Goal: Task Accomplishment & Management: Manage account settings

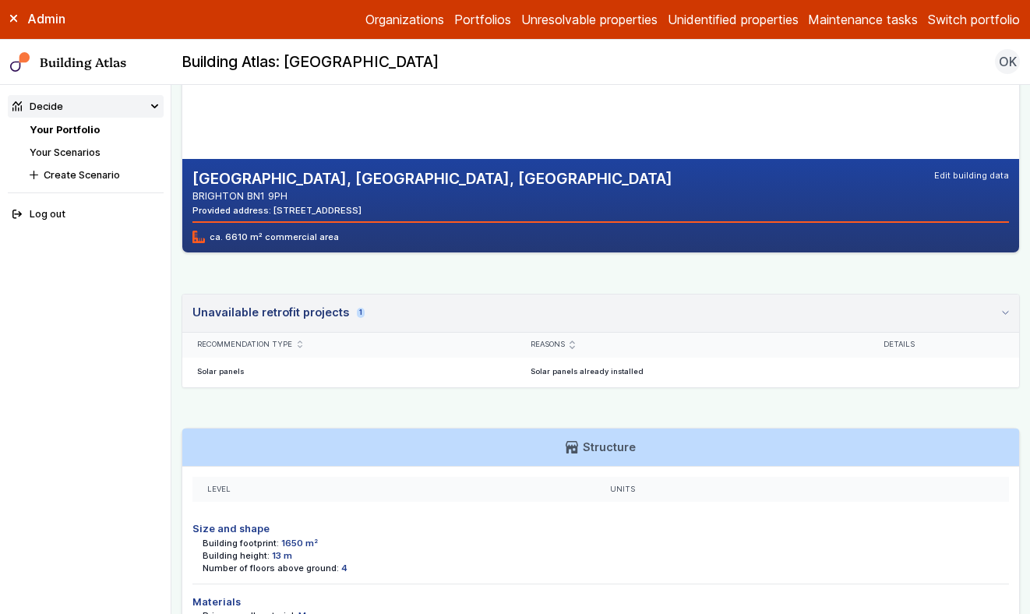
scroll to position [325, 0]
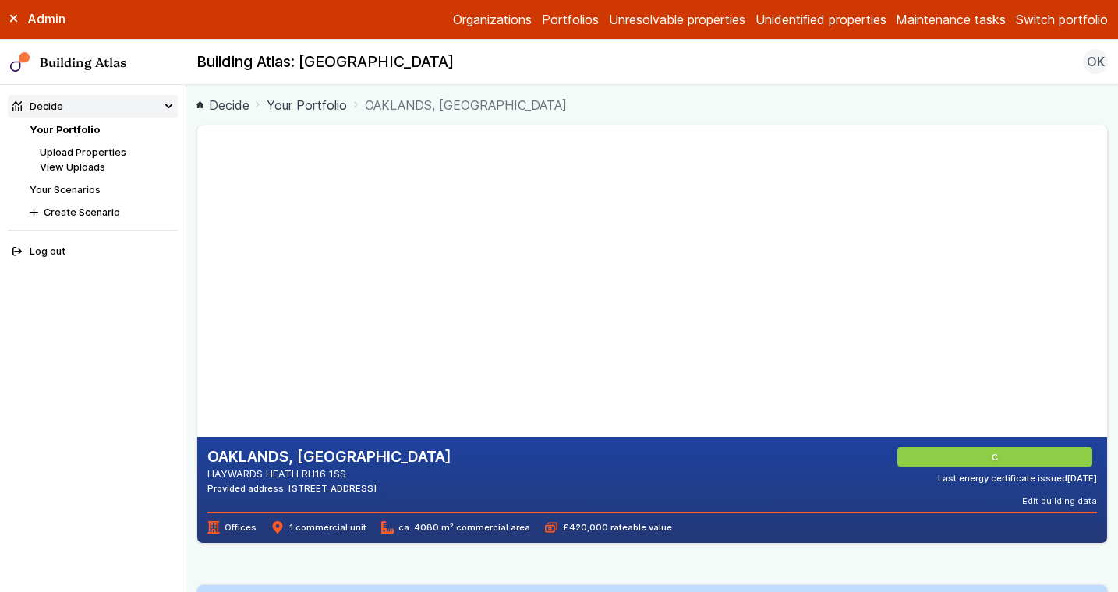
click at [66, 125] on link "Your Portfolio" at bounding box center [65, 130] width 70 height 12
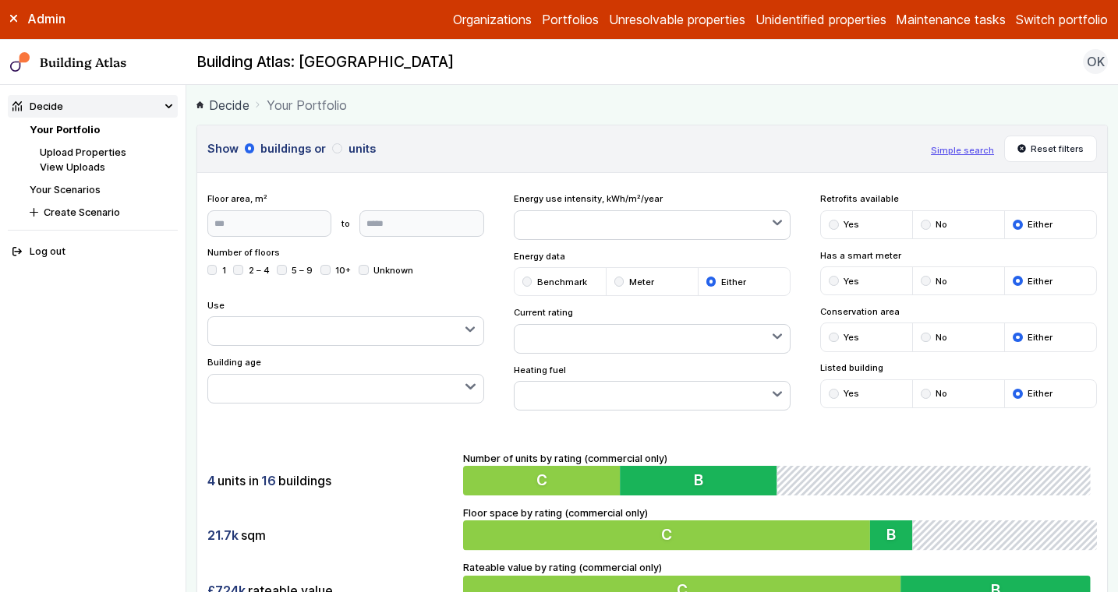
click at [304, 327] on button "button" at bounding box center [345, 331] width 275 height 28
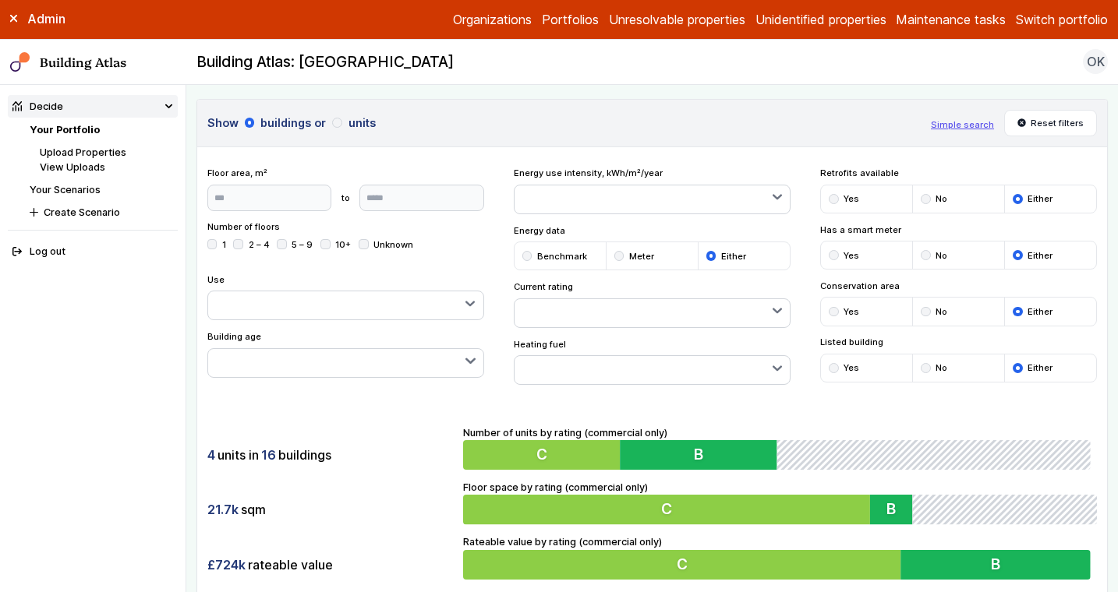
scroll to position [43, 0]
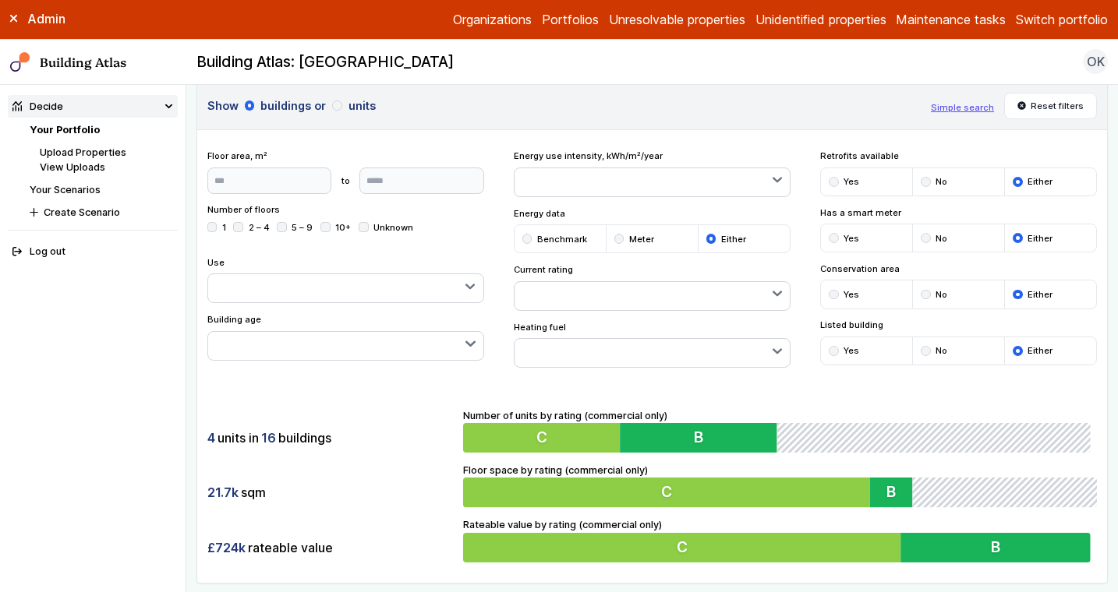
click at [857, 376] on div "Show buildings or units Simple search Reset filters Floor area, m² to Update Nu…" at bounding box center [651, 333] width 911 height 502
click at [579, 348] on button "button" at bounding box center [651, 353] width 275 height 28
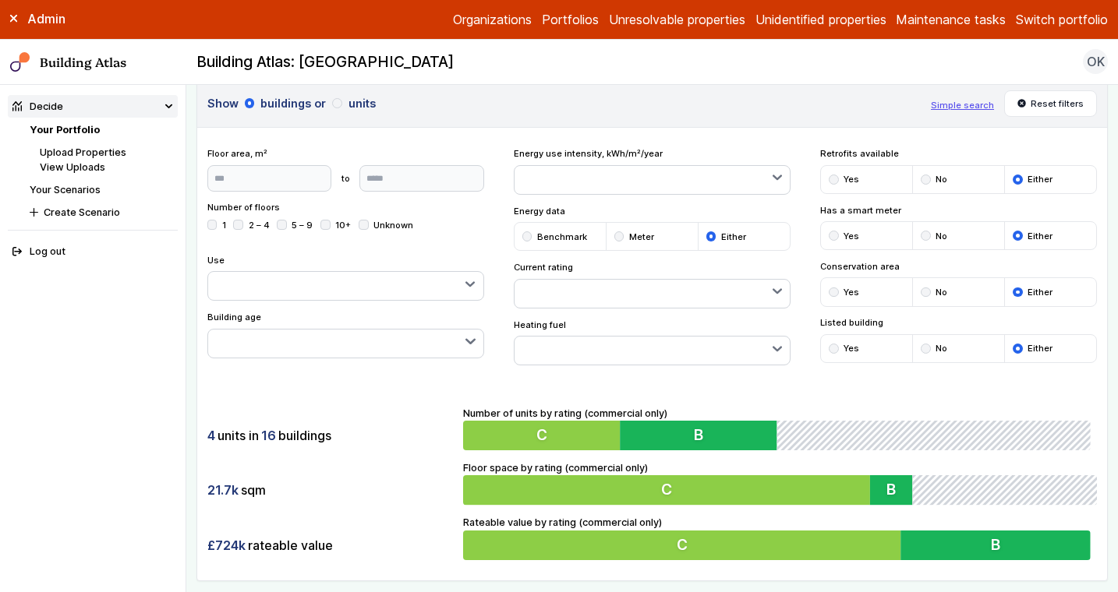
scroll to position [0, 0]
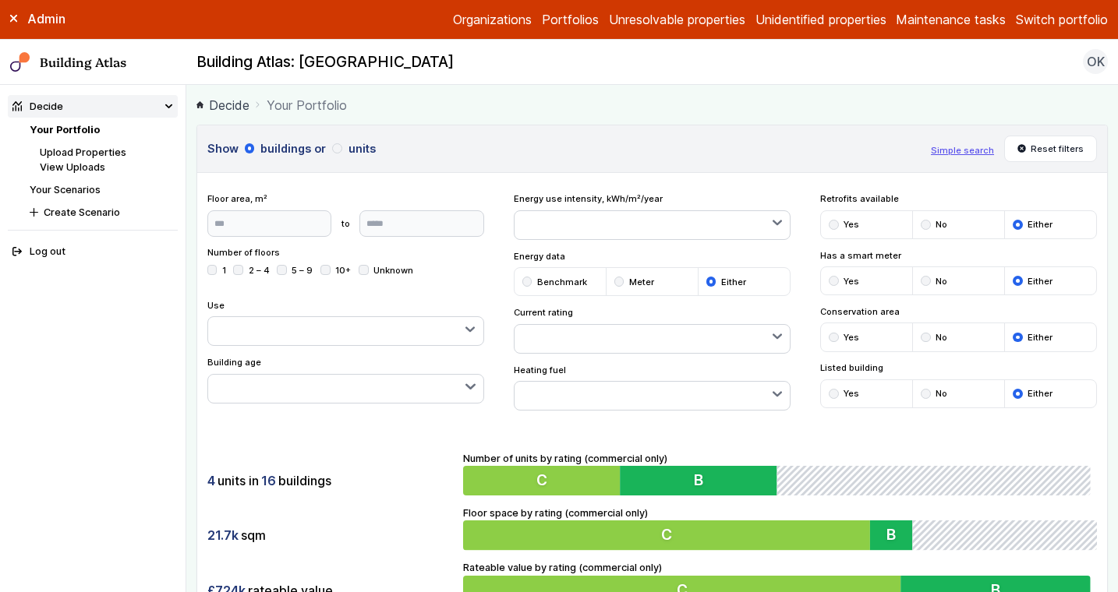
click at [687, 268] on li "Meter" at bounding box center [652, 281] width 92 height 27
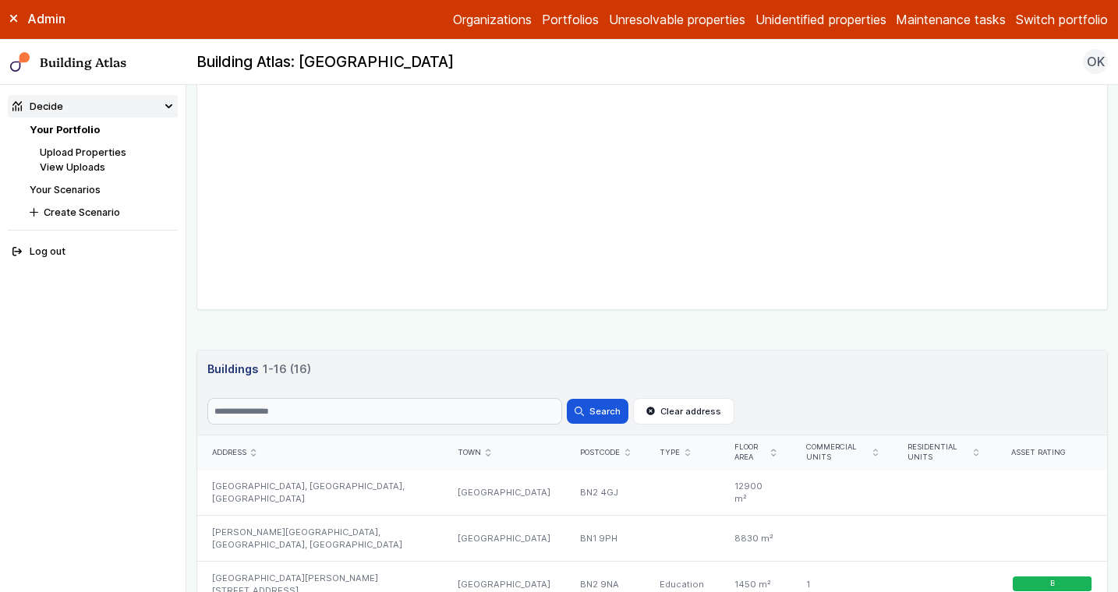
scroll to position [640, 0]
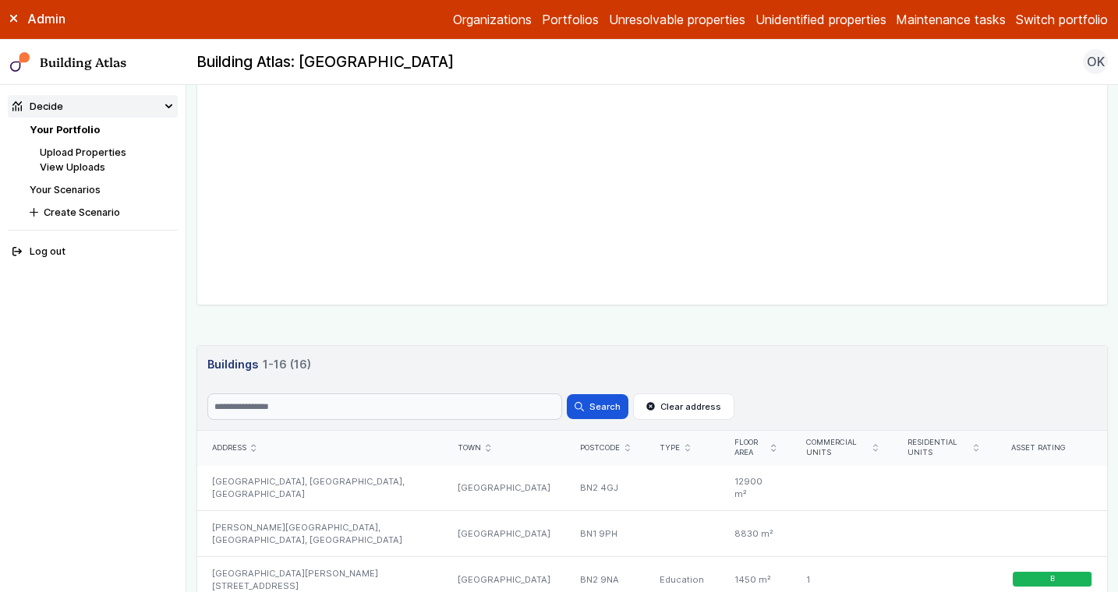
click at [598, 344] on div "Show buildings or units Simple search Reset filters Floor area, m² to Update Nu…" at bounding box center [651, 355] width 911 height 1740
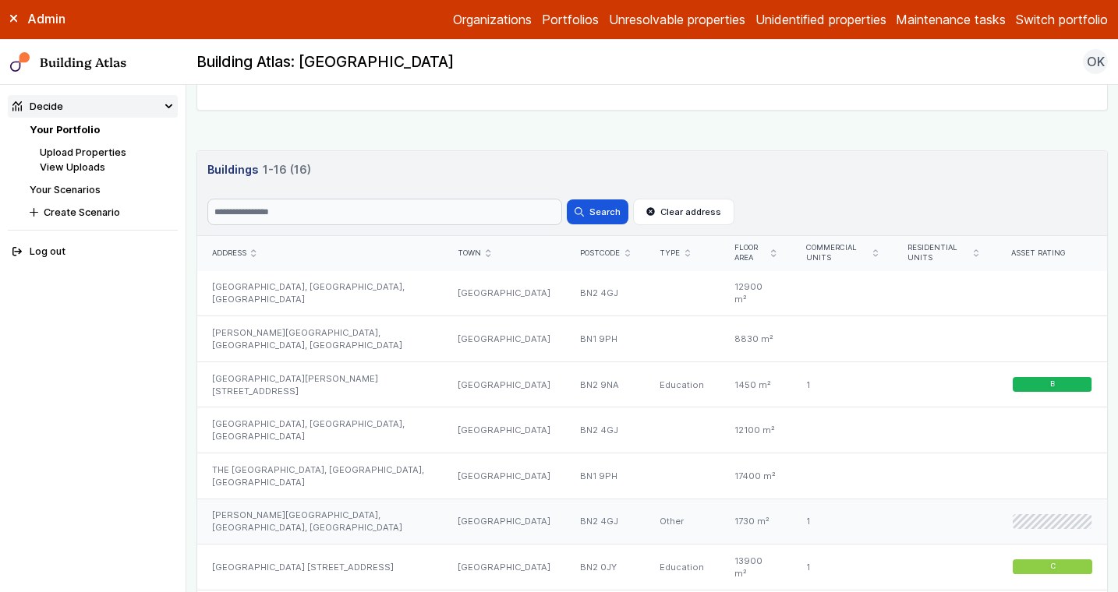
scroll to position [877, 0]
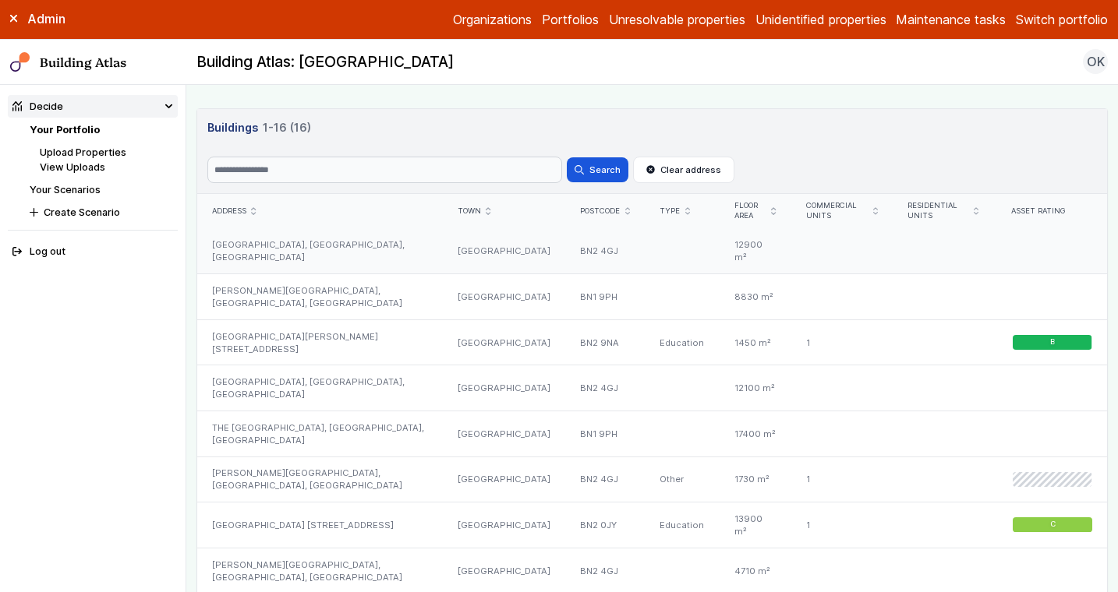
click at [343, 253] on div "HUXLEY BUILDING, UNIVERSITY OF BRIGHTON, LEWES ROAD" at bounding box center [320, 251] width 246 height 45
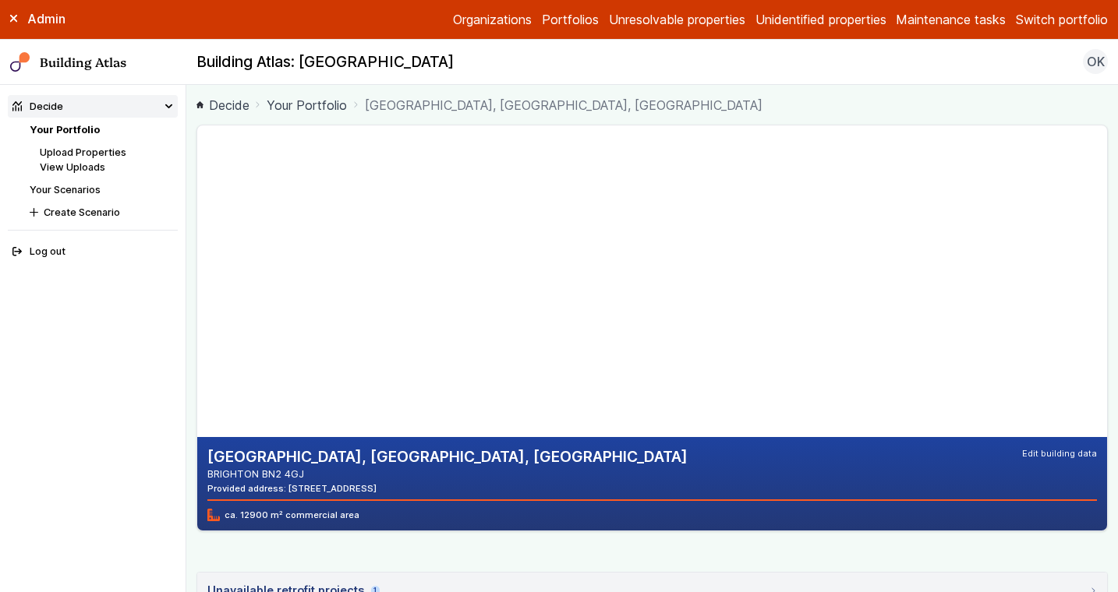
scroll to position [1, 0]
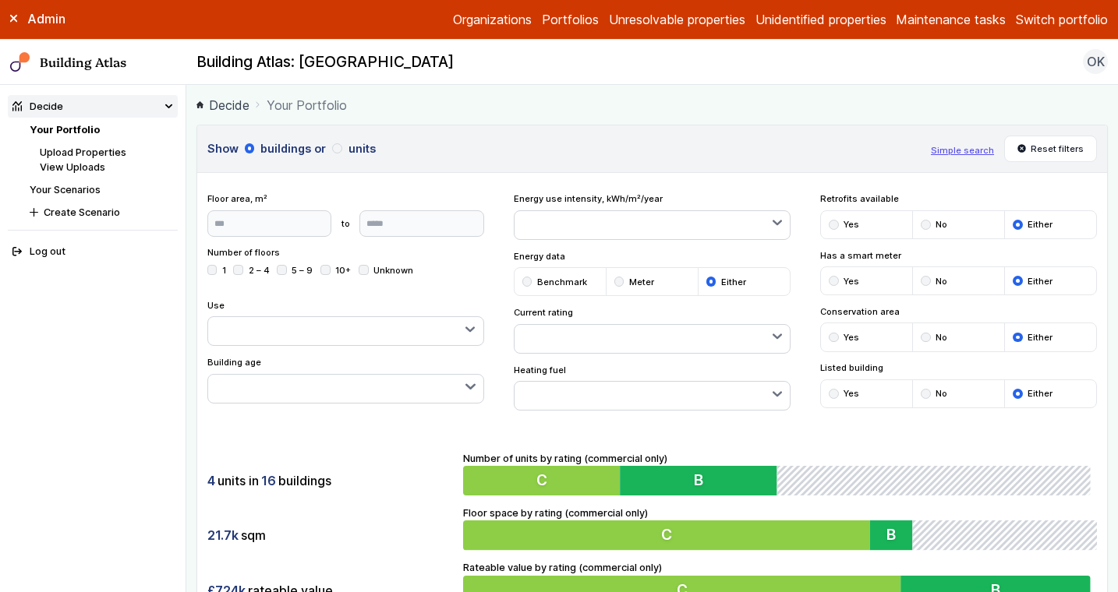
click at [1040, 16] on button "Switch portfolio" at bounding box center [1062, 19] width 92 height 19
click at [0, 0] on button "[DEMOGRAPHIC_DATA]" at bounding box center [0, 0] width 0 height 0
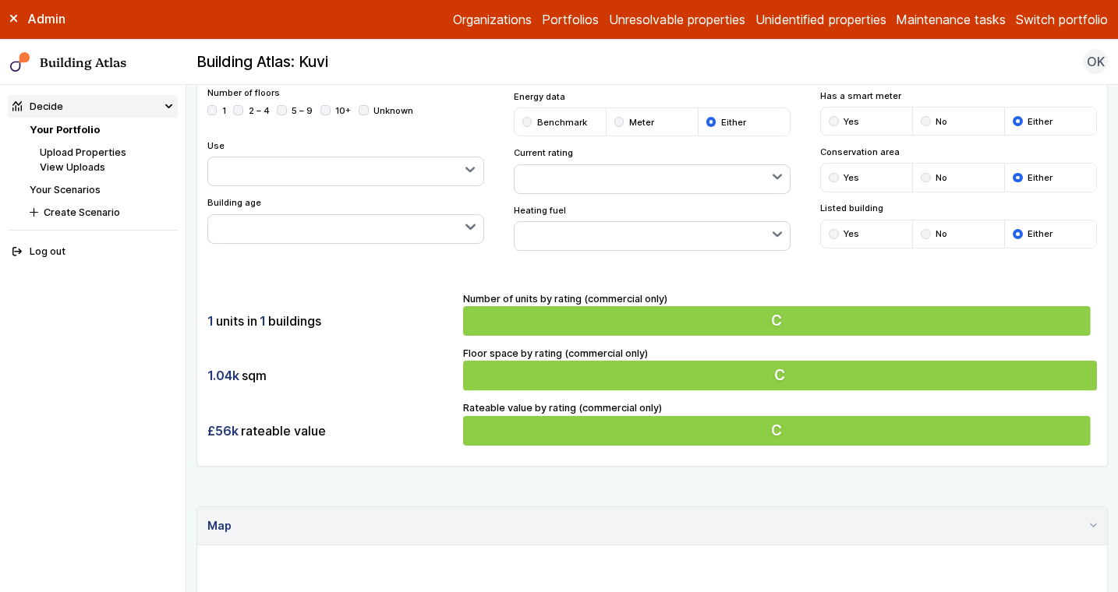
scroll to position [665, 0]
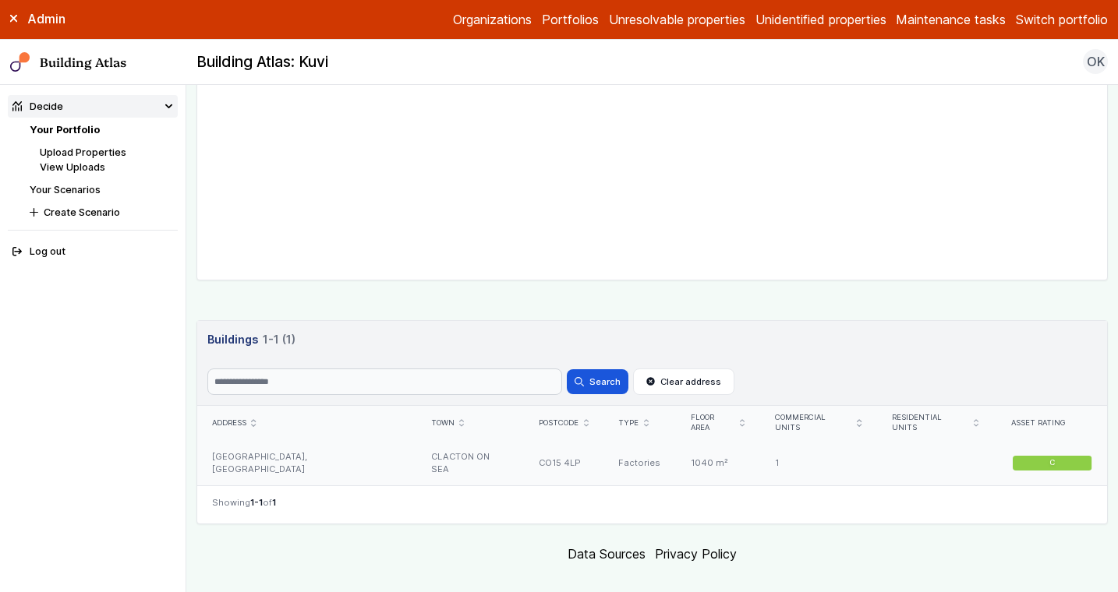
click at [366, 453] on div "DURA HOUSE, TELFORD ROAD" at bounding box center [306, 463] width 219 height 45
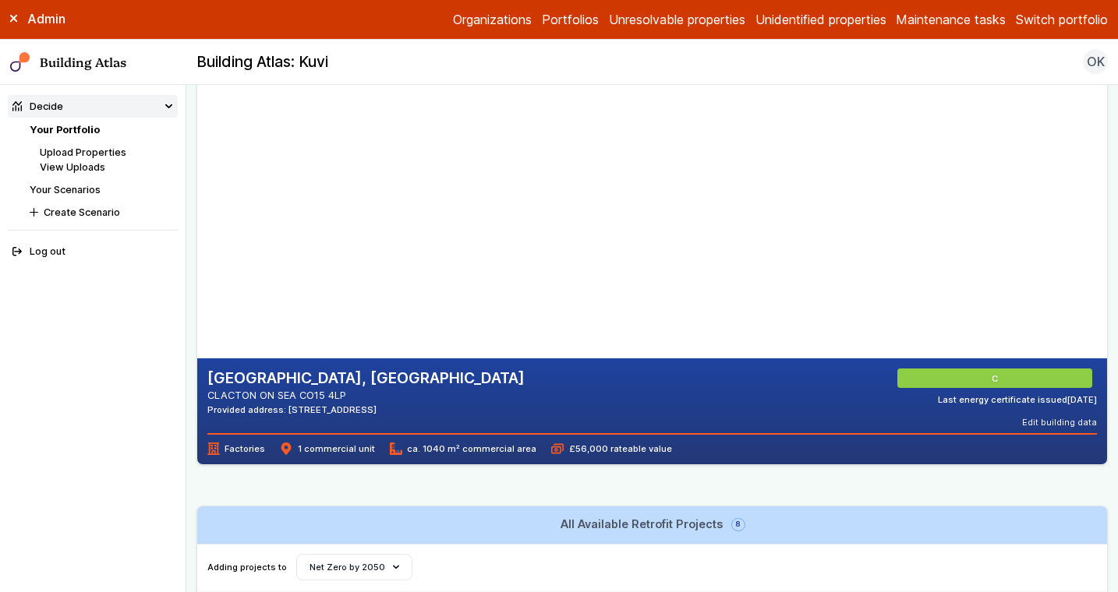
scroll to position [80, 0]
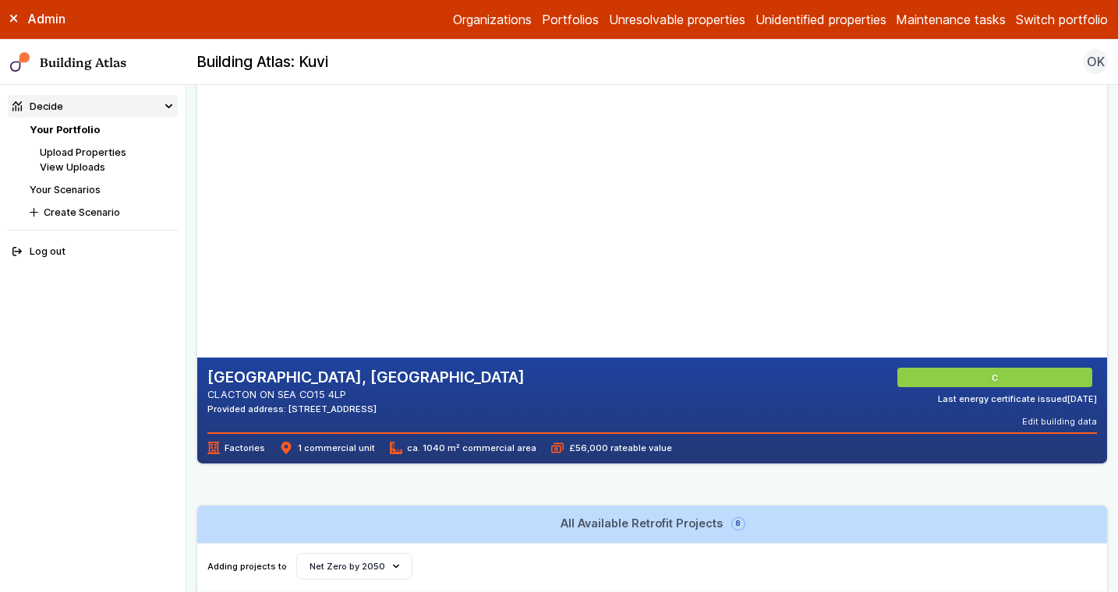
click at [360, 448] on span "1 commercial unit" at bounding box center [327, 448] width 94 height 12
click at [454, 447] on span "ca. 1040 m² commercial area" at bounding box center [463, 448] width 147 height 12
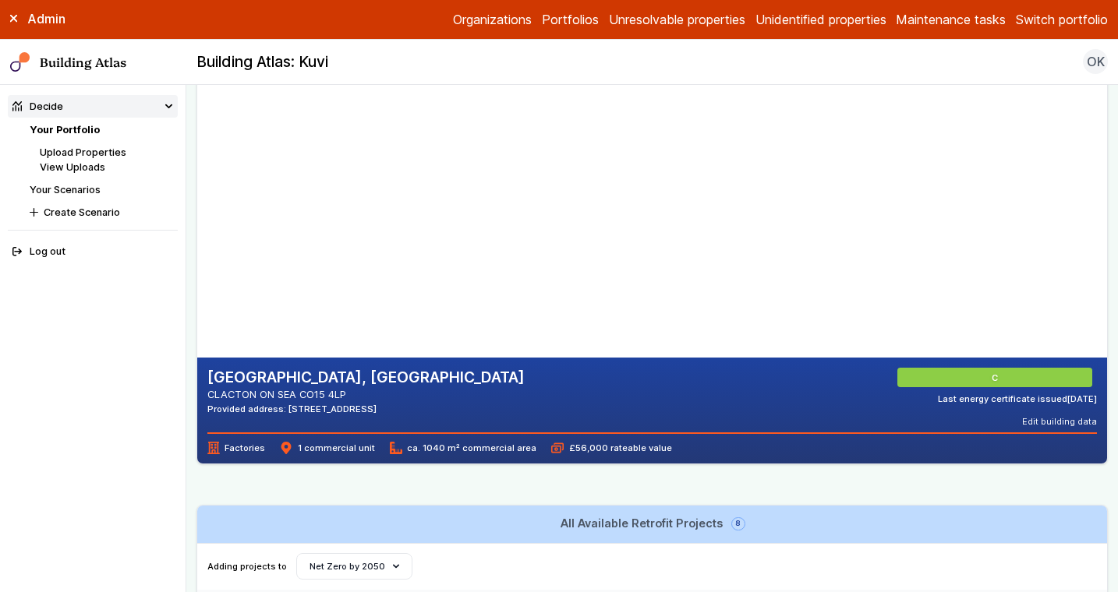
click at [454, 447] on span "ca. 1040 m² commercial area" at bounding box center [463, 448] width 147 height 12
click at [1078, 25] on button "Switch portfolio" at bounding box center [1062, 19] width 92 height 19
click at [0, 0] on button "[GEOGRAPHIC_DATA]" at bounding box center [0, 0] width 0 height 0
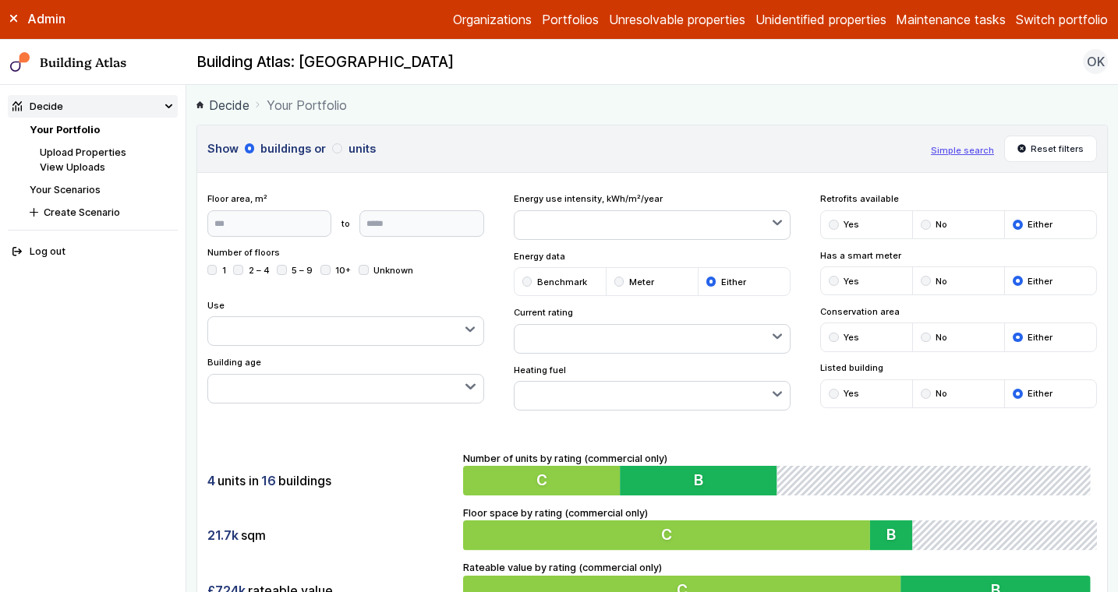
click at [385, 490] on div "4 units in 16 buildings" at bounding box center [330, 481] width 246 height 30
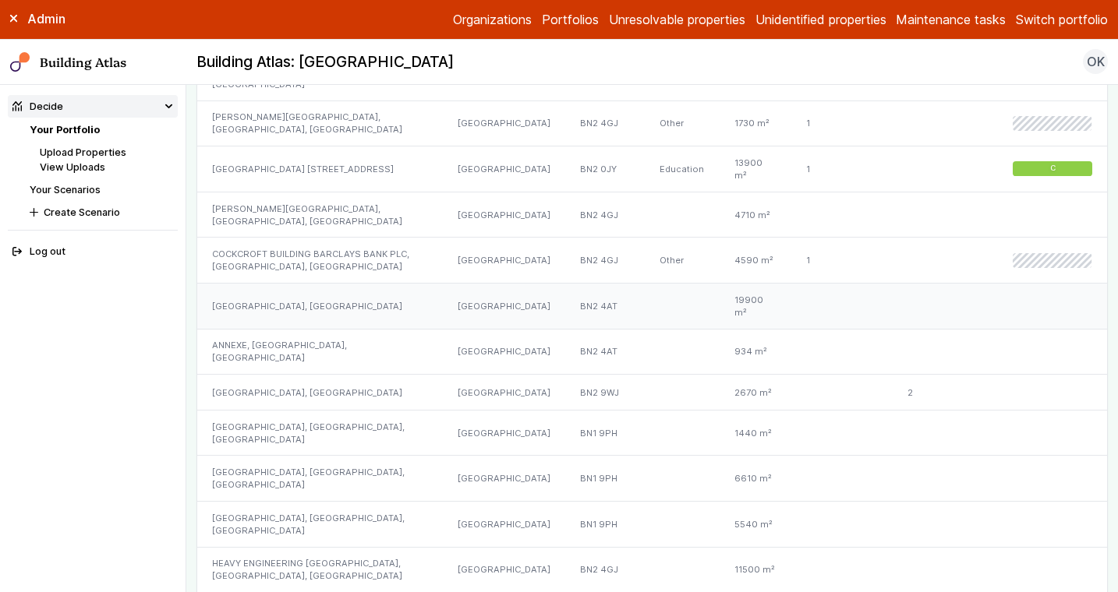
scroll to position [1281, 0]
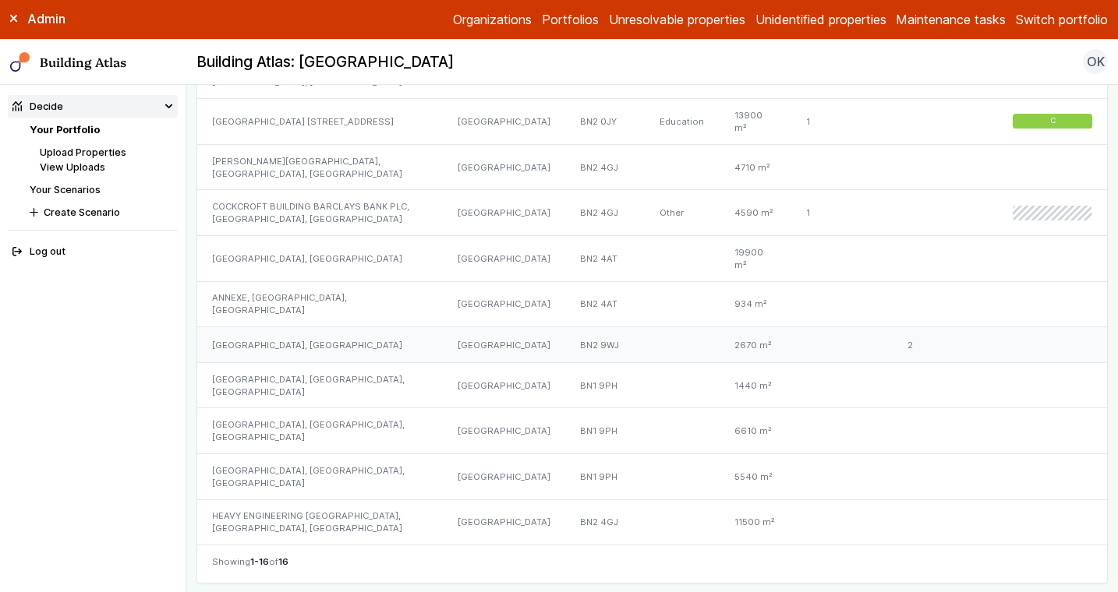
click at [290, 327] on div "PHOENIX BREWERY HALLS BLOCK C, SOUTHOVER STREET" at bounding box center [320, 345] width 246 height 36
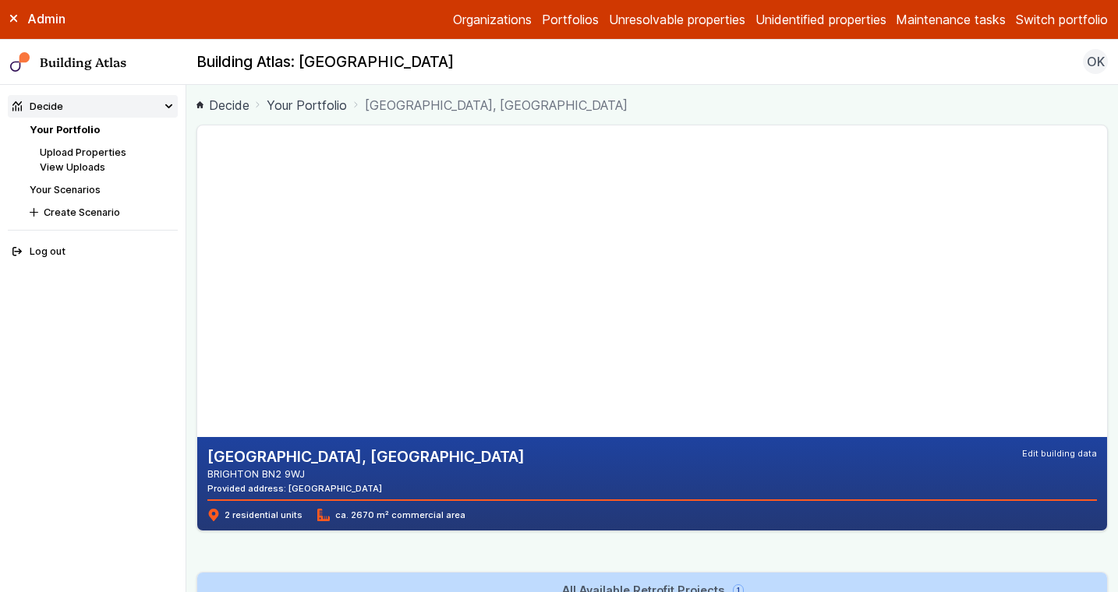
click at [1050, 21] on button "Switch portfolio" at bounding box center [1062, 19] width 92 height 19
click at [0, 0] on button "[DEMOGRAPHIC_DATA]" at bounding box center [0, 0] width 0 height 0
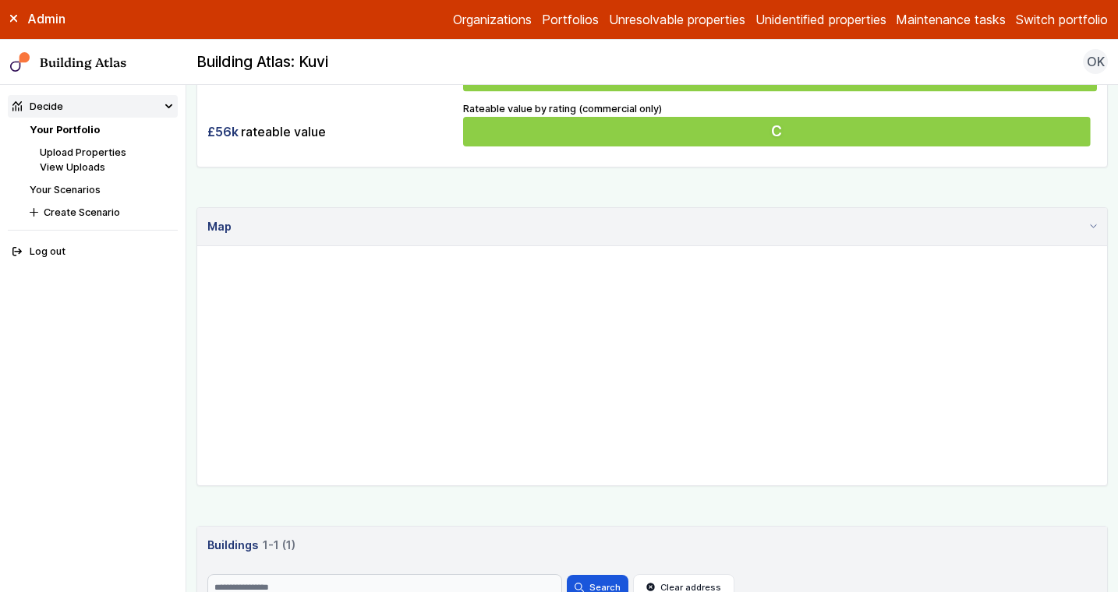
scroll to position [665, 0]
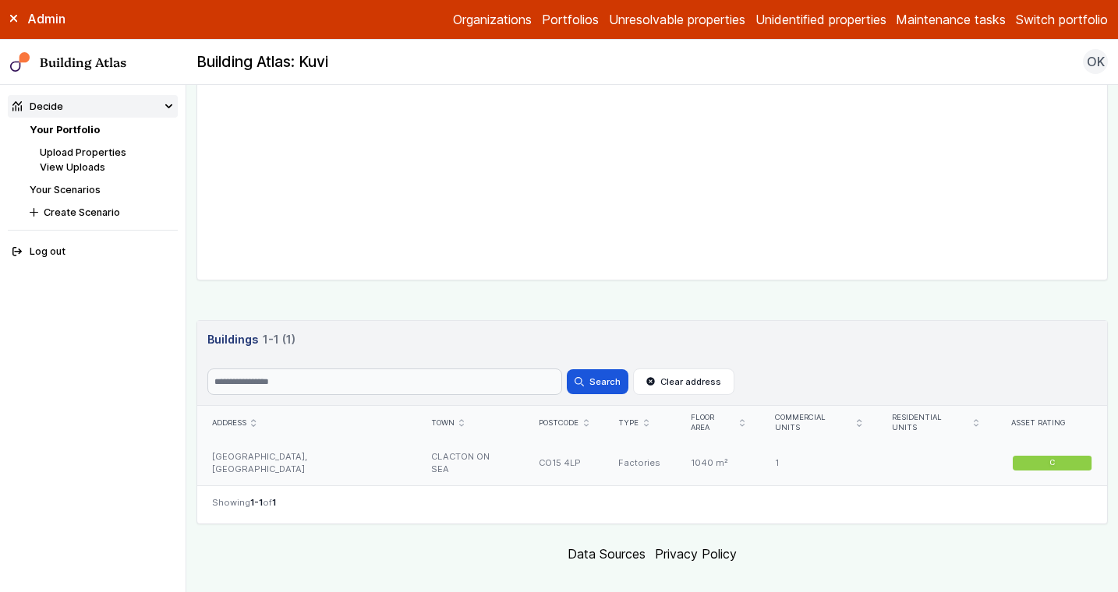
click at [331, 452] on div "DURA HOUSE, TELFORD ROAD" at bounding box center [306, 463] width 219 height 45
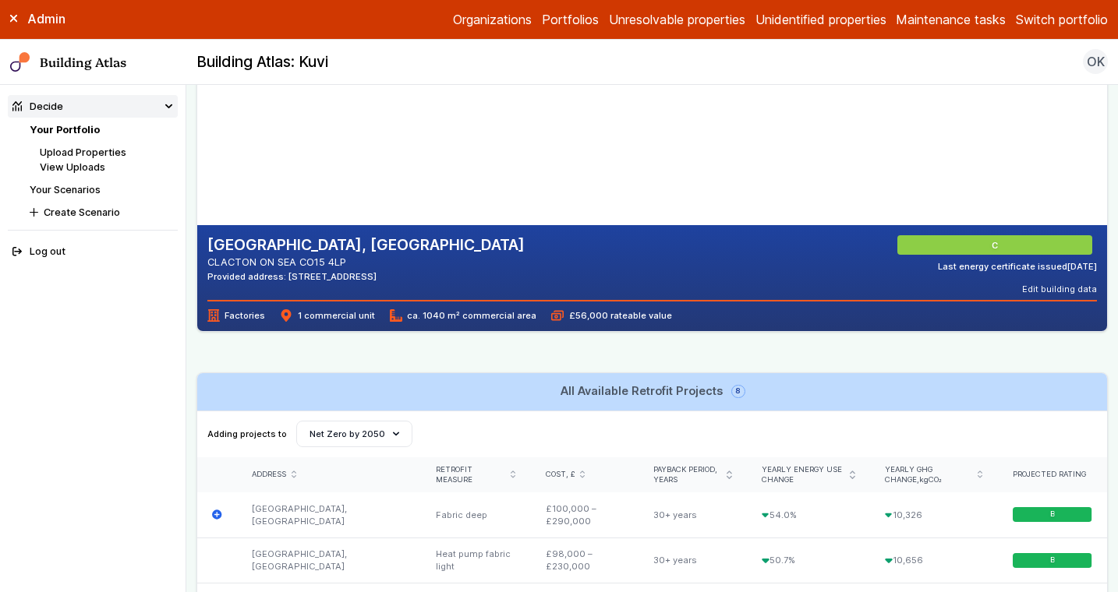
scroll to position [222, 0]
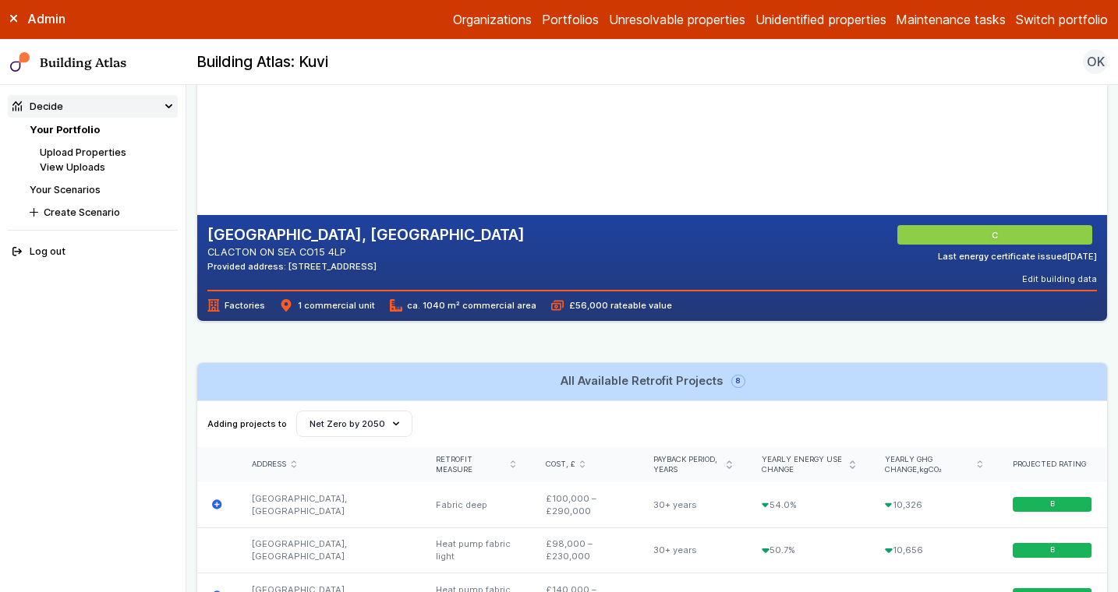
click at [617, 376] on h3 "All Available Retrofit Projects 8" at bounding box center [651, 381] width 182 height 17
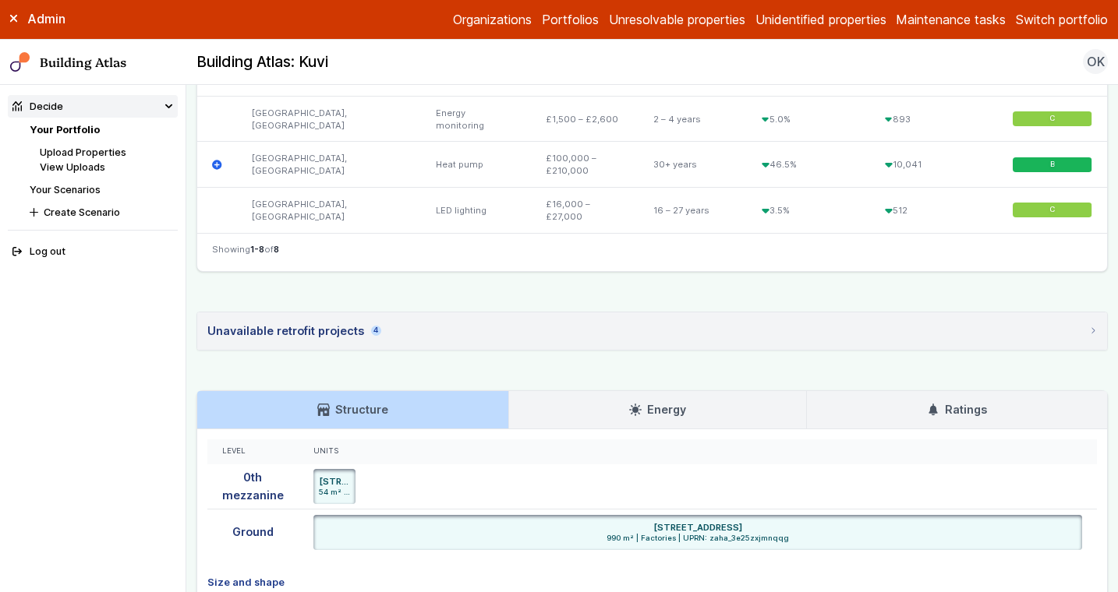
scroll to position [842, 0]
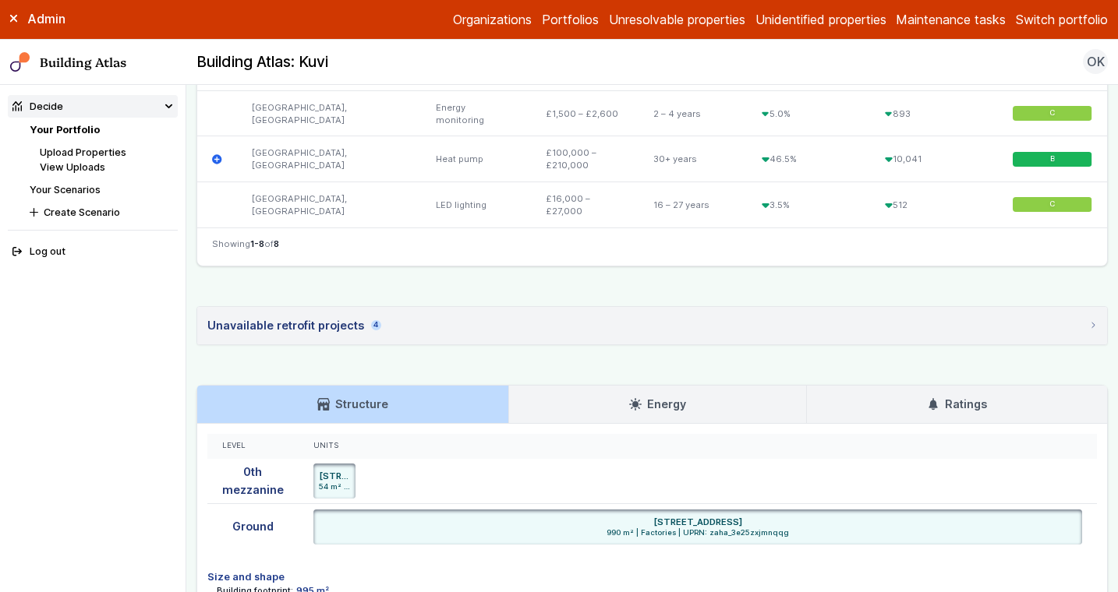
click at [420, 327] on summary "Unavailable retrofit projects 4" at bounding box center [652, 325] width 910 height 37
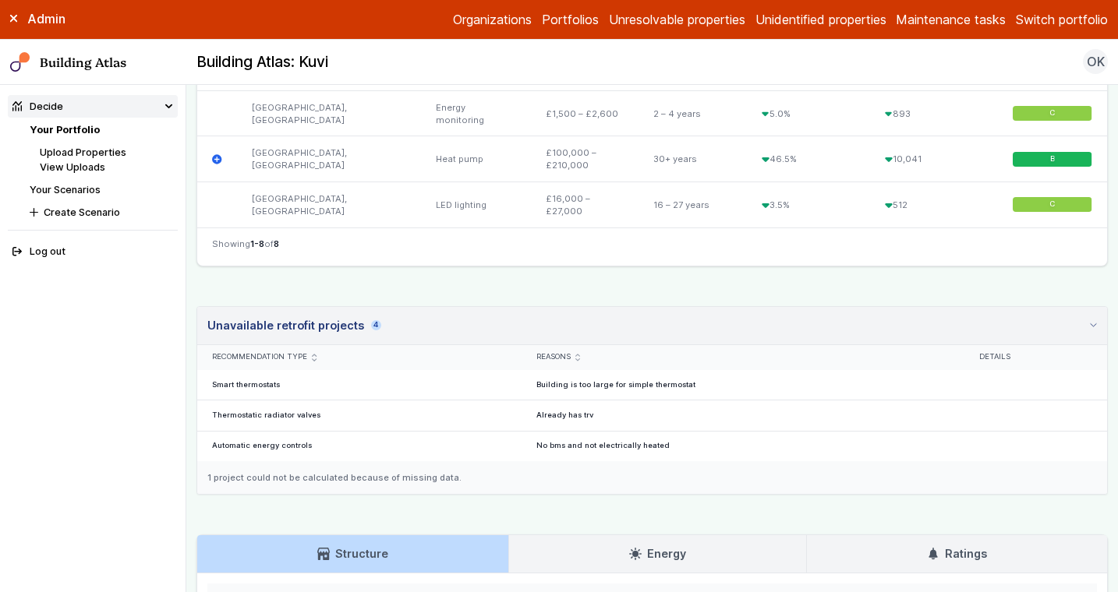
drag, startPoint x: 305, startPoint y: 359, endPoint x: 204, endPoint y: 351, distance: 100.9
click at [204, 351] on div "Recommendation type" at bounding box center [359, 357] width 324 height 25
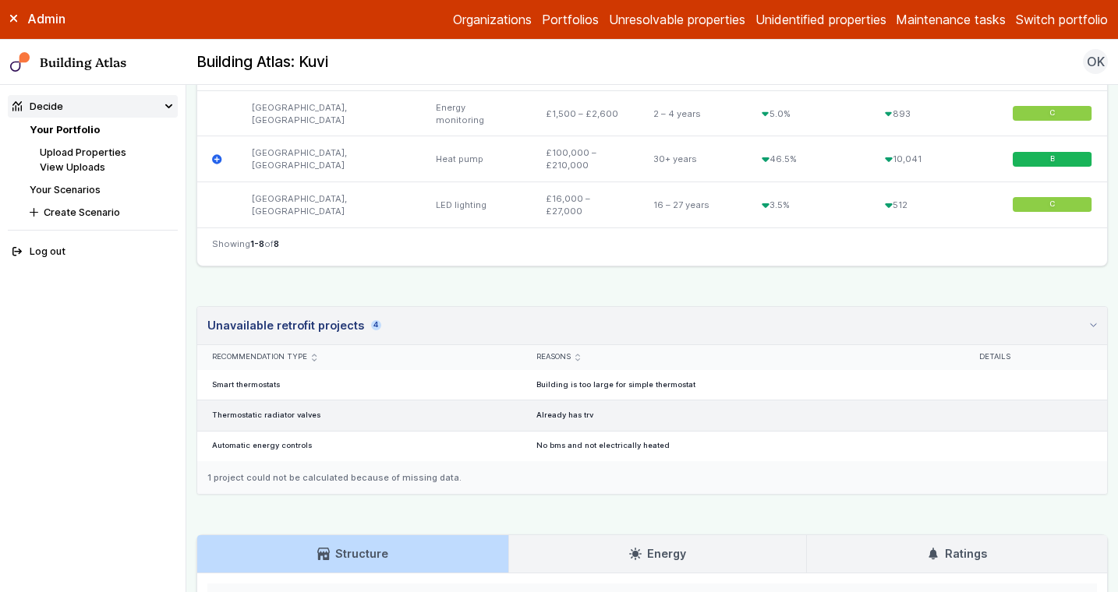
copy span "Recommendation type"
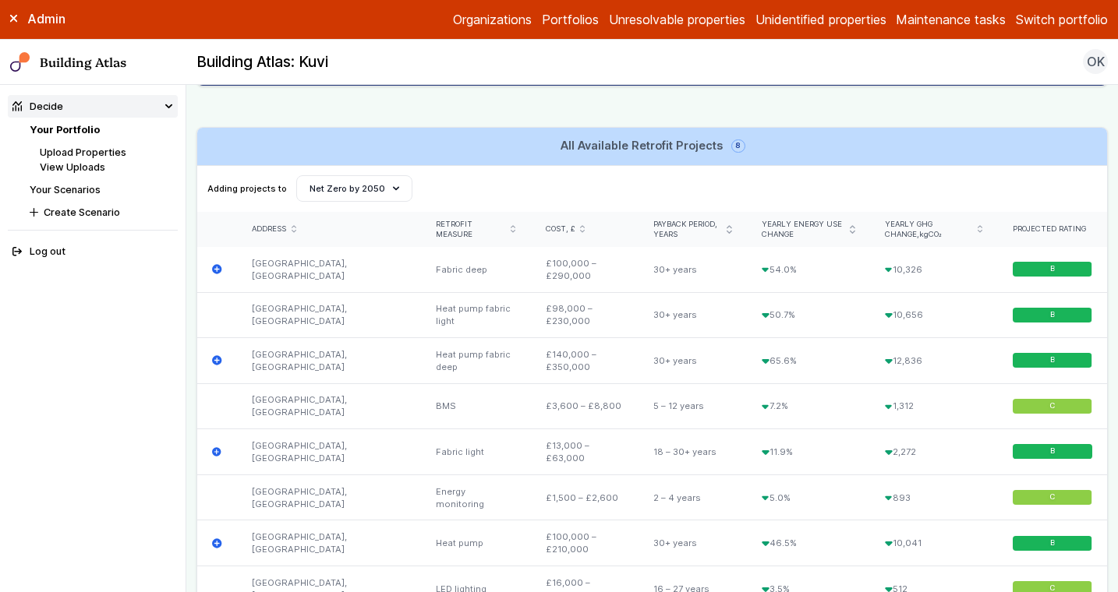
scroll to position [285, 0]
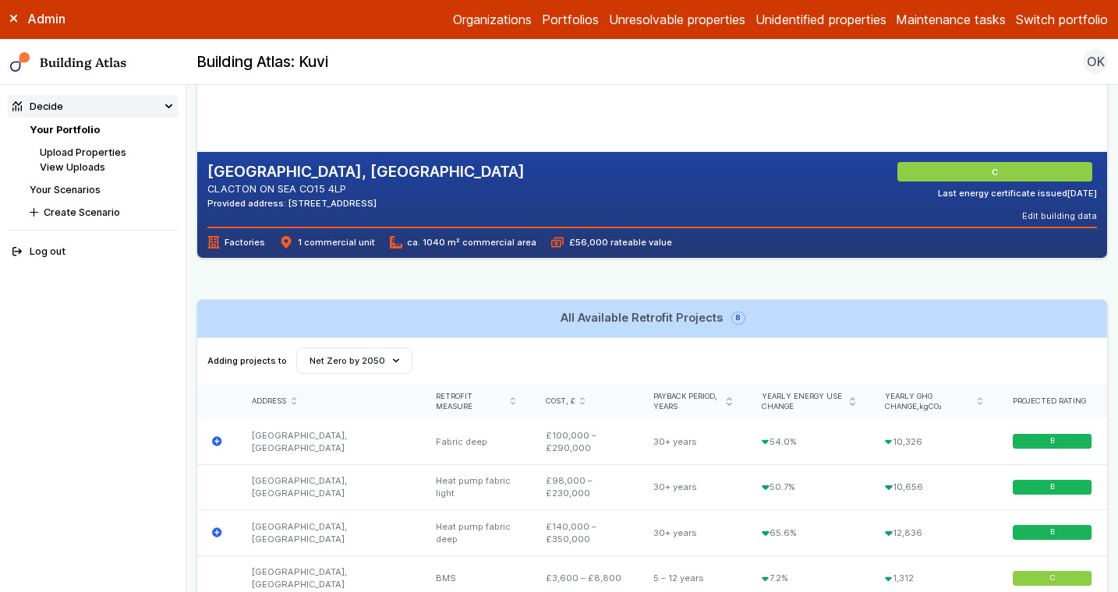
click at [786, 312] on link "All Available Retrofit Projects 8" at bounding box center [652, 318] width 910 height 37
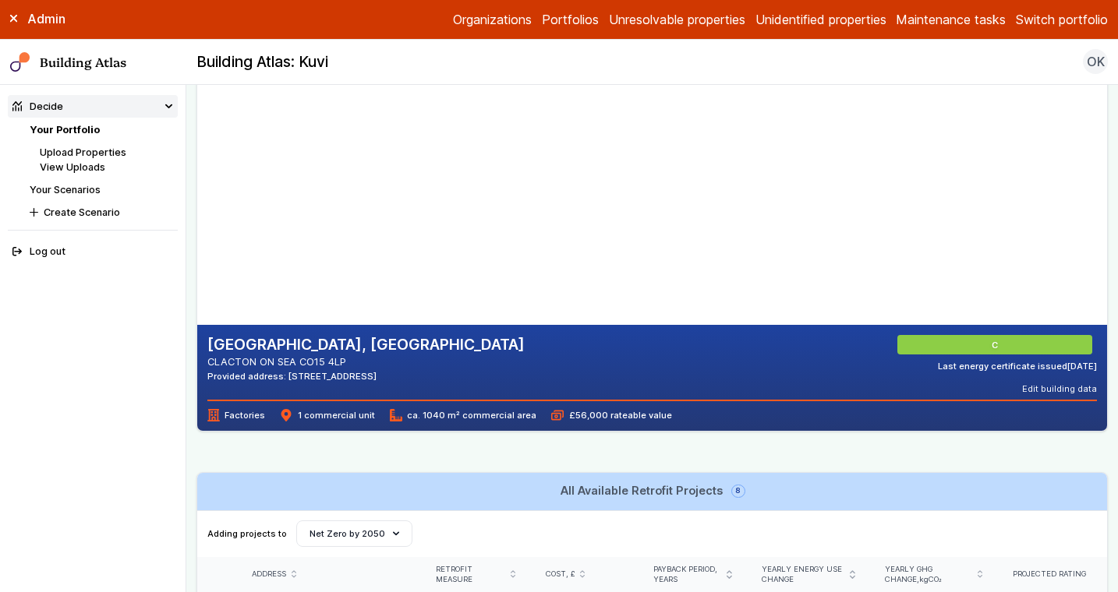
scroll to position [0, 0]
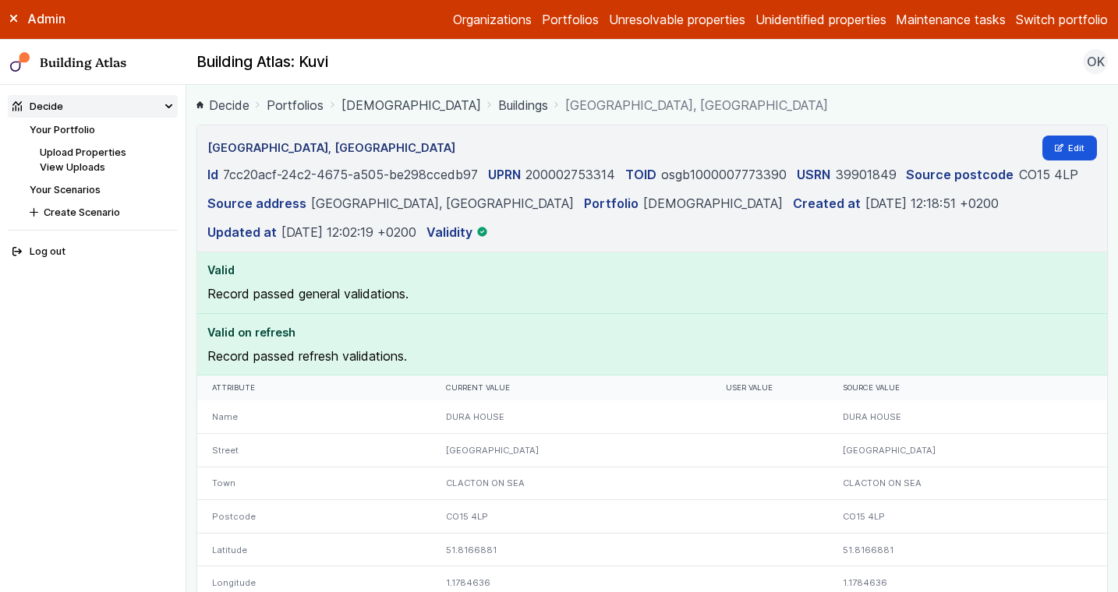
click at [496, 263] on h4 "Valid" at bounding box center [652, 270] width 890 height 17
click at [1063, 152] on link "Edit" at bounding box center [1069, 148] width 55 height 25
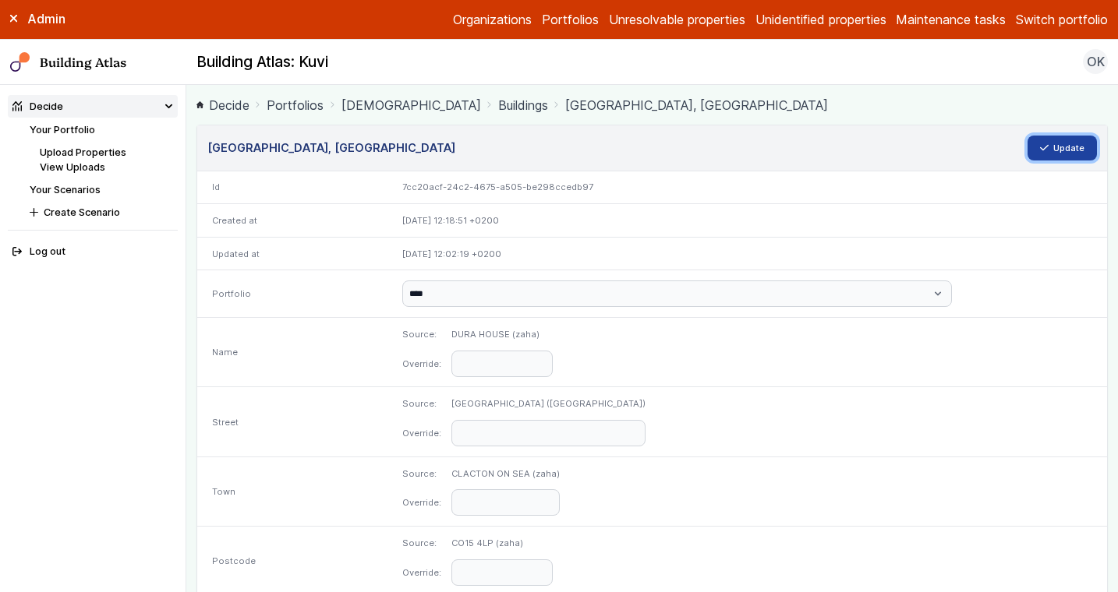
click at [1057, 151] on button "Update" at bounding box center [1062, 148] width 70 height 25
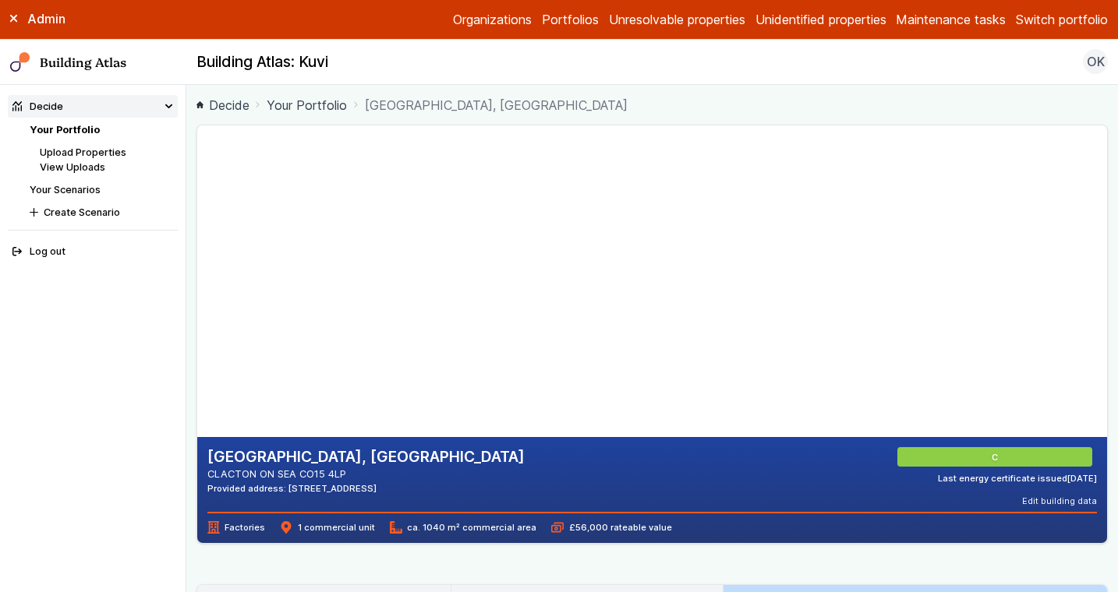
click at [475, 525] on span "ca. 1040 m² commercial area" at bounding box center [463, 527] width 147 height 12
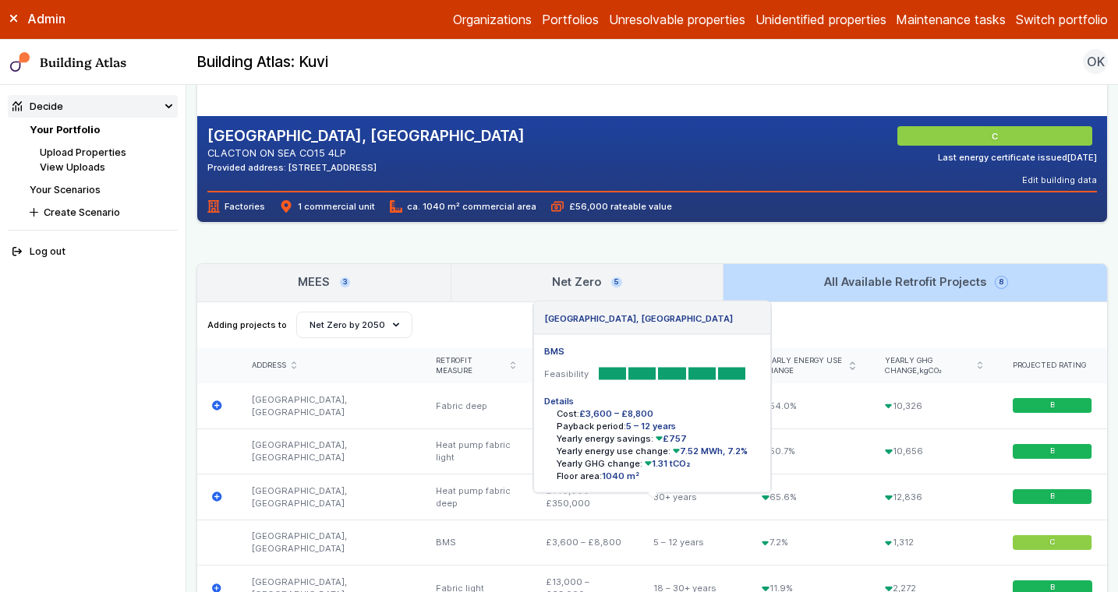
scroll to position [339, 0]
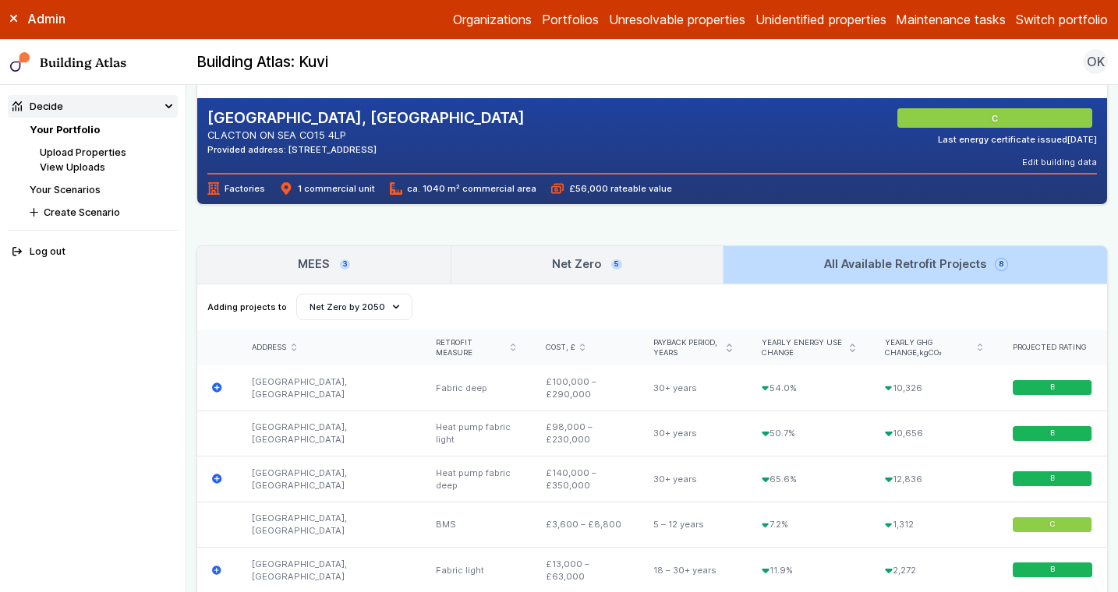
click at [379, 268] on link "MEES 3" at bounding box center [323, 264] width 253 height 37
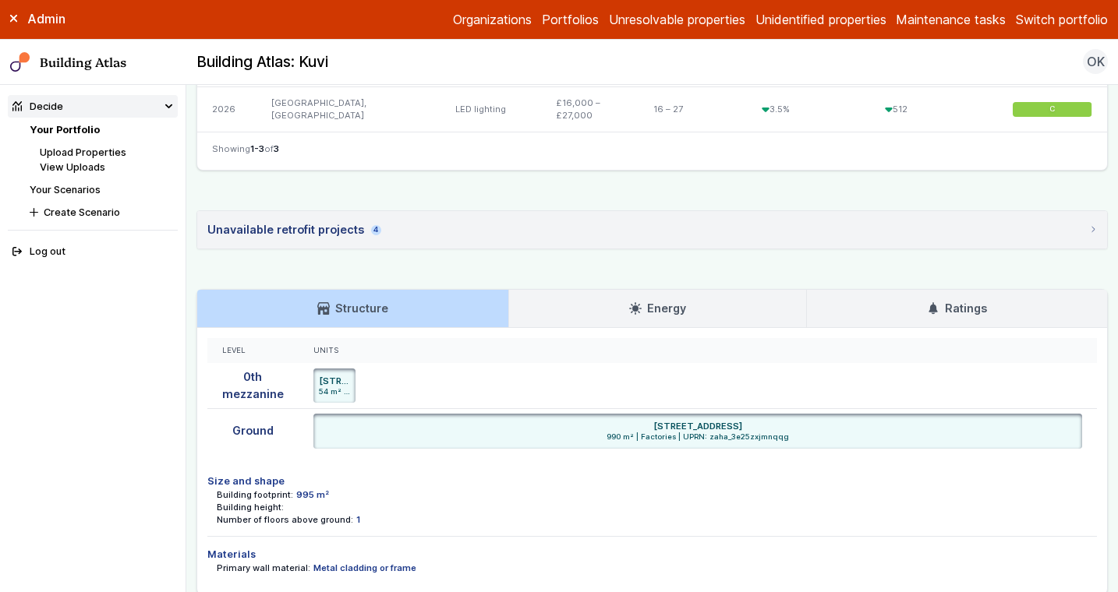
scroll to position [670, 0]
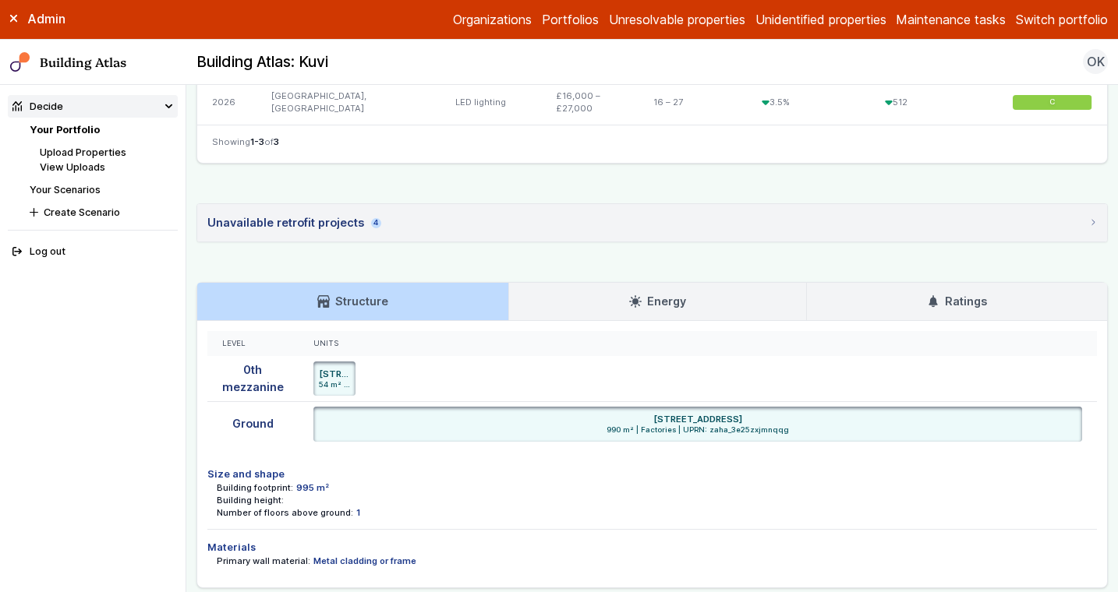
click at [398, 224] on summary "Unavailable retrofit projects 4" at bounding box center [652, 222] width 910 height 37
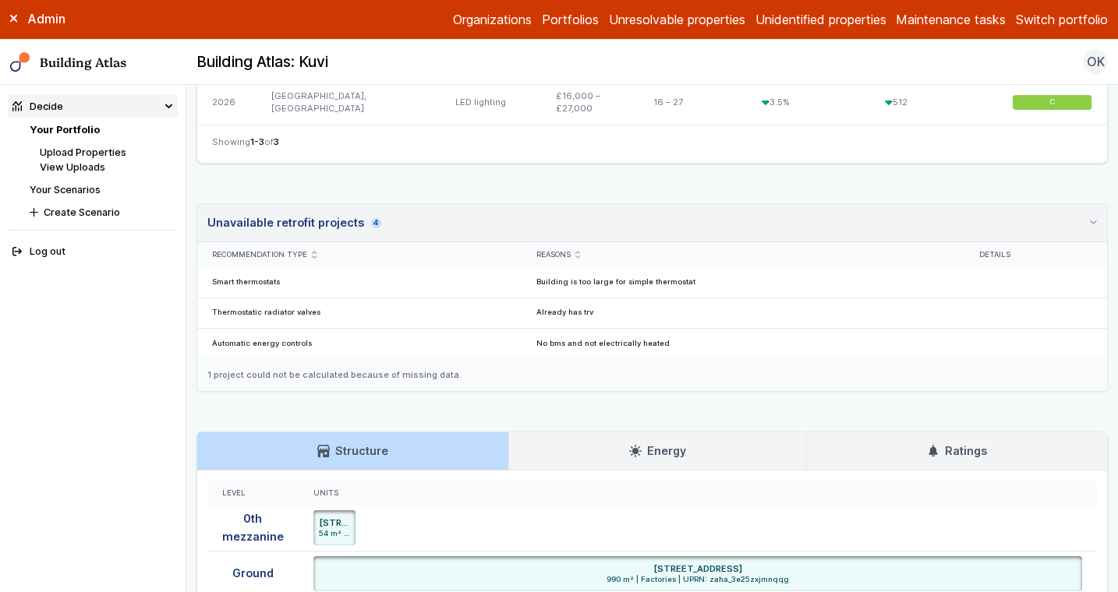
click at [398, 224] on summary "Unavailable retrofit projects 4" at bounding box center [652, 223] width 910 height 38
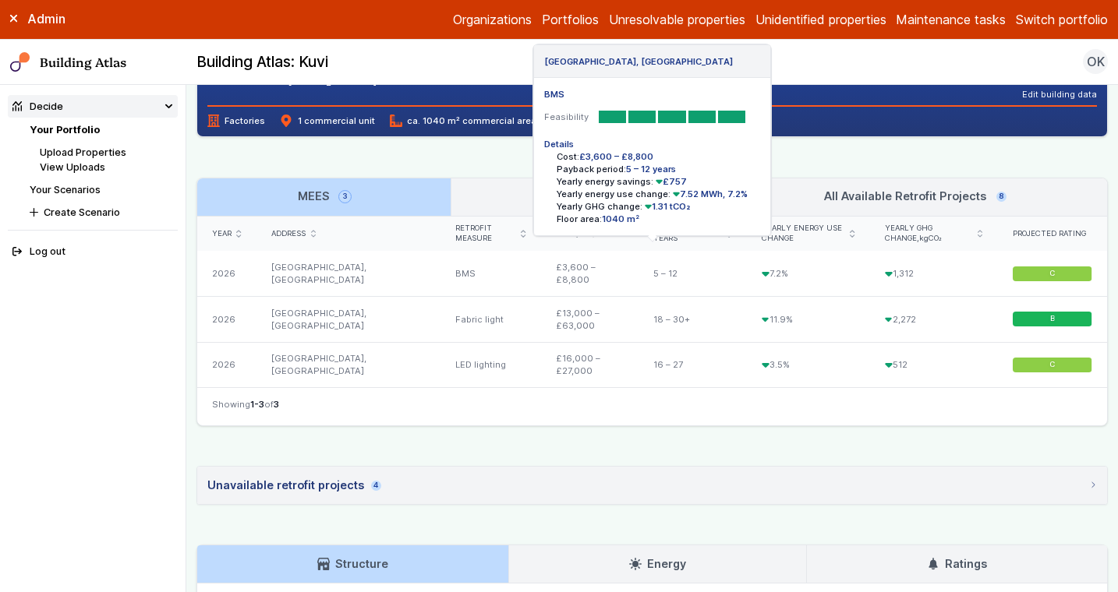
scroll to position [406, 0]
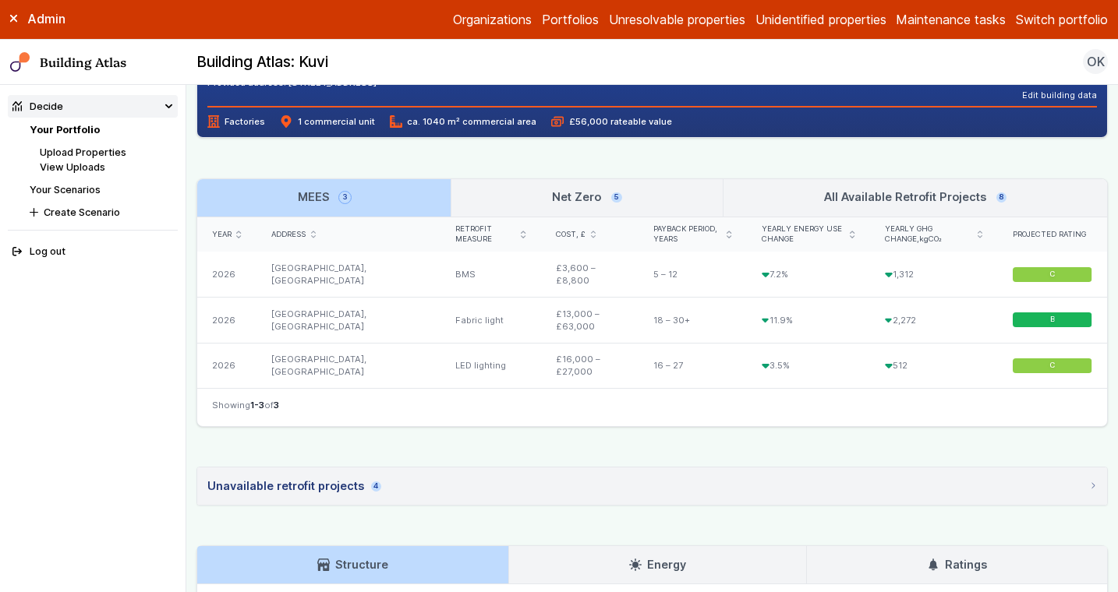
click at [495, 199] on link "Net Zero 5" at bounding box center [586, 197] width 270 height 37
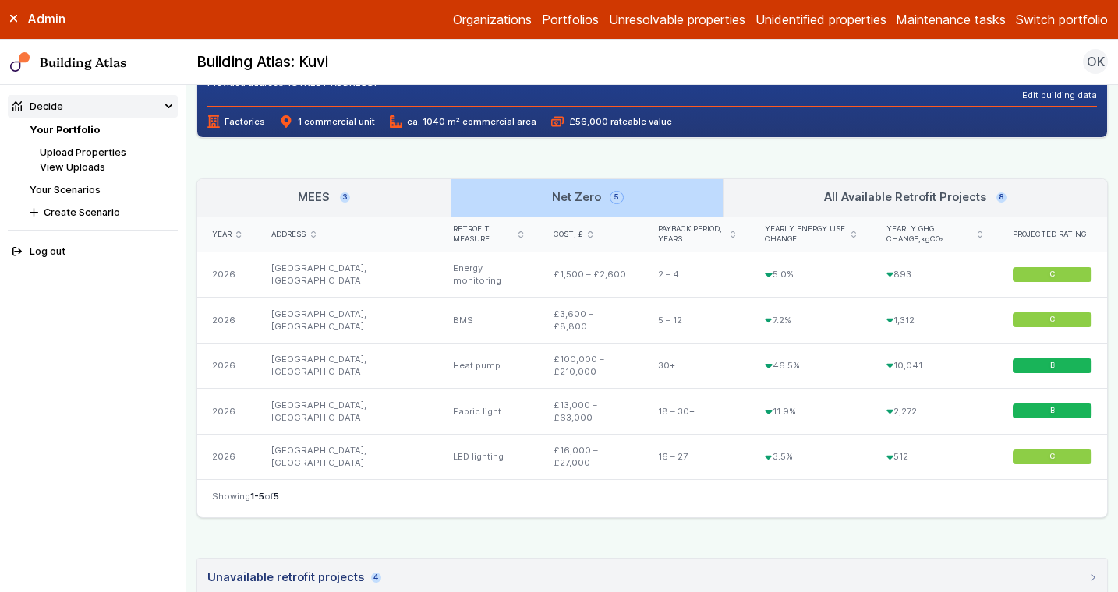
click at [338, 203] on h3 "MEES 3" at bounding box center [324, 197] width 52 height 17
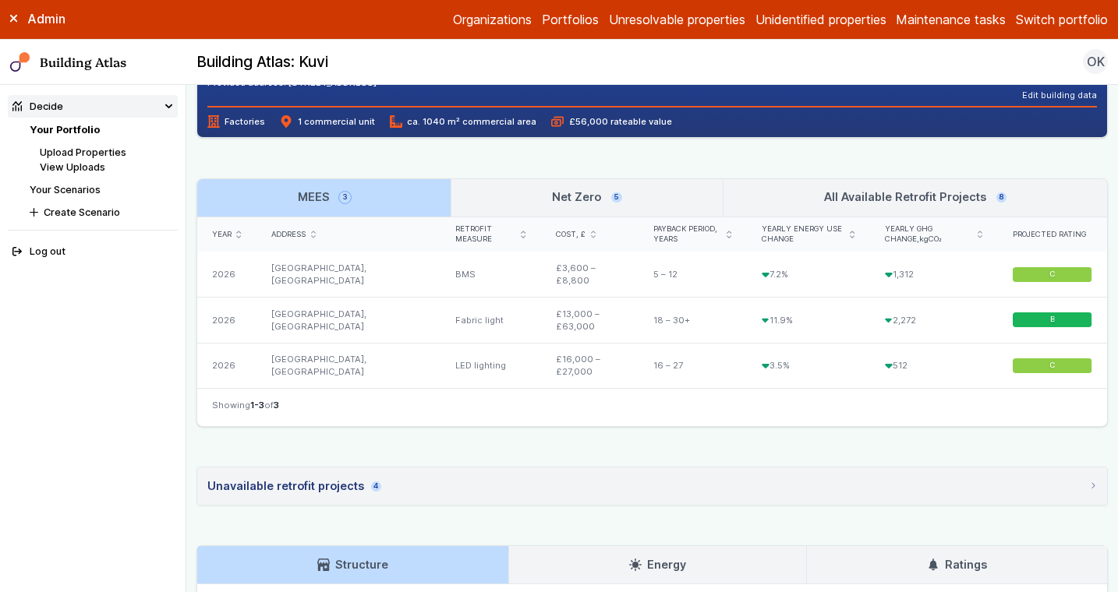
click at [507, 191] on link "Net Zero 5" at bounding box center [586, 197] width 270 height 37
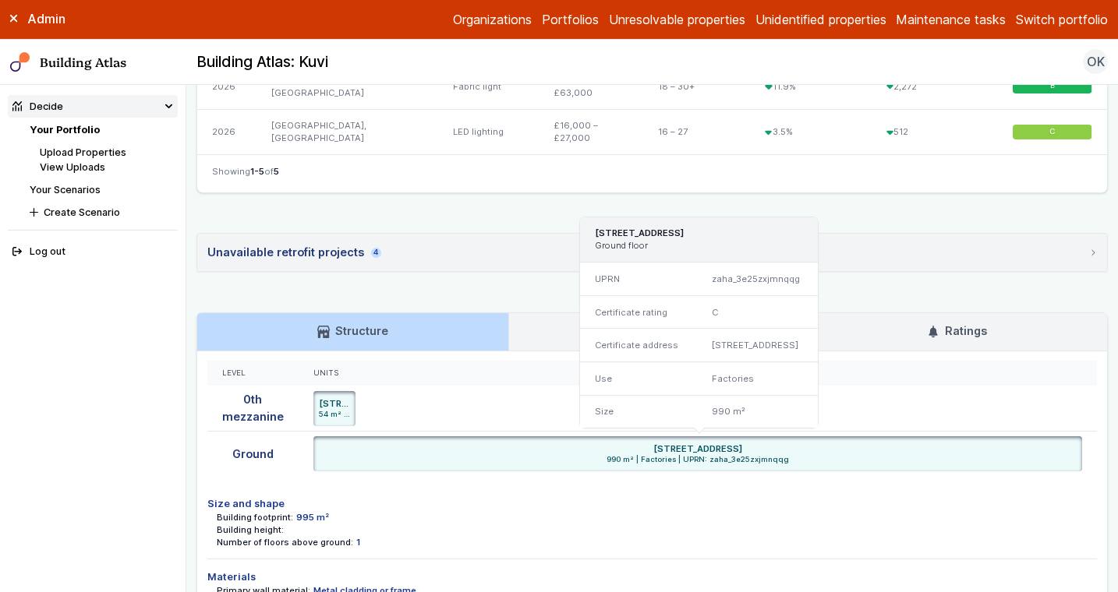
scroll to position [728, 0]
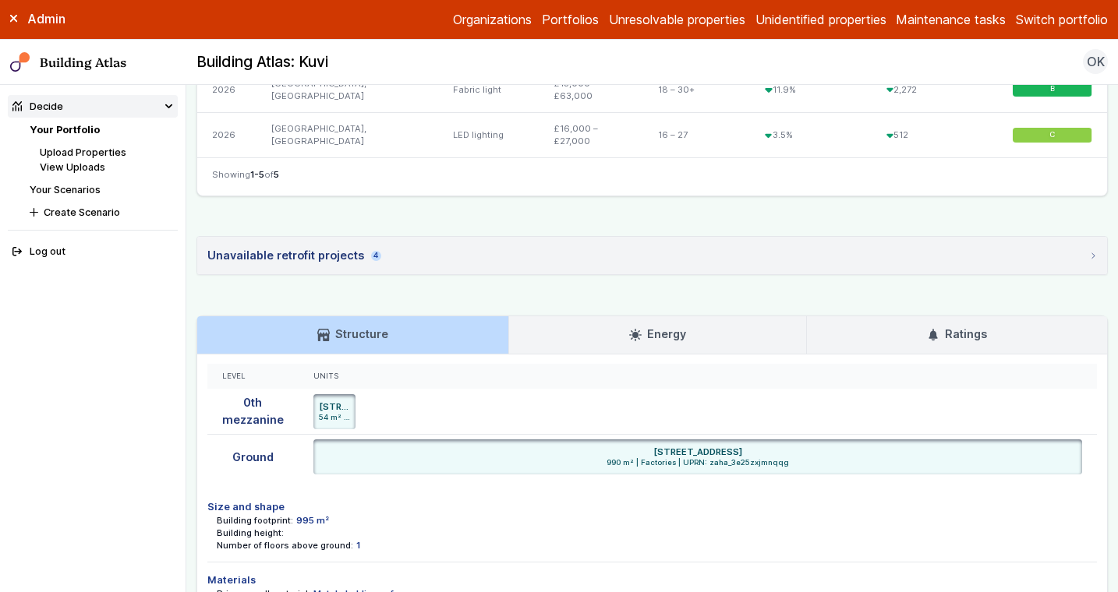
click at [385, 256] on summary "Unavailable retrofit projects 4" at bounding box center [652, 255] width 910 height 37
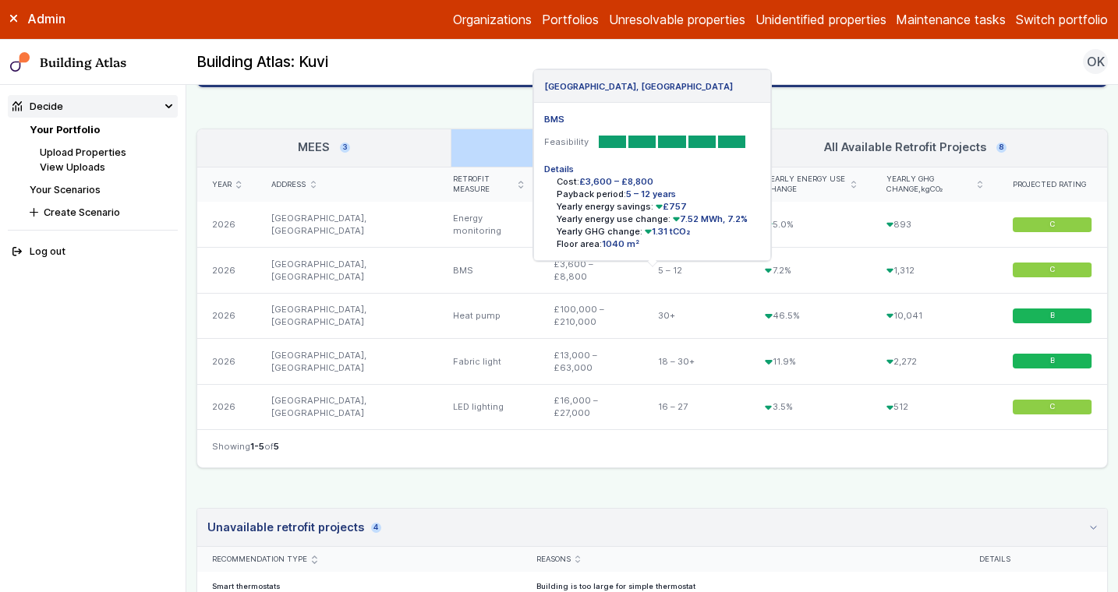
scroll to position [386, 0]
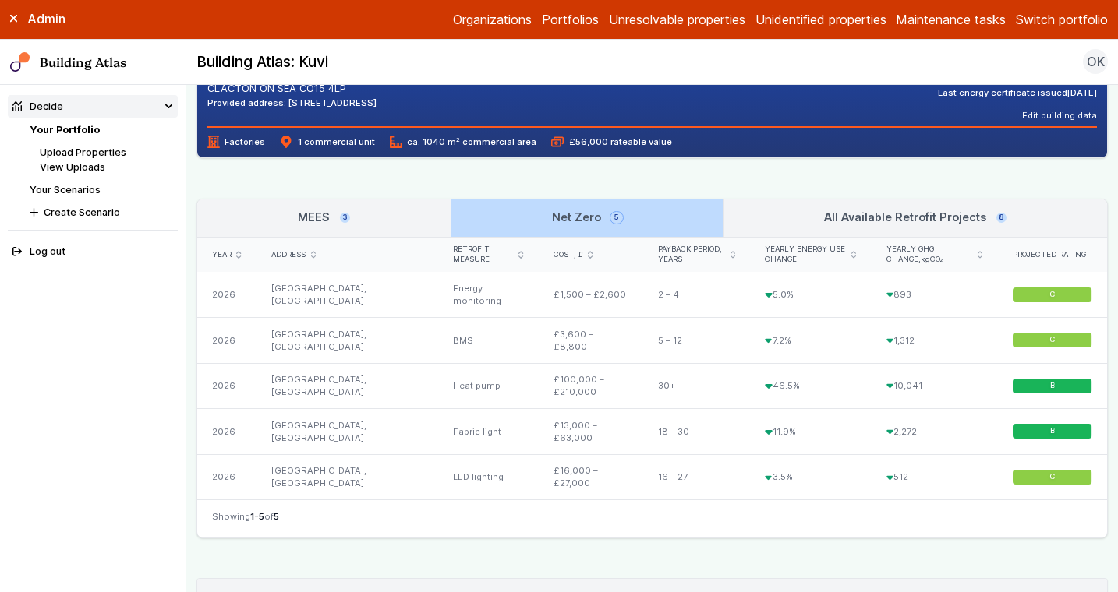
click at [369, 219] on link "MEES 3" at bounding box center [323, 218] width 253 height 37
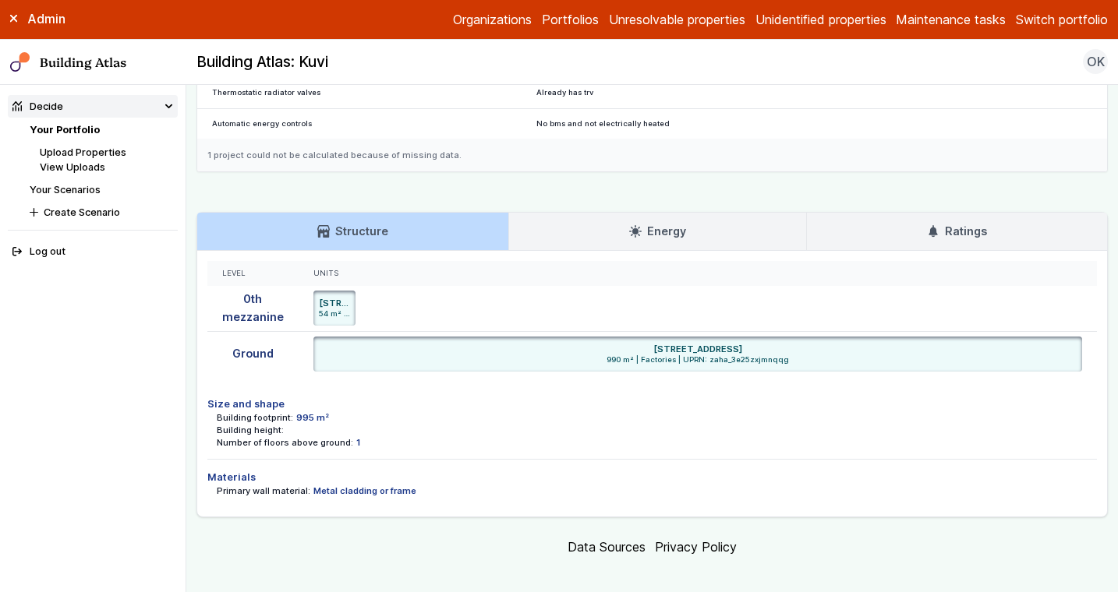
scroll to position [903, 0]
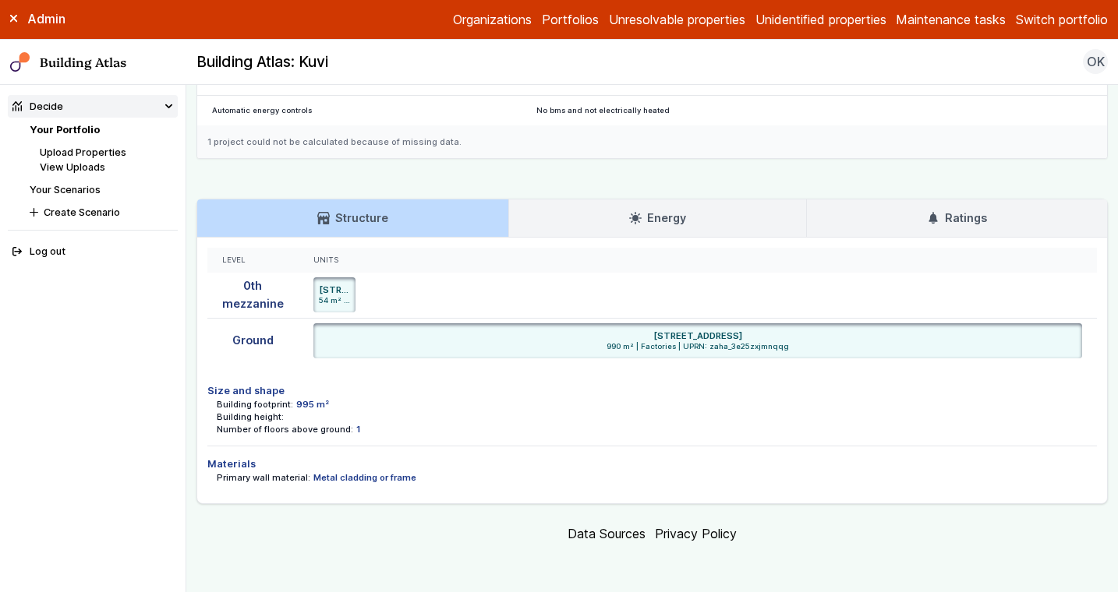
click at [535, 223] on link "Energy" at bounding box center [657, 218] width 297 height 37
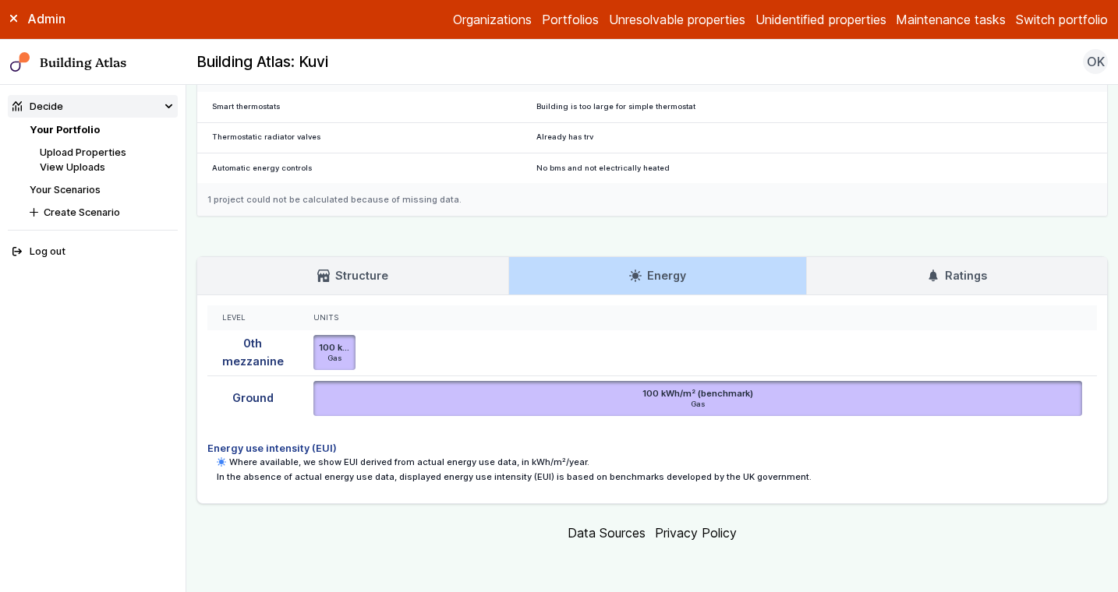
click at [935, 267] on h3 "Ratings" at bounding box center [956, 275] width 59 height 17
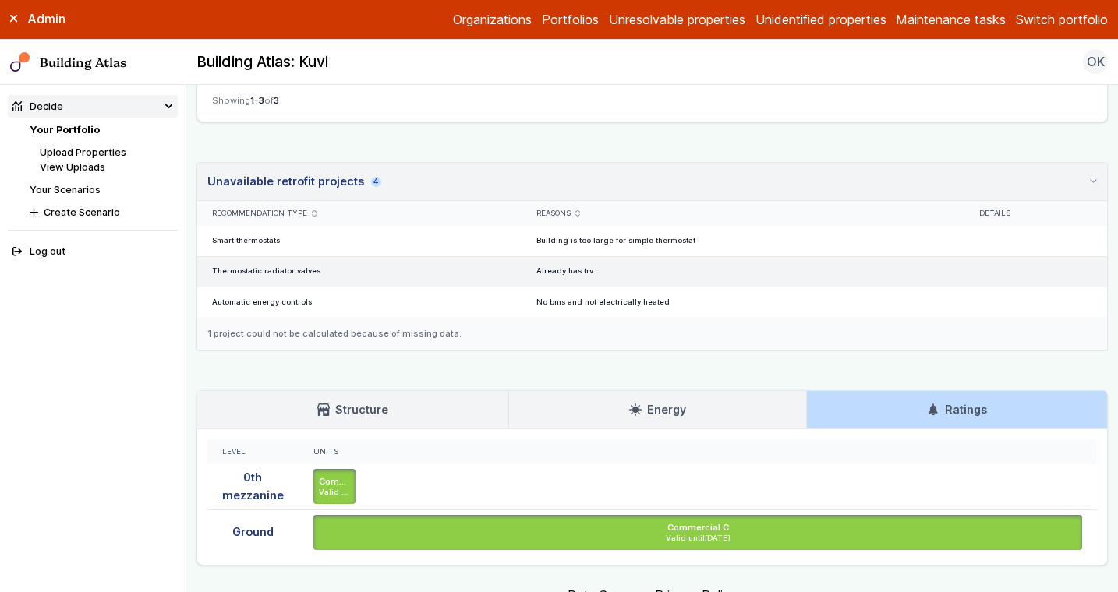
scroll to position [772, 0]
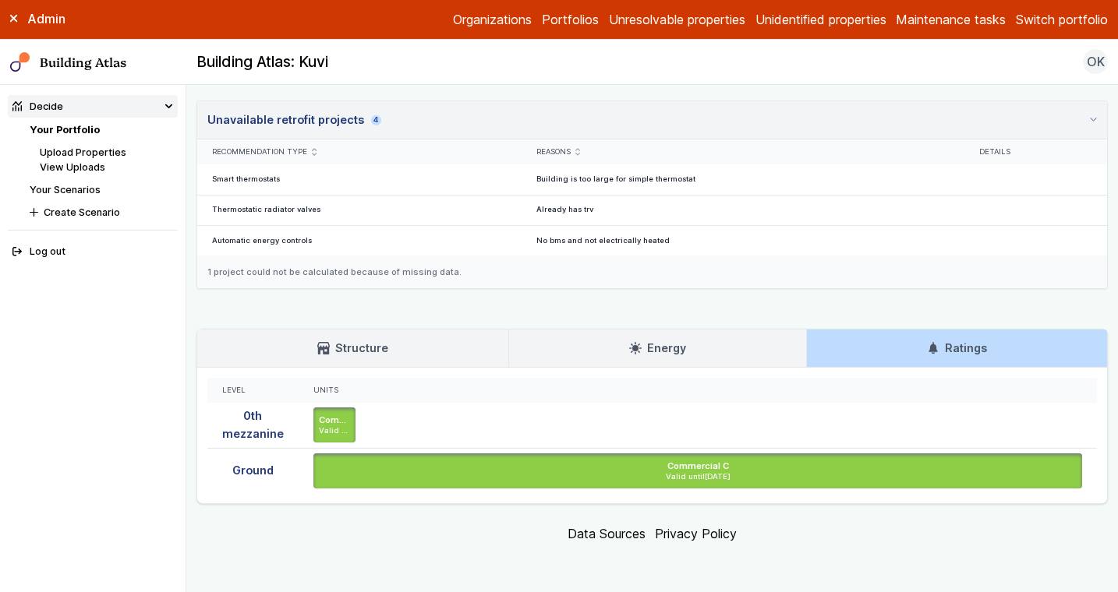
click at [641, 334] on link "Energy" at bounding box center [657, 348] width 297 height 37
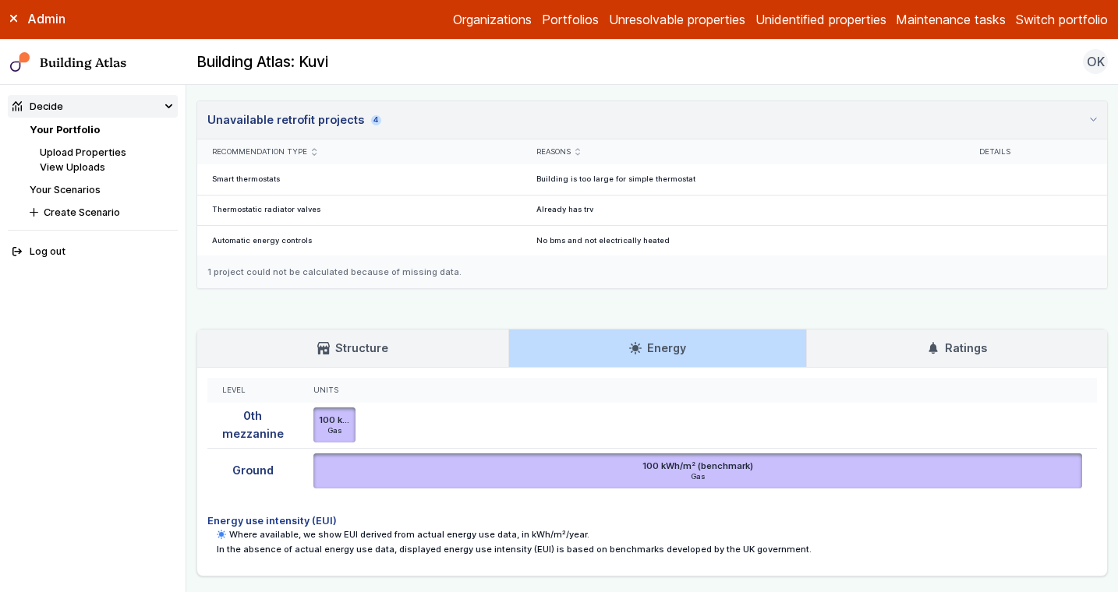
click at [960, 345] on h3 "Ratings" at bounding box center [956, 348] width 59 height 17
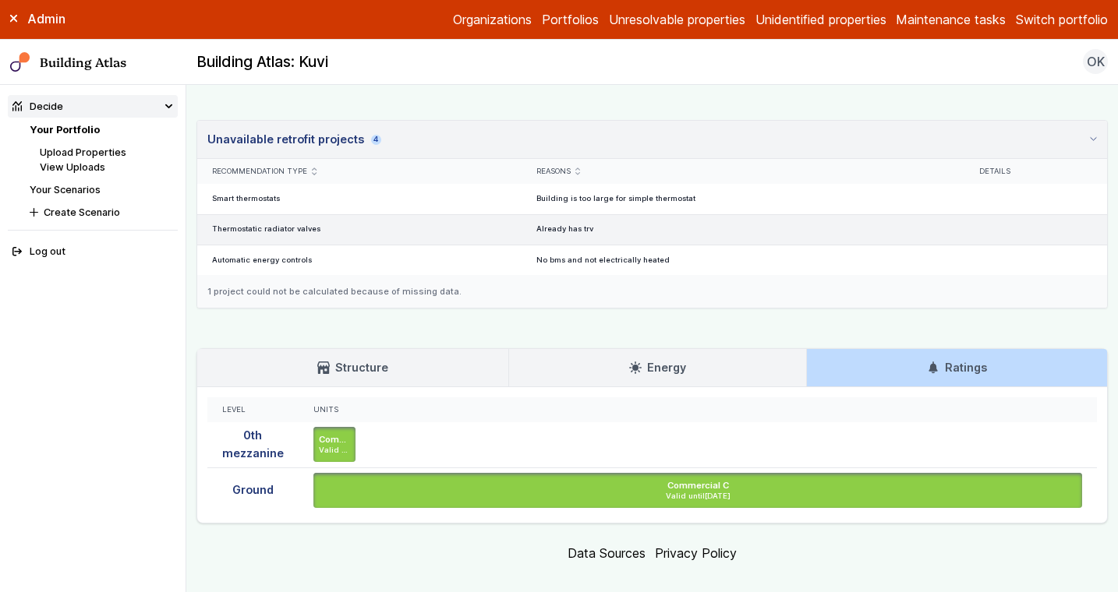
scroll to position [745, 0]
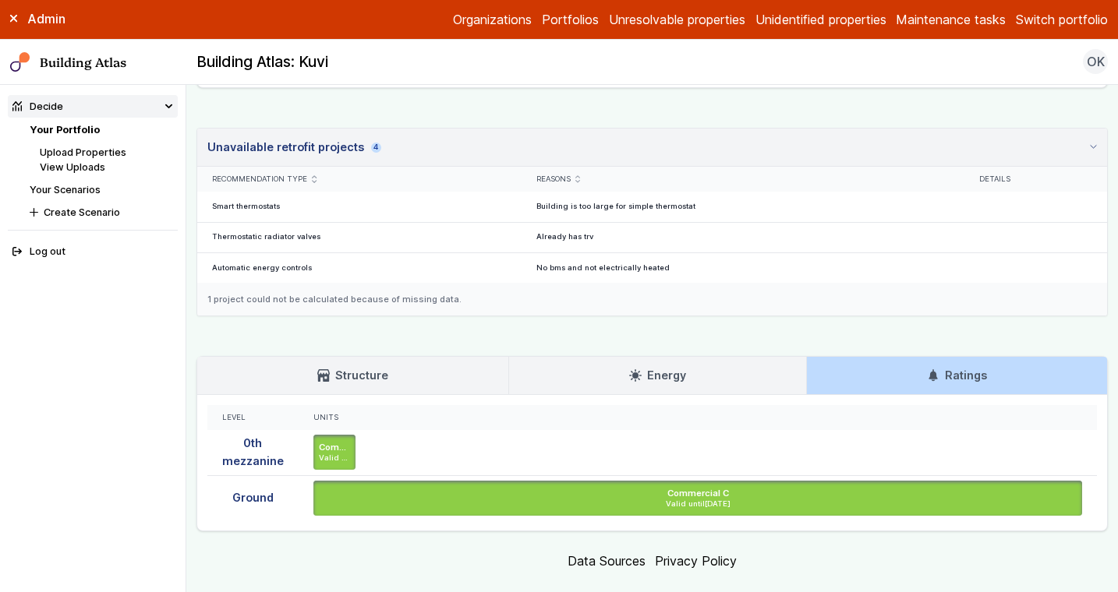
click at [398, 383] on link "Structure" at bounding box center [352, 375] width 311 height 37
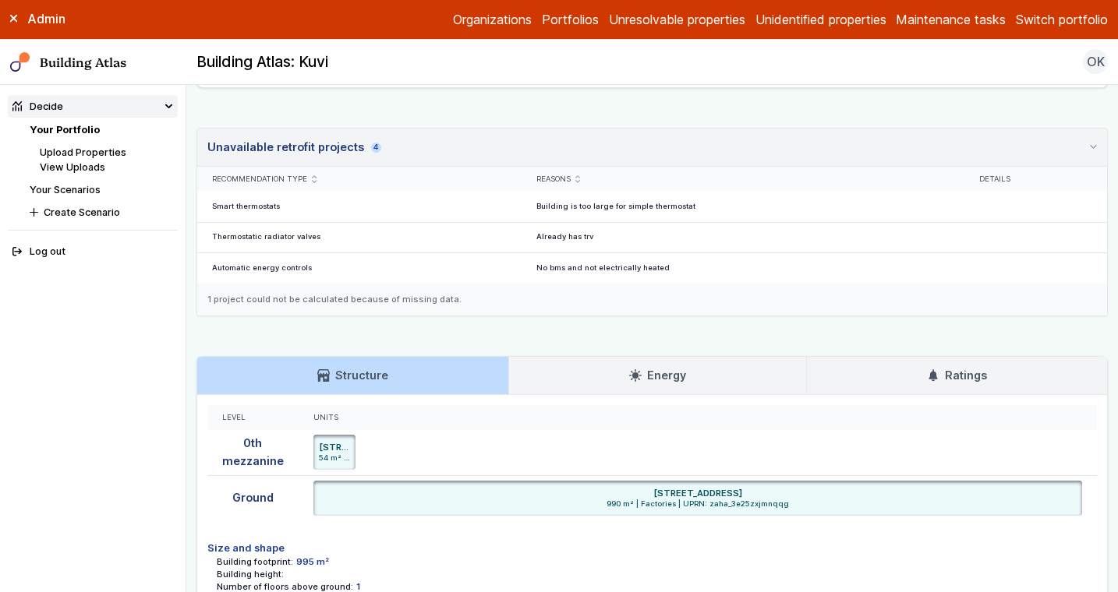
click at [592, 371] on link "Energy" at bounding box center [657, 375] width 297 height 37
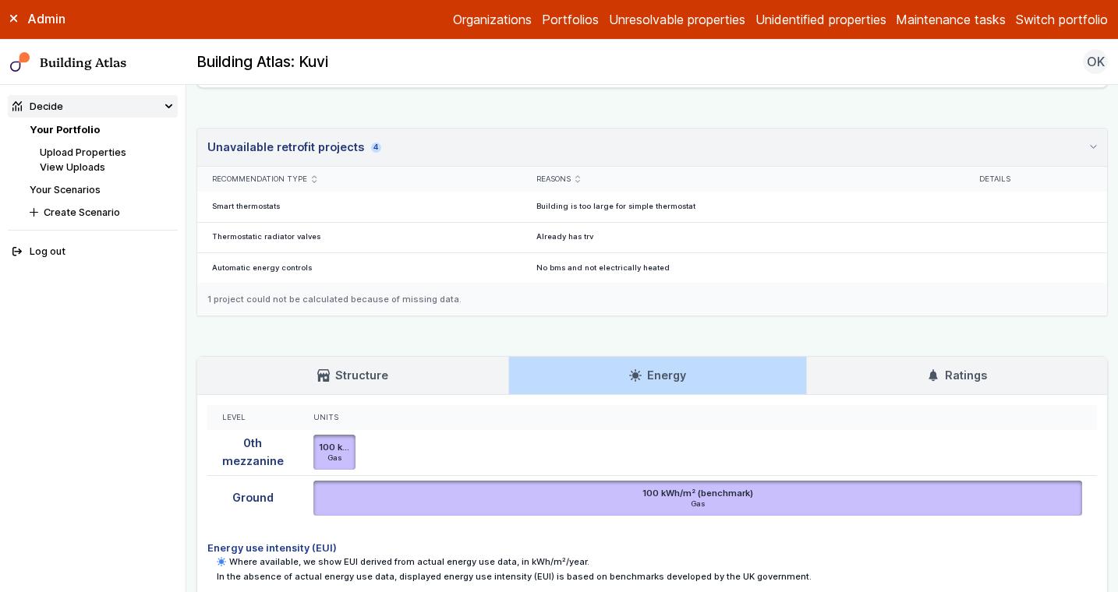
click at [908, 376] on link "Ratings" at bounding box center [957, 375] width 300 height 37
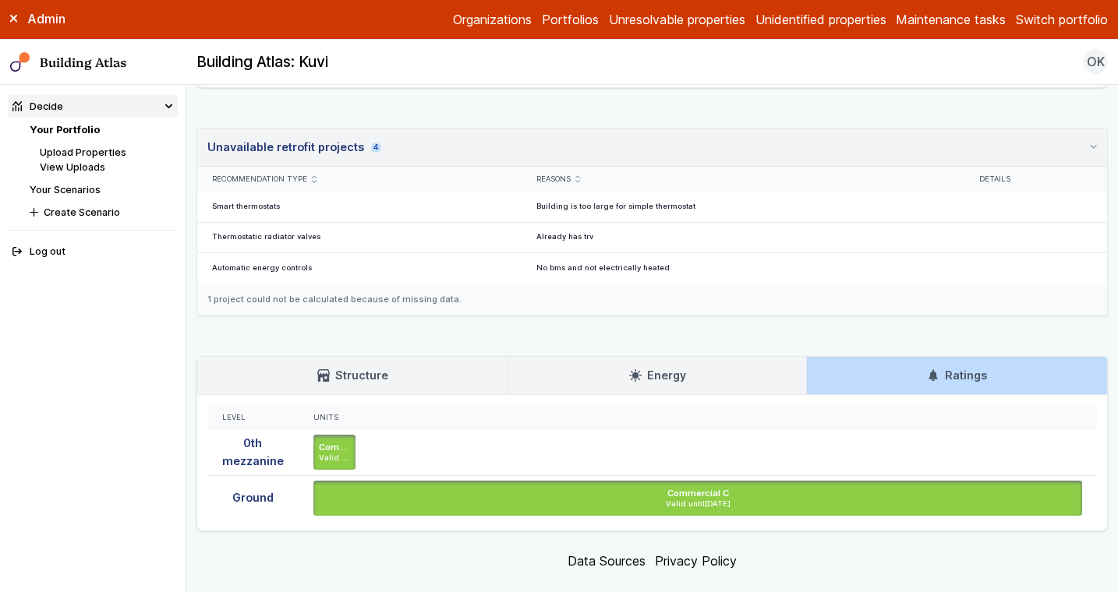
click at [598, 376] on link "Energy" at bounding box center [657, 375] width 297 height 37
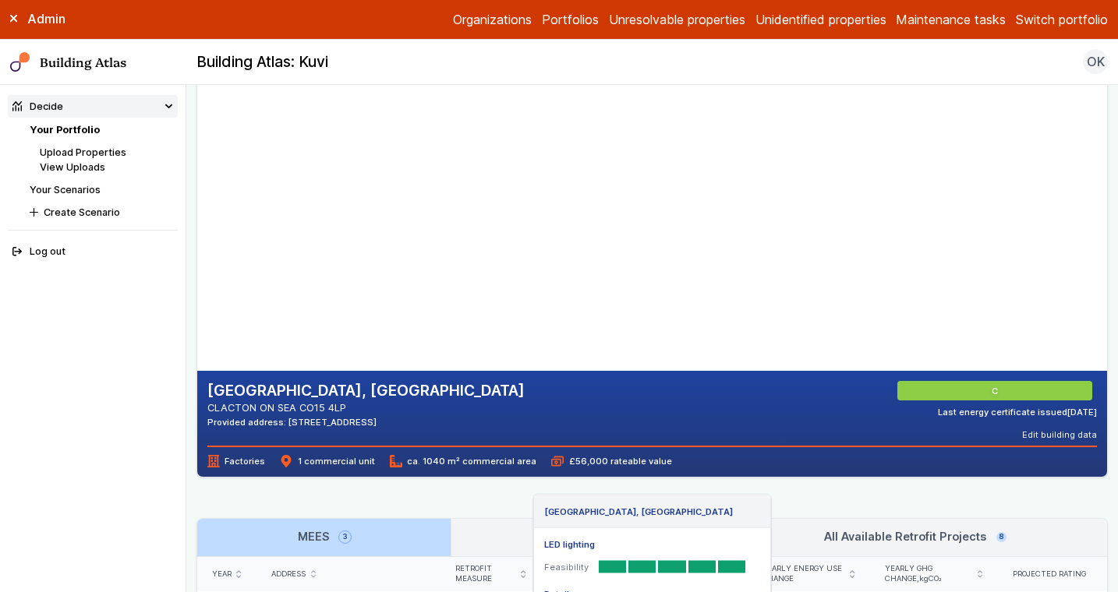
scroll to position [54, 0]
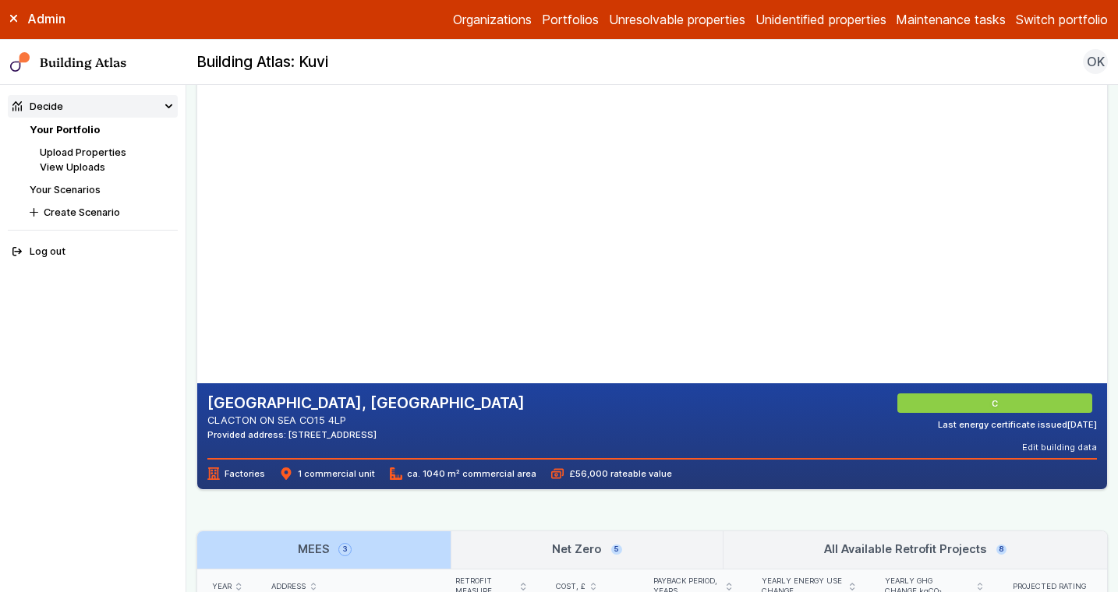
click at [78, 193] on link "Your Scenarios" at bounding box center [65, 190] width 71 height 12
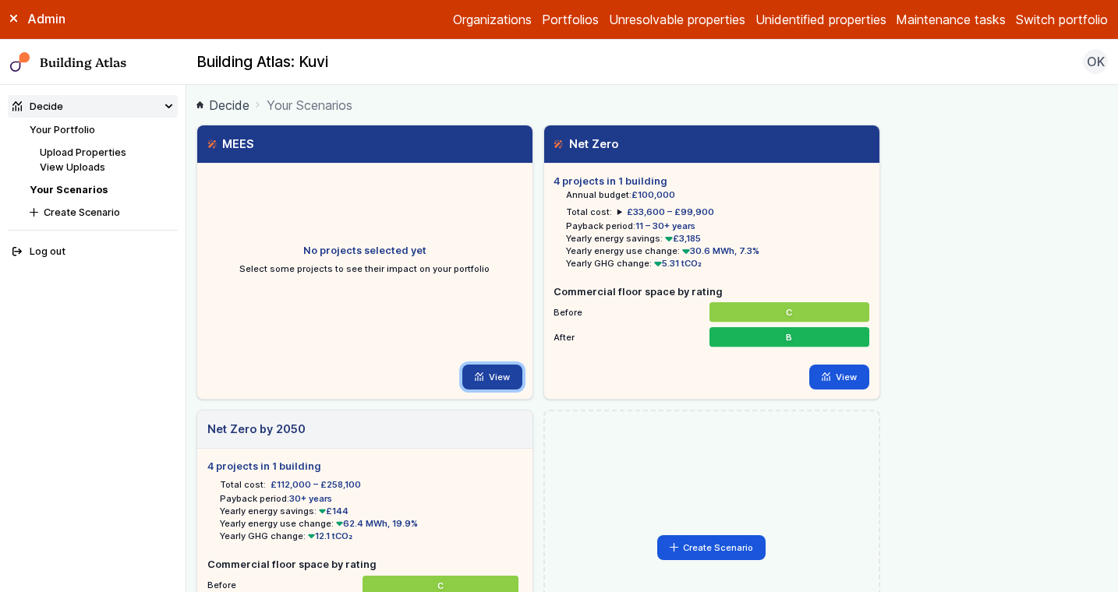
click at [479, 373] on icon at bounding box center [478, 377] width 7 height 8
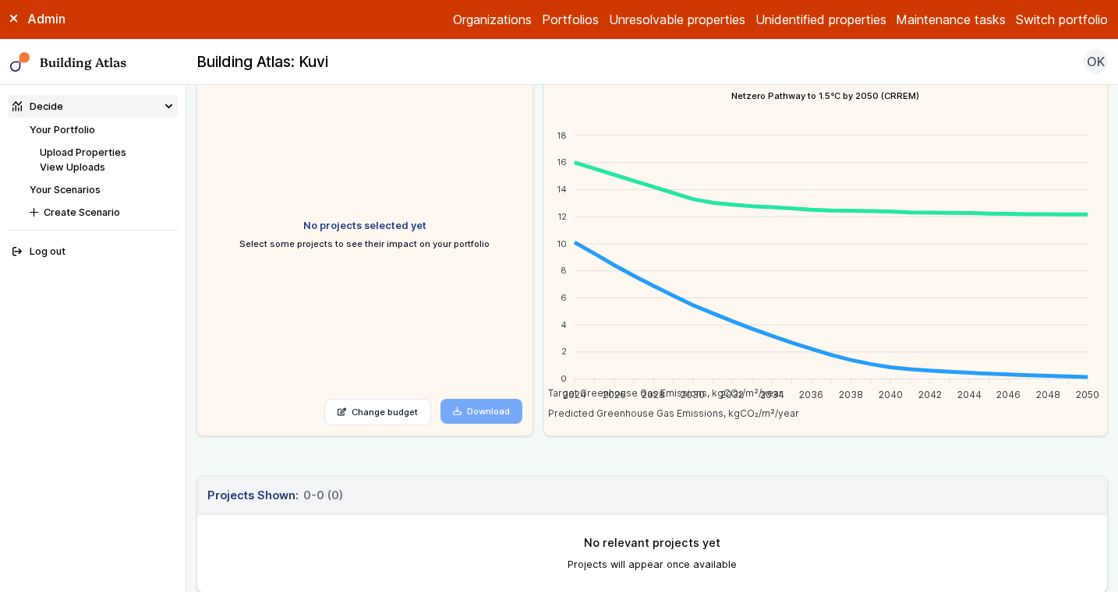
scroll to position [173, 0]
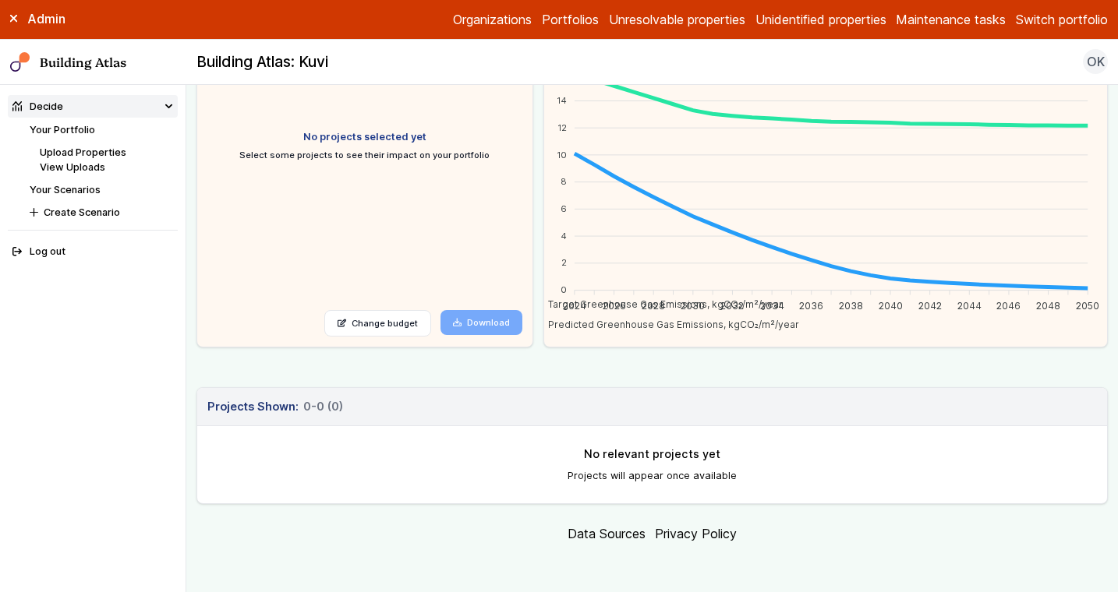
click at [398, 360] on div "MEES No projects selected yet Select some projects to see their impact on your …" at bounding box center [651, 228] width 911 height 553
click at [76, 131] on link "Your Portfolio" at bounding box center [62, 130] width 65 height 12
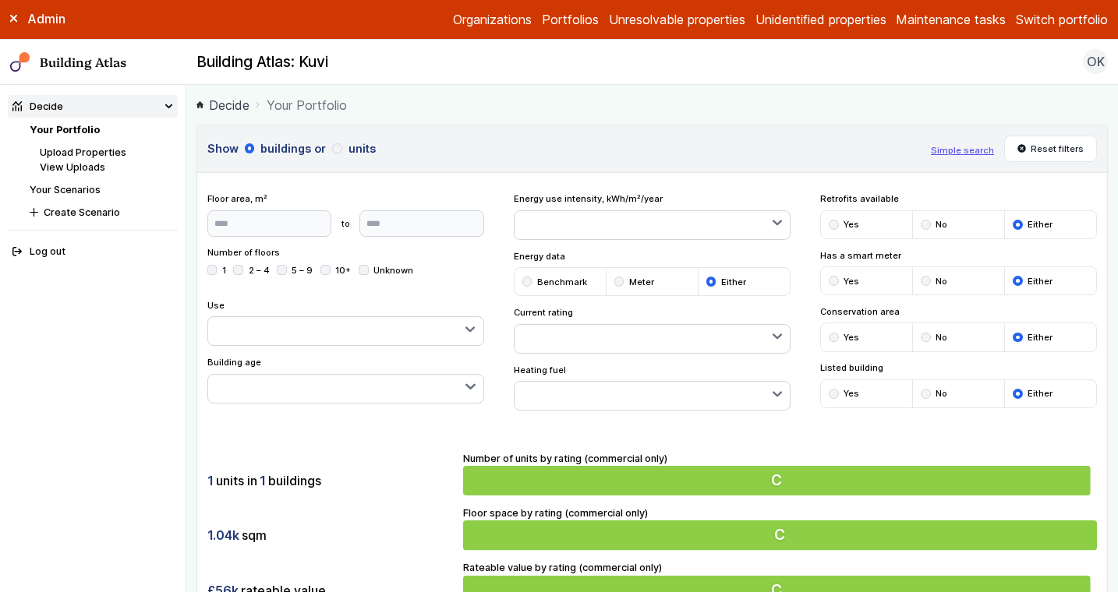
click at [354, 470] on div "1 units in 1 buildings" at bounding box center [330, 481] width 246 height 30
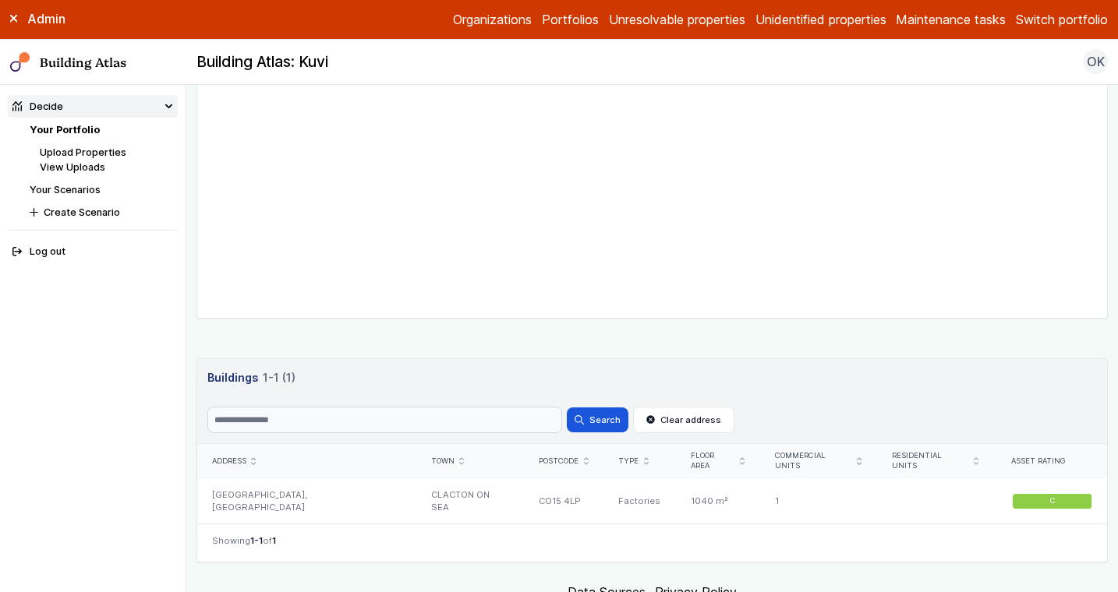
scroll to position [665, 0]
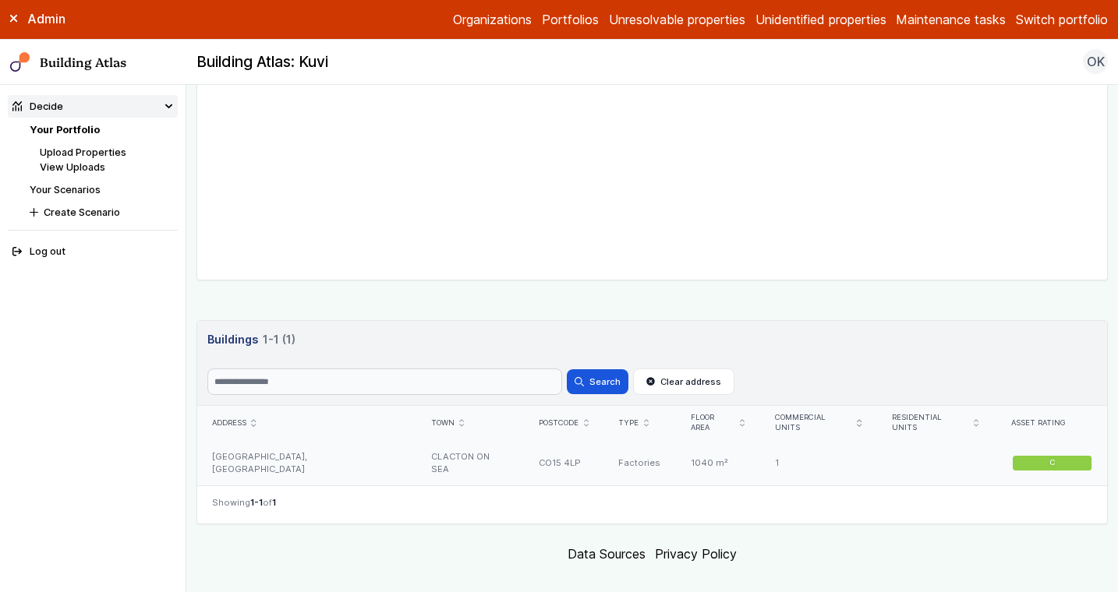
click at [415, 454] on div "CLACTON ON SEA" at bounding box center [469, 463] width 108 height 45
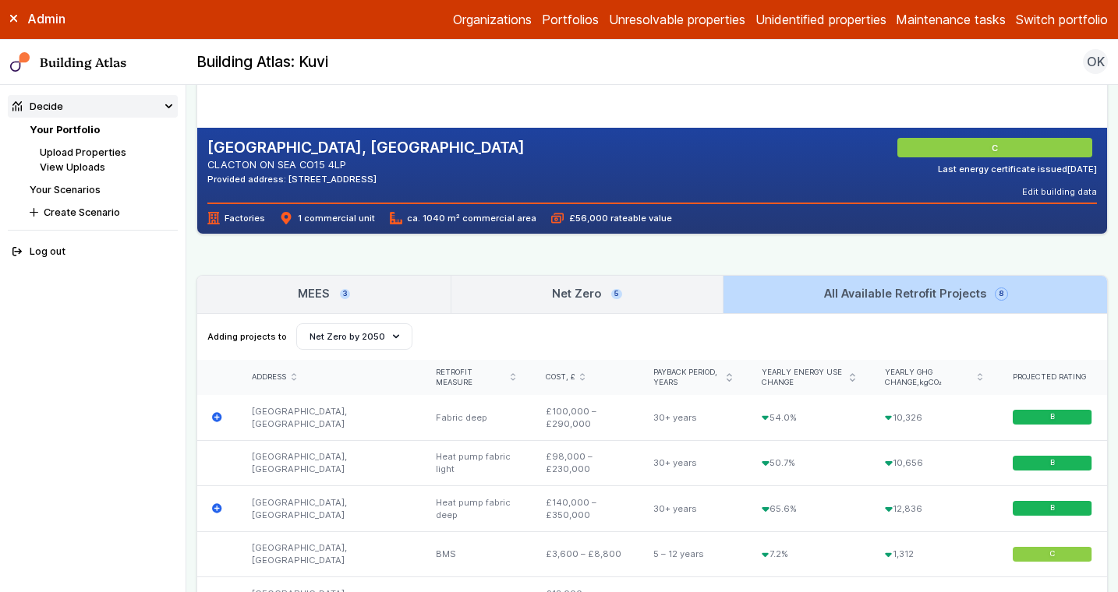
scroll to position [314, 0]
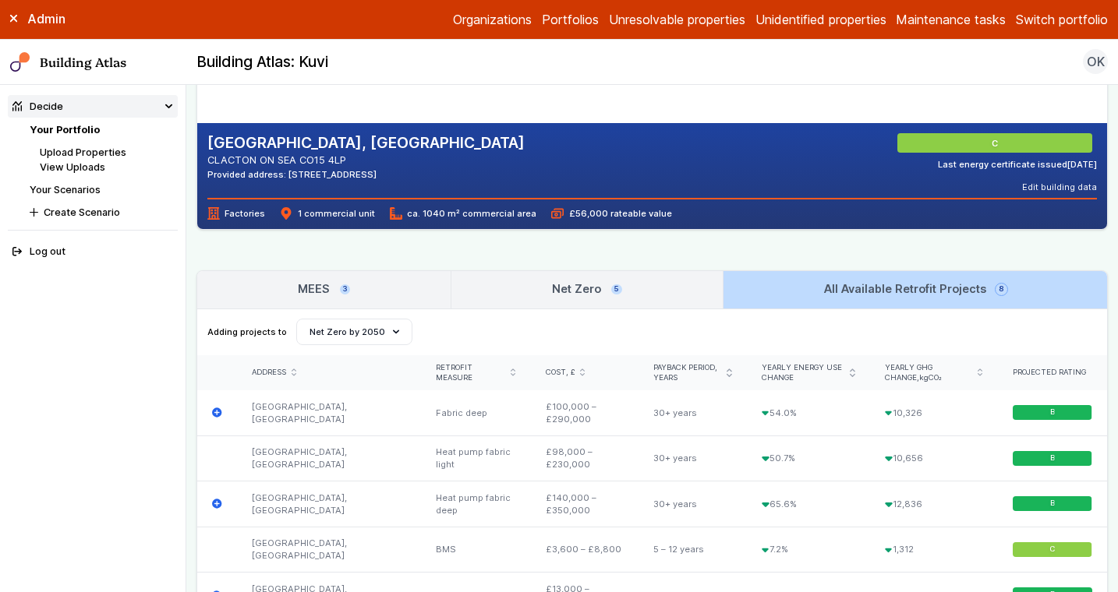
click at [69, 192] on link "Your Scenarios" at bounding box center [65, 190] width 71 height 12
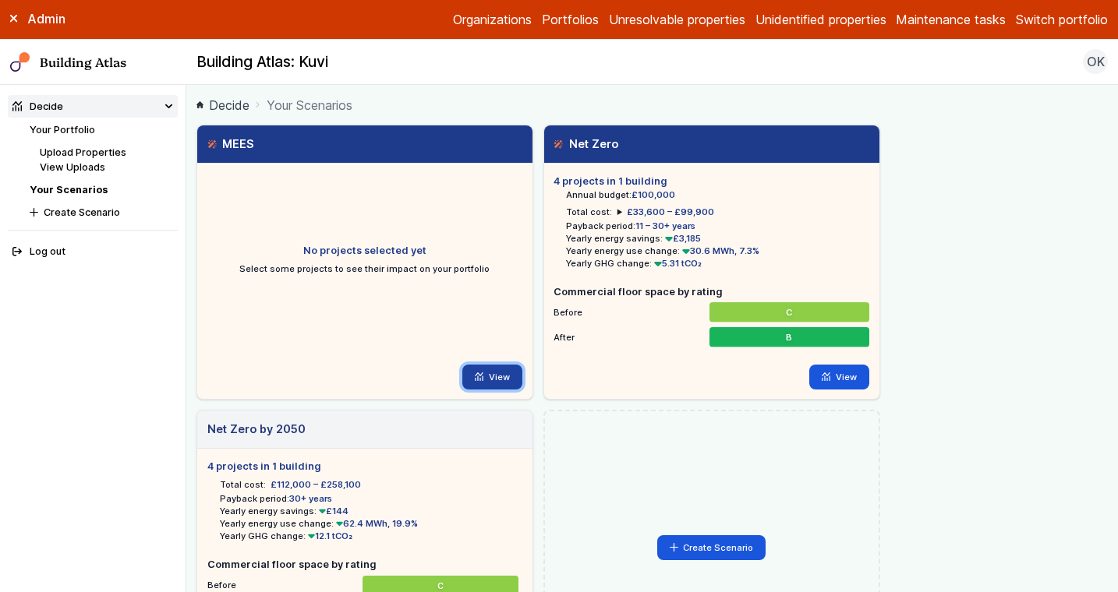
click at [495, 376] on link "View" at bounding box center [492, 377] width 60 height 25
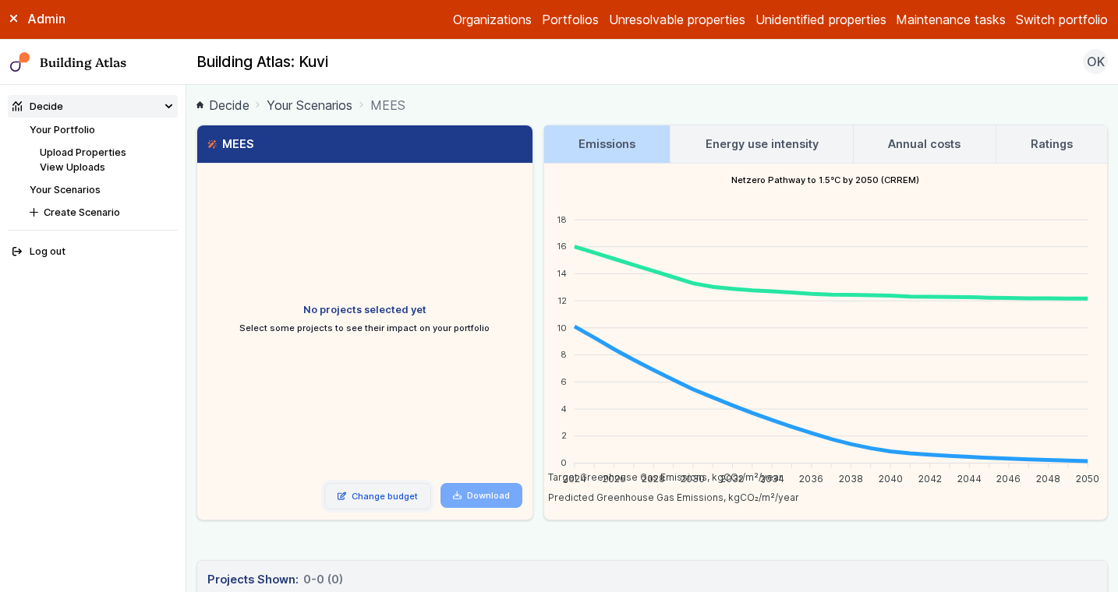
click at [395, 486] on link "Change budget" at bounding box center [377, 496] width 107 height 27
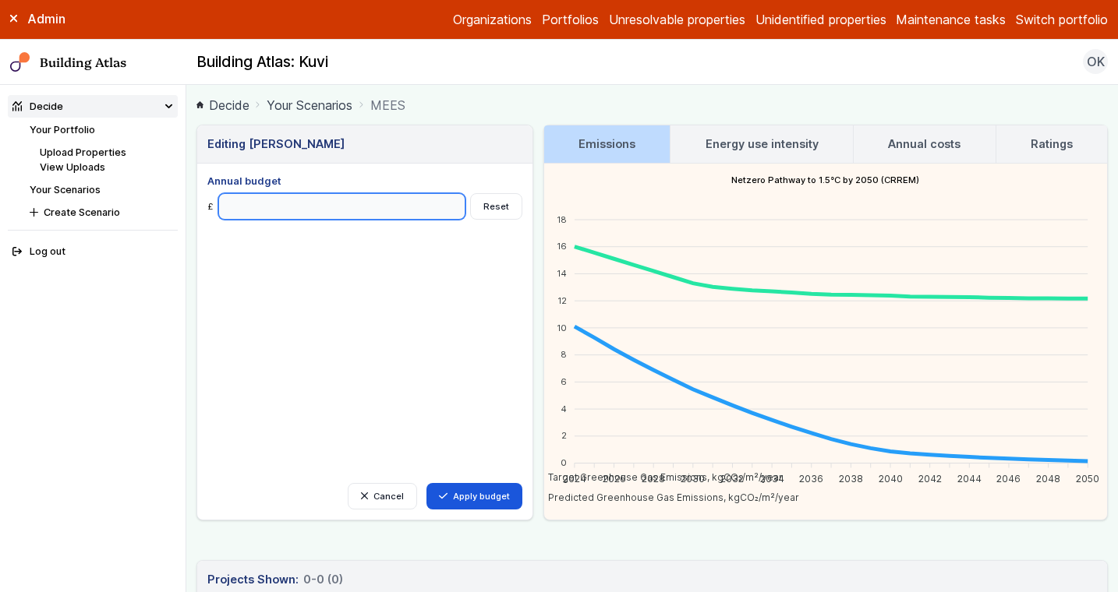
click at [358, 209] on input "*****" at bounding box center [341, 206] width 247 height 27
type input "******"
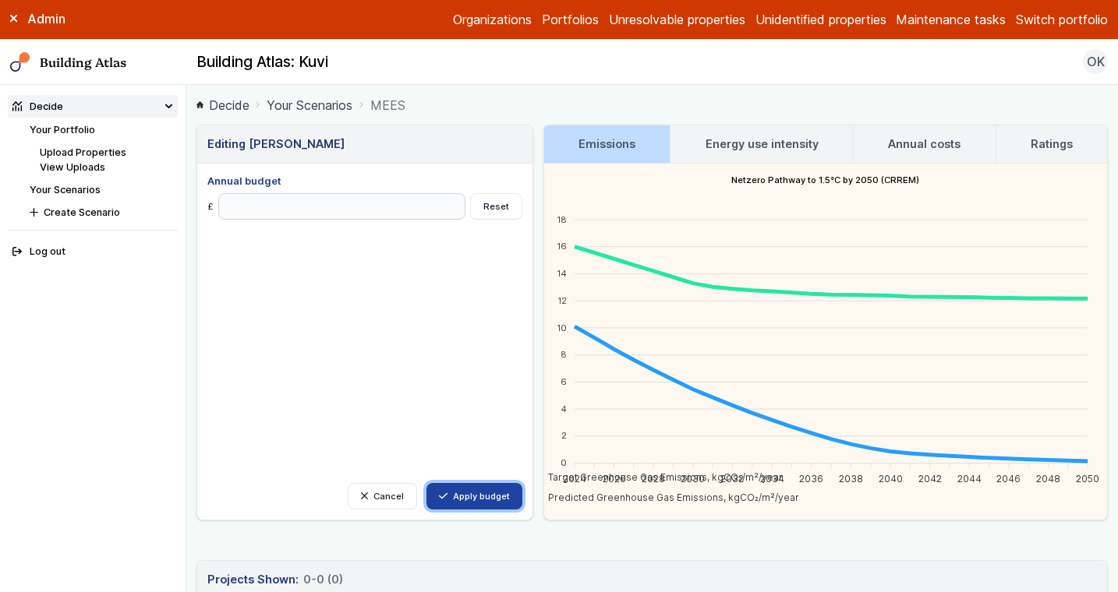
click at [489, 495] on button "Apply budget" at bounding box center [474, 496] width 96 height 27
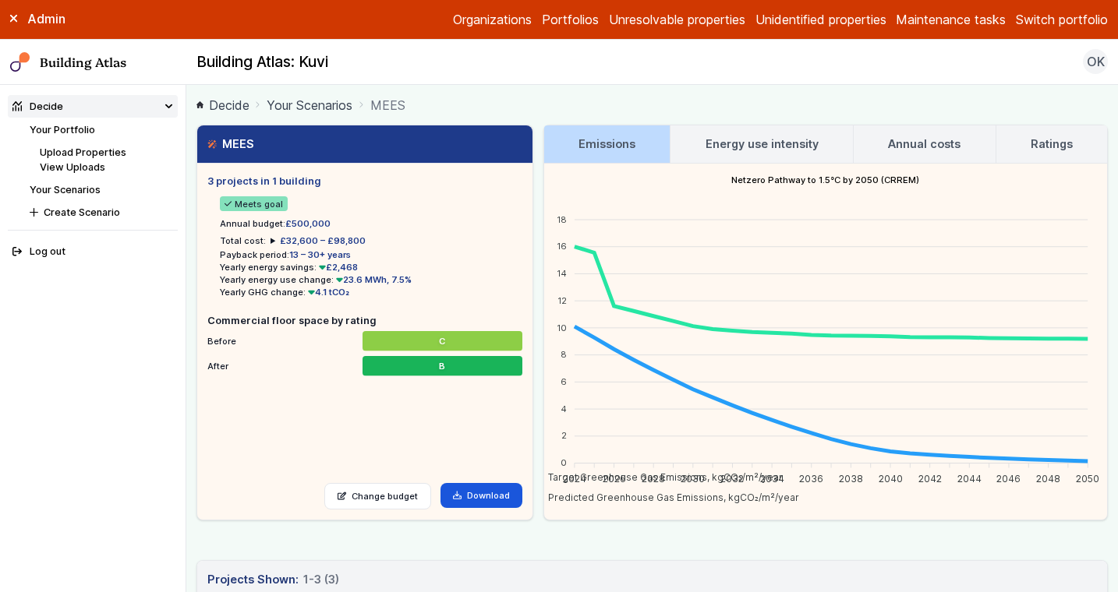
click at [572, 528] on div "MEES 3 projects in 1 building Meets goal Annual budget: £500,000 Total cost: £3…" at bounding box center [651, 467] width 911 height 684
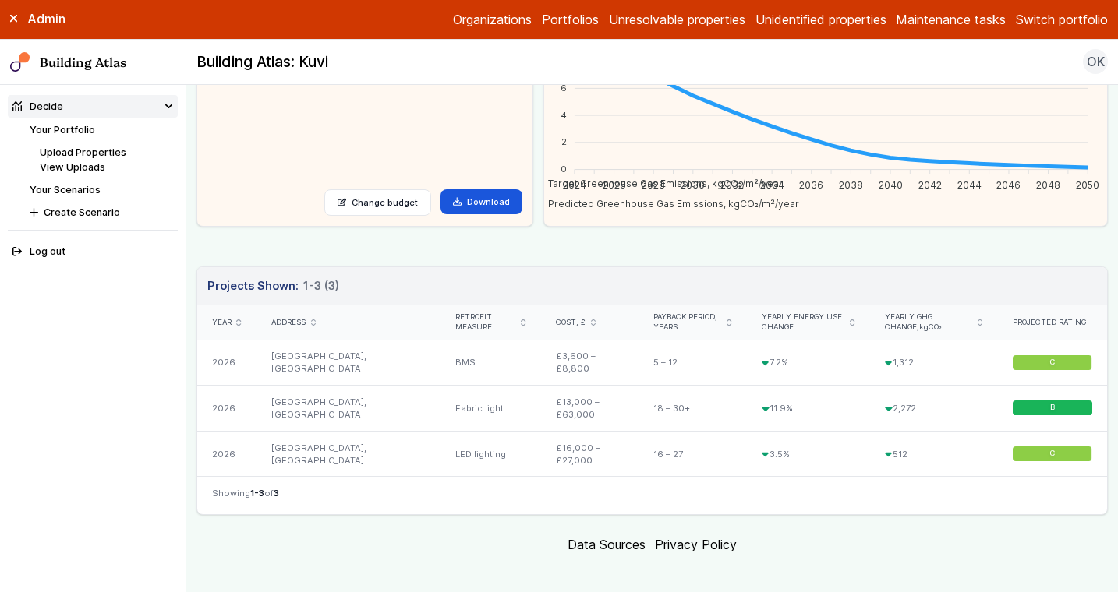
scroll to position [305, 0]
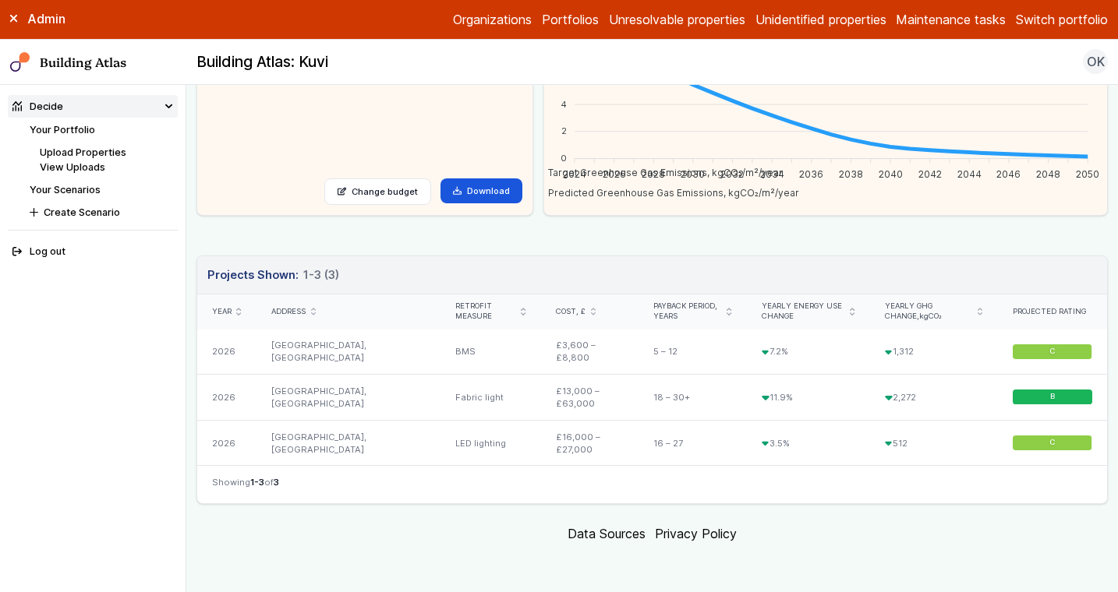
click at [801, 298] on div "Yearly energy use change" at bounding box center [808, 312] width 123 height 35
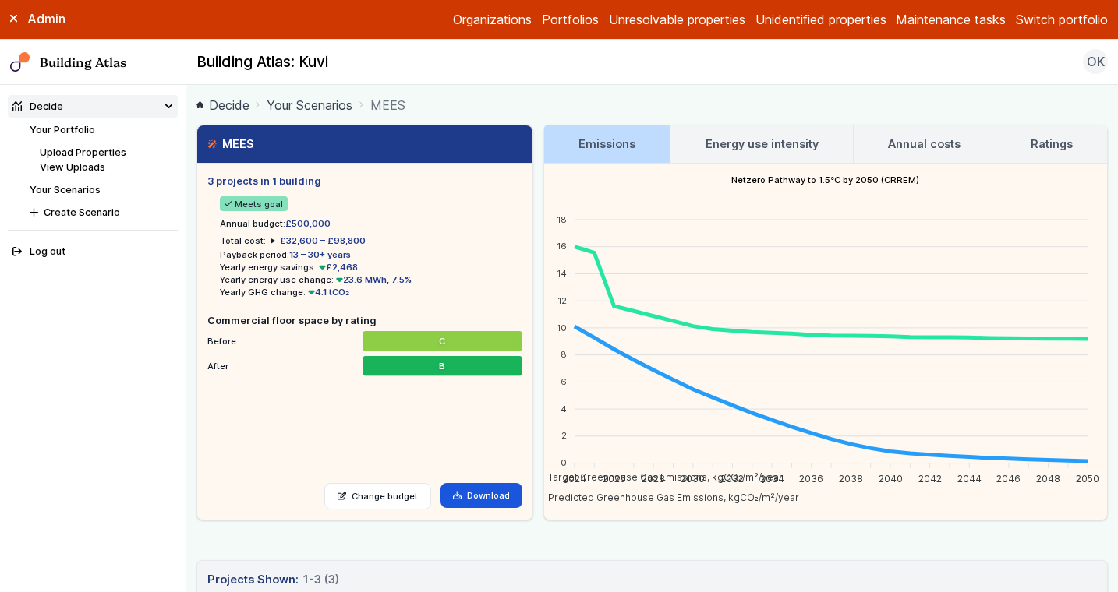
scroll to position [19, 0]
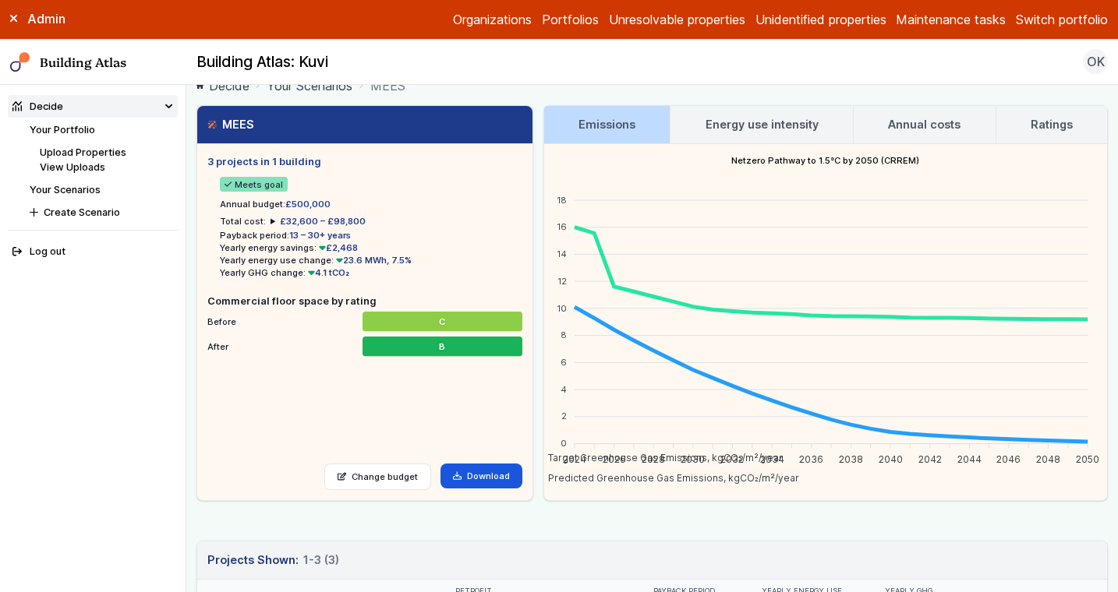
click at [328, 92] on link "Your Scenarios" at bounding box center [310, 85] width 86 height 19
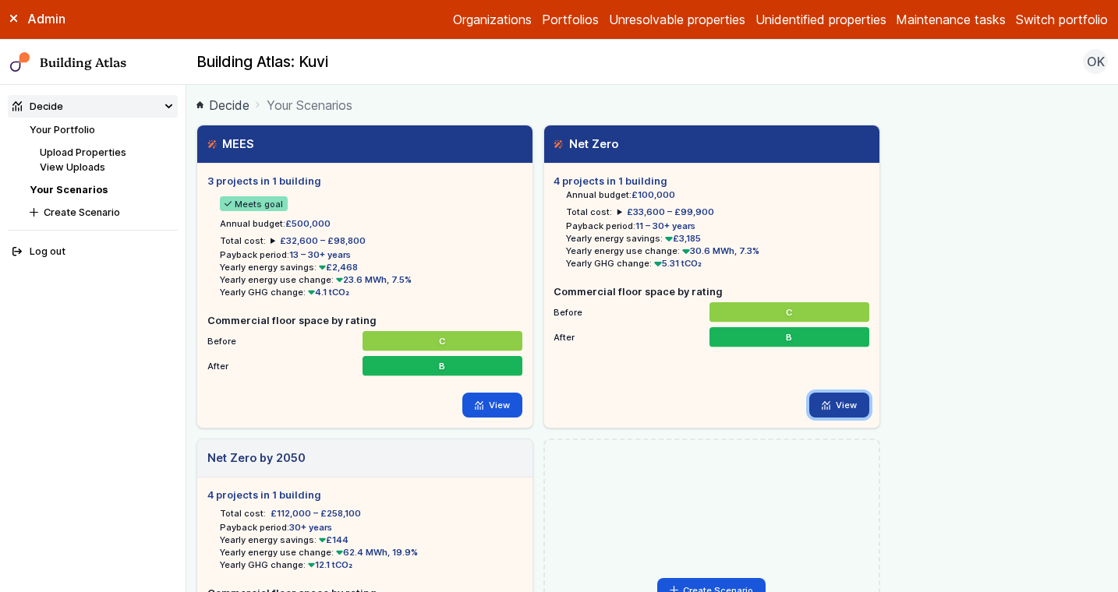
click at [827, 401] on icon at bounding box center [826, 405] width 9 height 9
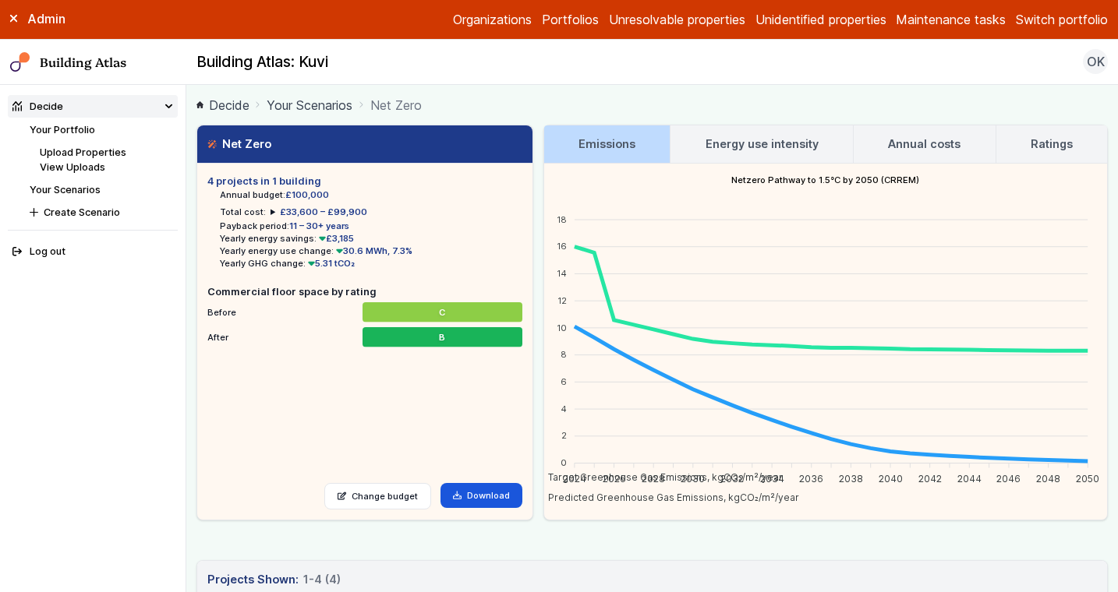
click at [732, 141] on h3 "Energy use intensity" at bounding box center [761, 144] width 113 height 17
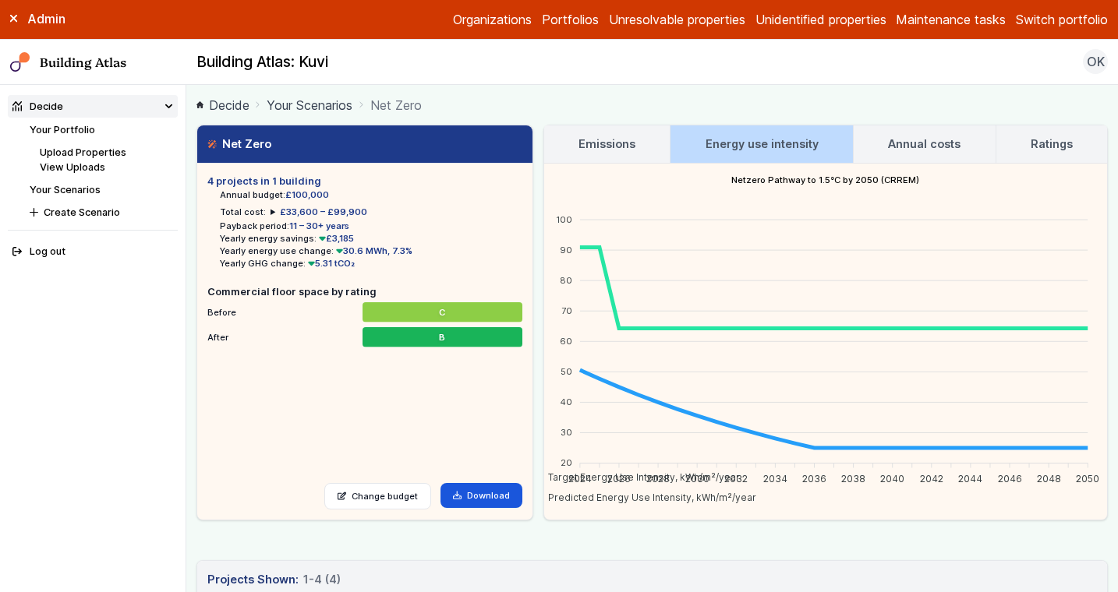
click at [610, 136] on h3 "Emissions" at bounding box center [606, 144] width 57 height 17
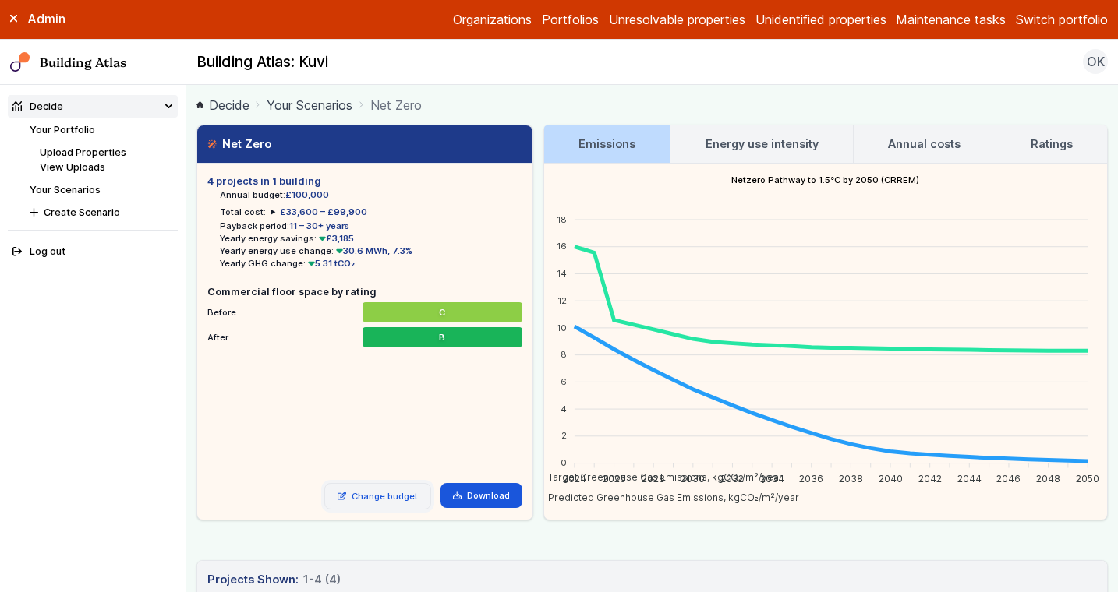
click at [387, 501] on link "Change budget" at bounding box center [377, 496] width 107 height 27
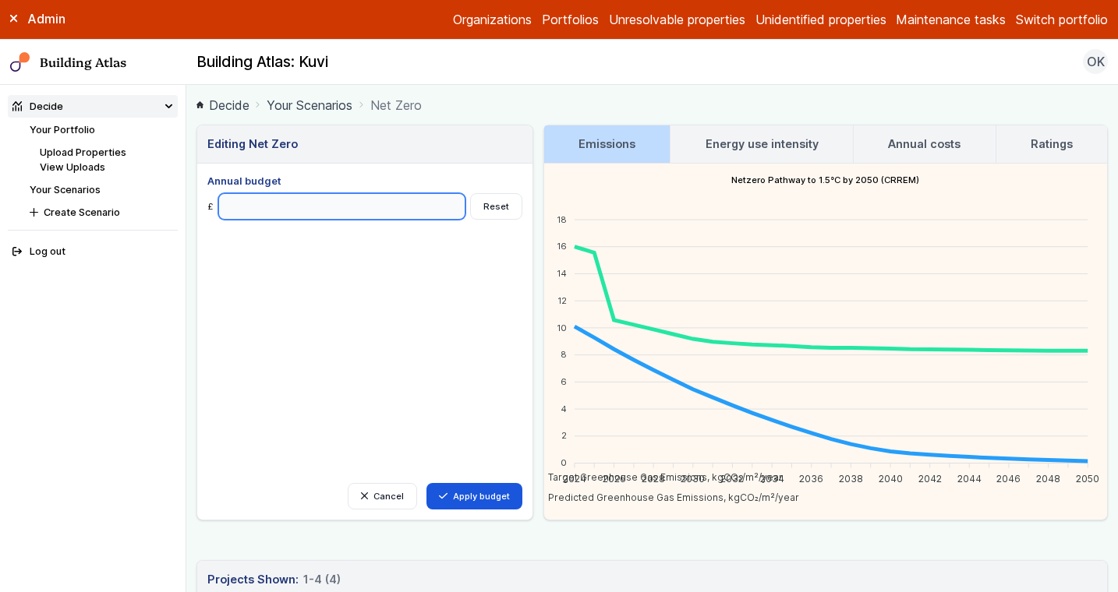
click at [302, 203] on input "******" at bounding box center [341, 206] width 247 height 27
type input "*******"
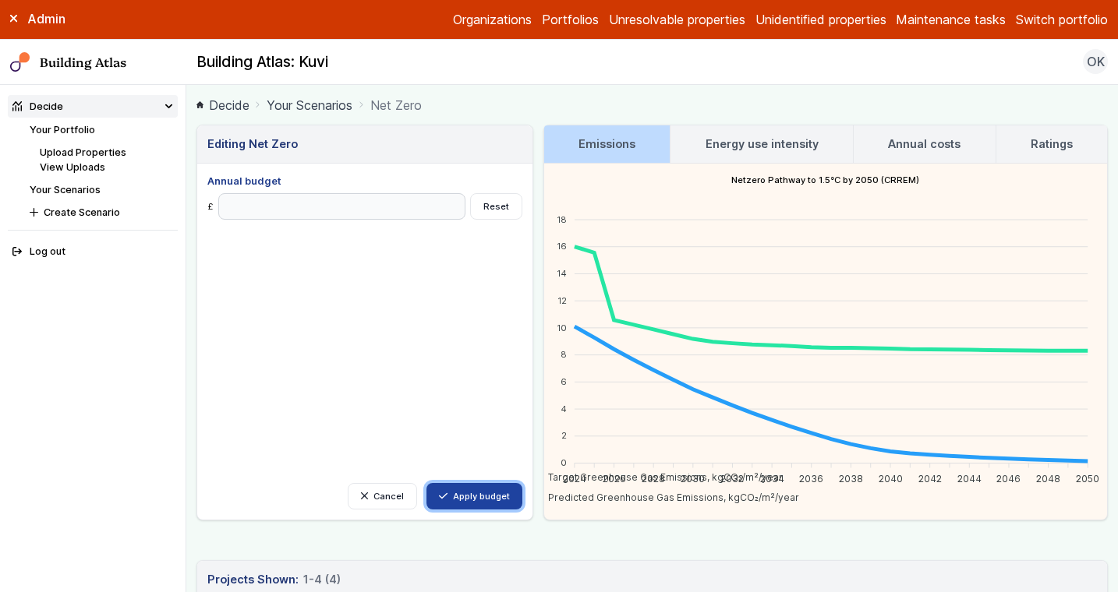
click at [504, 503] on button "Apply budget" at bounding box center [474, 496] width 96 height 27
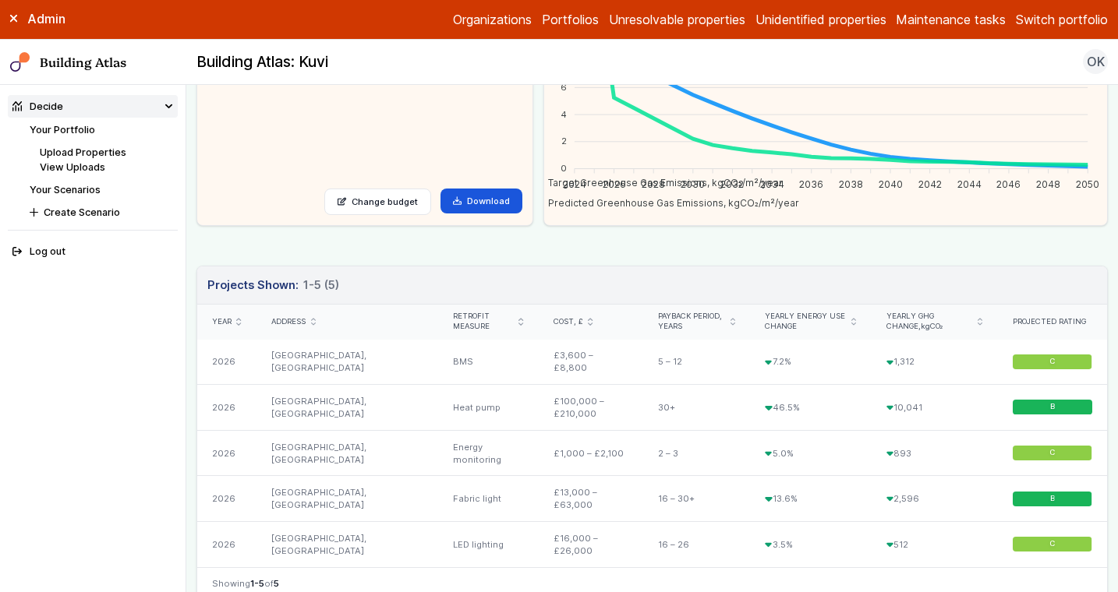
scroll to position [221, 0]
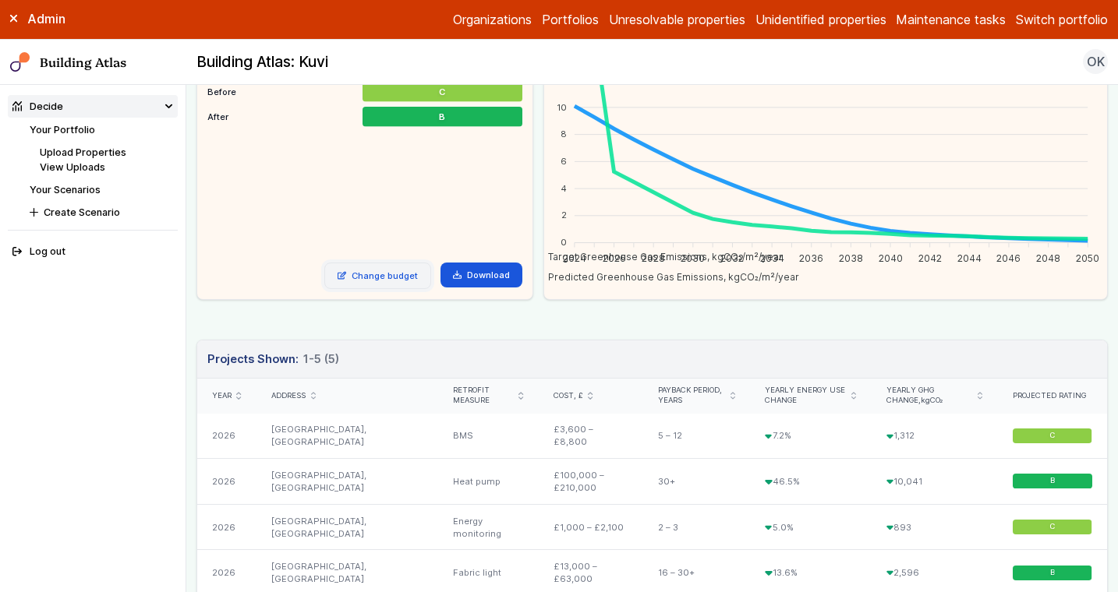
click at [356, 285] on link "Change budget" at bounding box center [377, 276] width 107 height 27
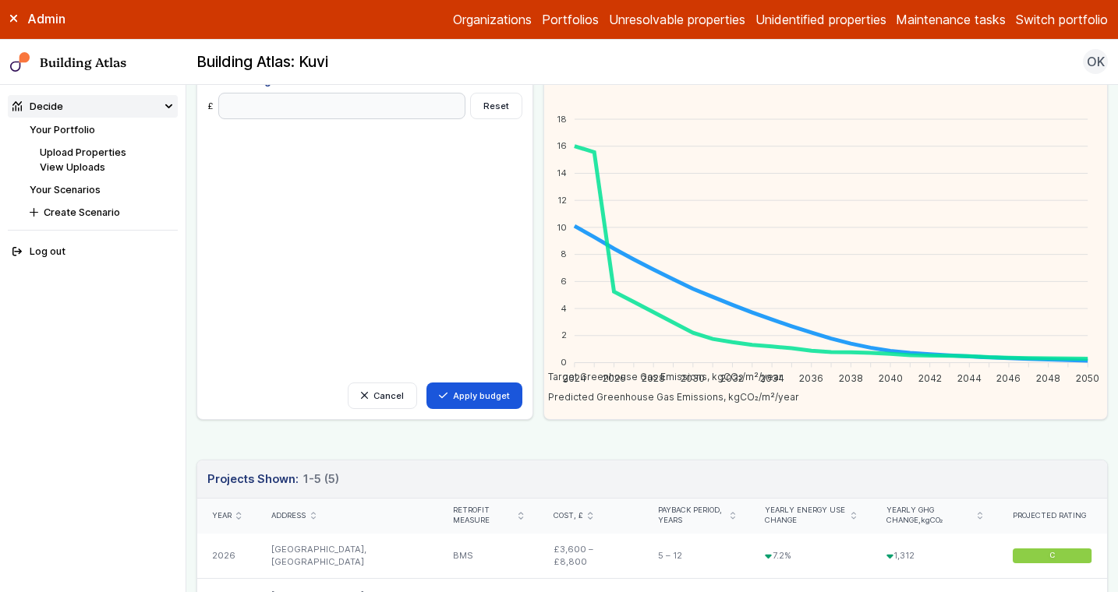
scroll to position [49, 0]
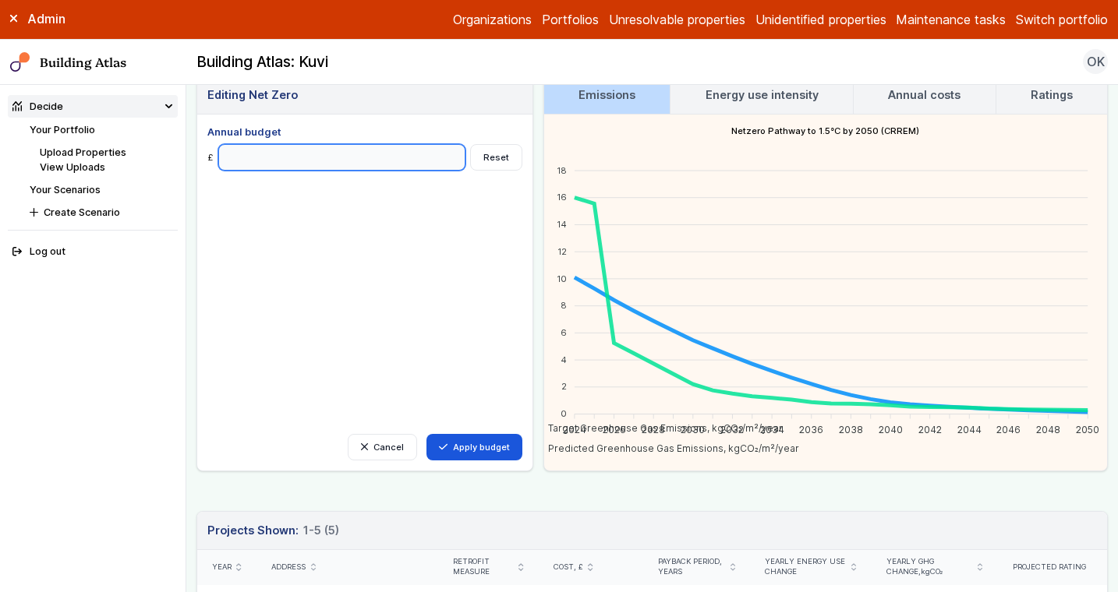
drag, startPoint x: 283, startPoint y: 158, endPoint x: 216, endPoint y: 157, distance: 67.1
click at [216, 157] on div "£ ******* Reset" at bounding box center [364, 157] width 315 height 27
type input "******"
click at [426, 434] on button "Apply budget" at bounding box center [474, 447] width 96 height 27
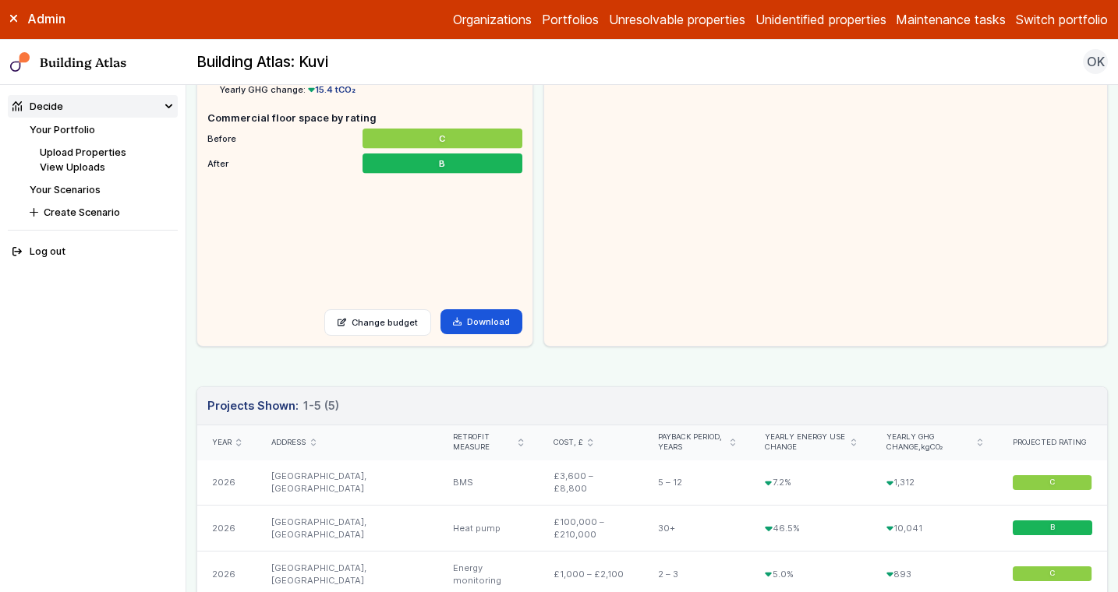
scroll to position [0, 0]
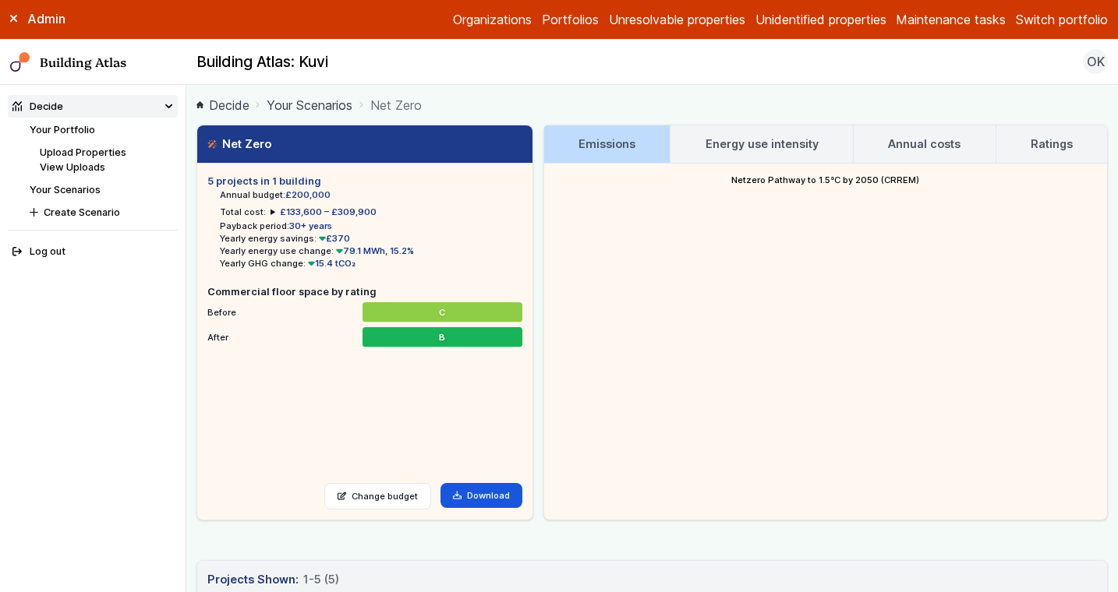
click at [755, 157] on link "Energy use intensity" at bounding box center [761, 143] width 182 height 37
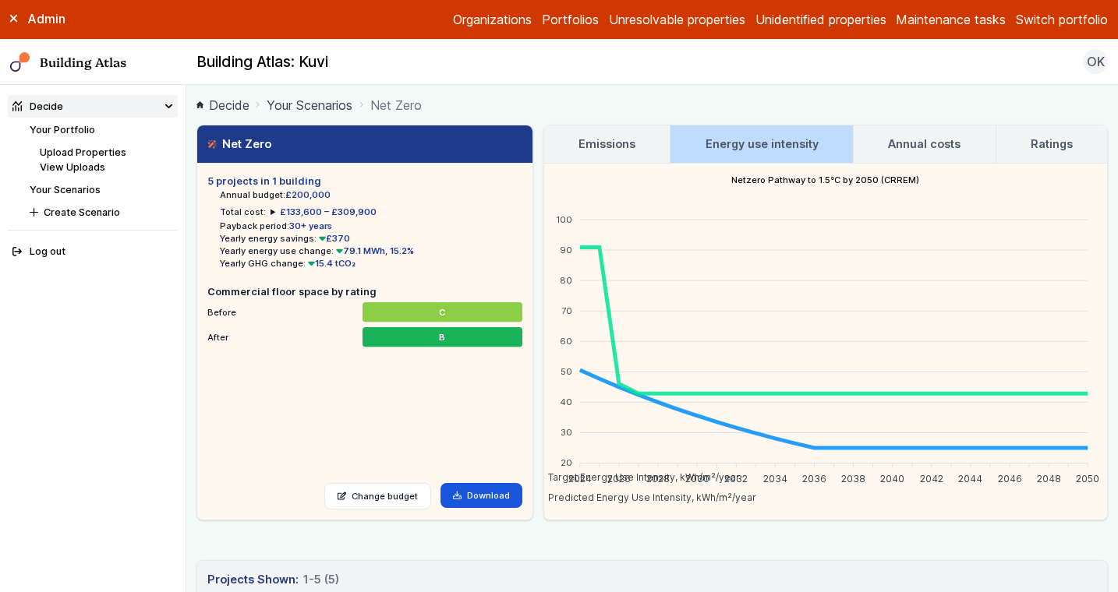
click at [603, 141] on h3 "Emissions" at bounding box center [606, 144] width 57 height 17
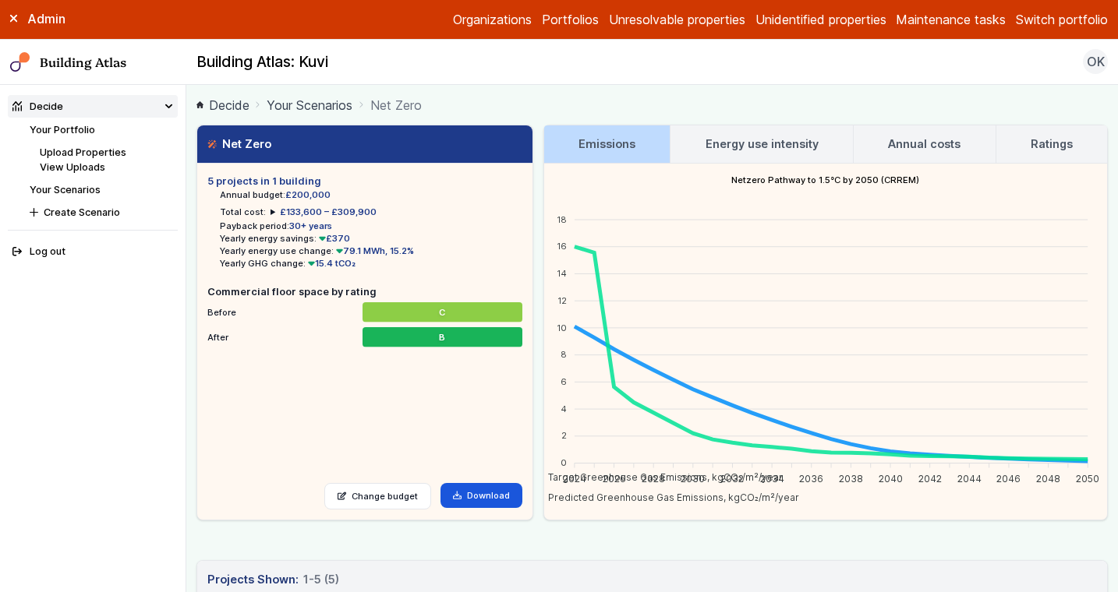
click at [699, 146] on link "Energy use intensity" at bounding box center [761, 143] width 182 height 37
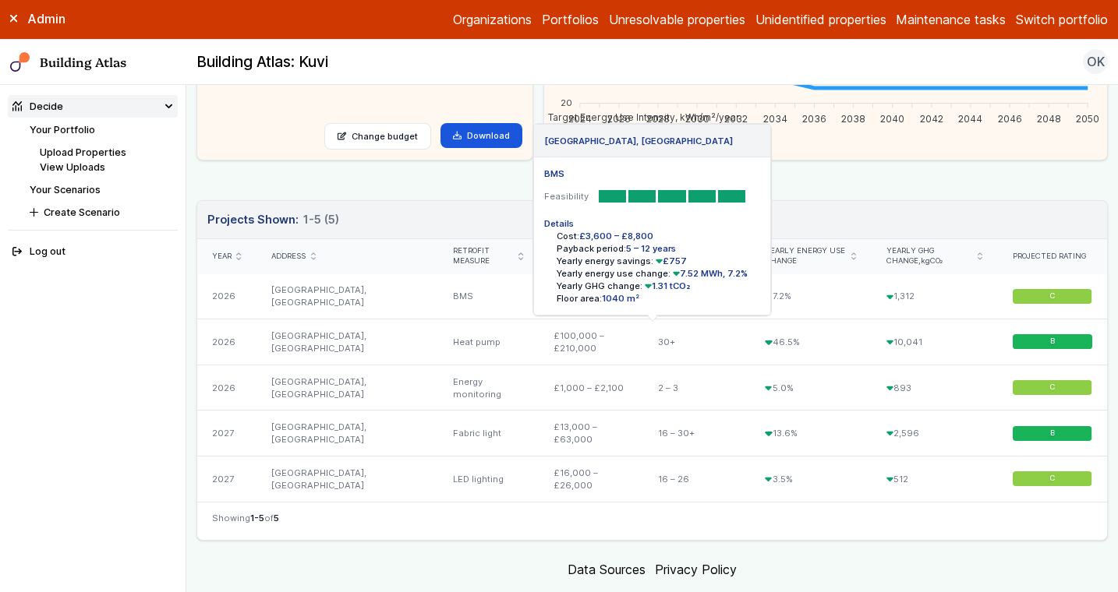
scroll to position [396, 0]
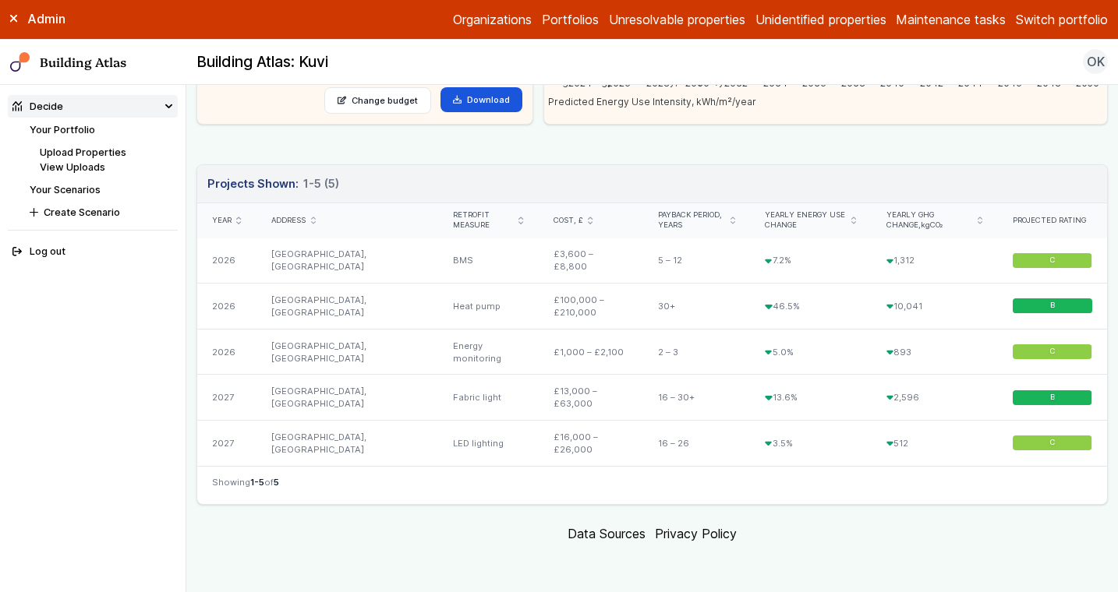
click at [933, 564] on main "Decide Your Scenarios Net Zero Net Zero 5 projects in 1 building Annual budget:…" at bounding box center [651, 338] width 931 height 507
click at [88, 189] on link "Your Scenarios" at bounding box center [65, 190] width 71 height 12
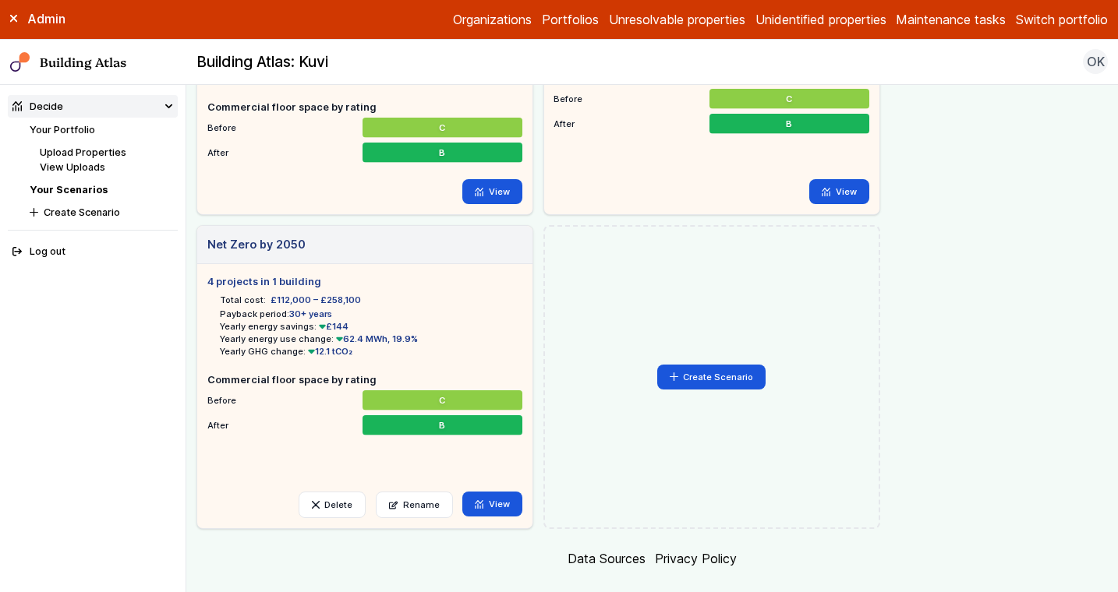
scroll to position [239, 0]
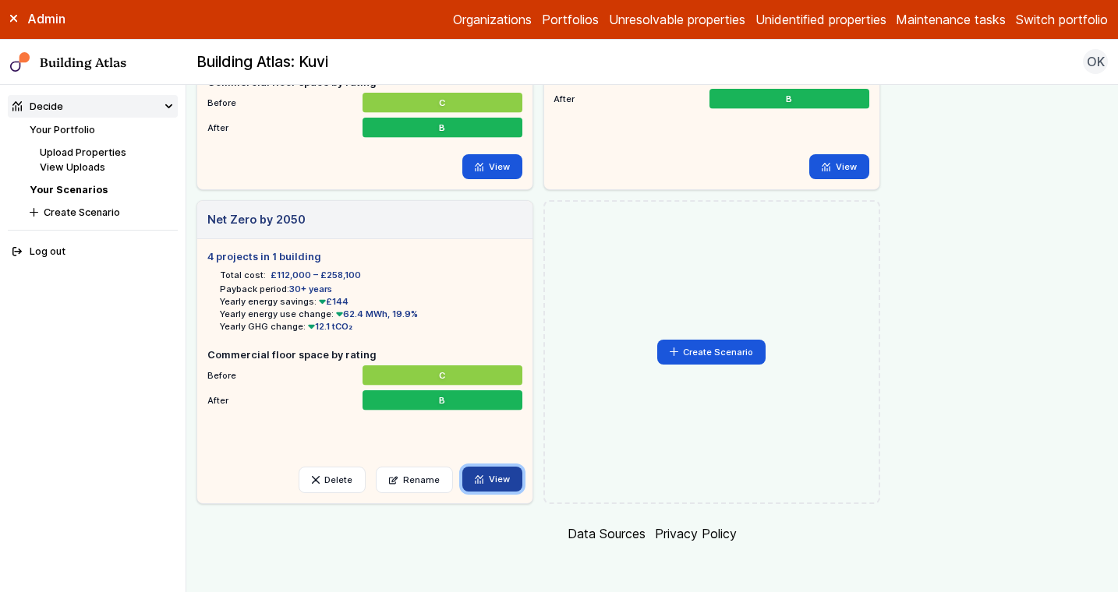
click at [488, 486] on link "View" at bounding box center [492, 479] width 60 height 25
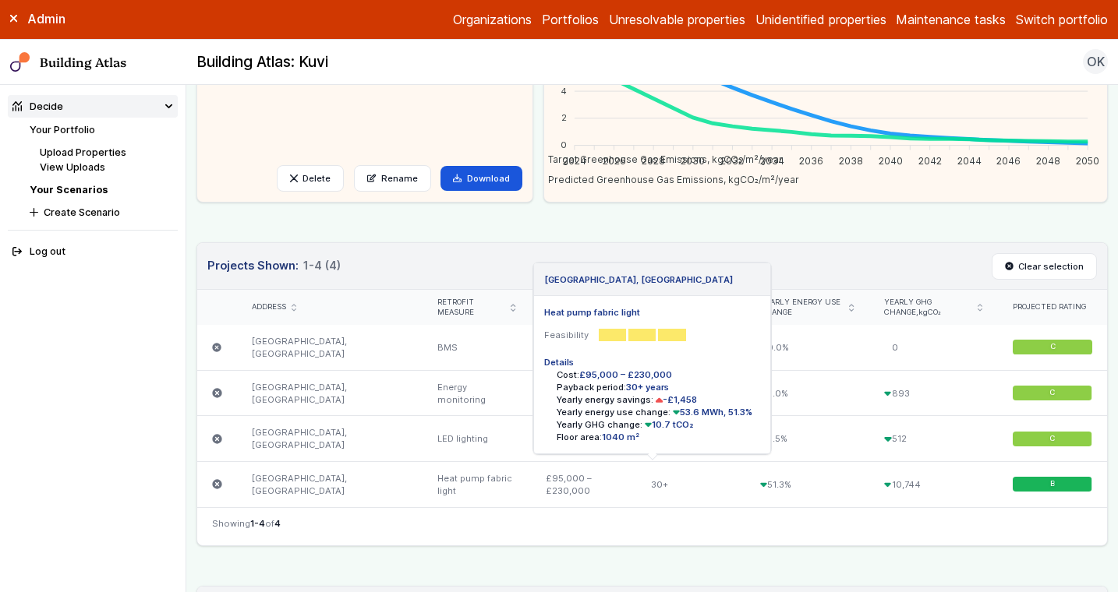
scroll to position [316, 0]
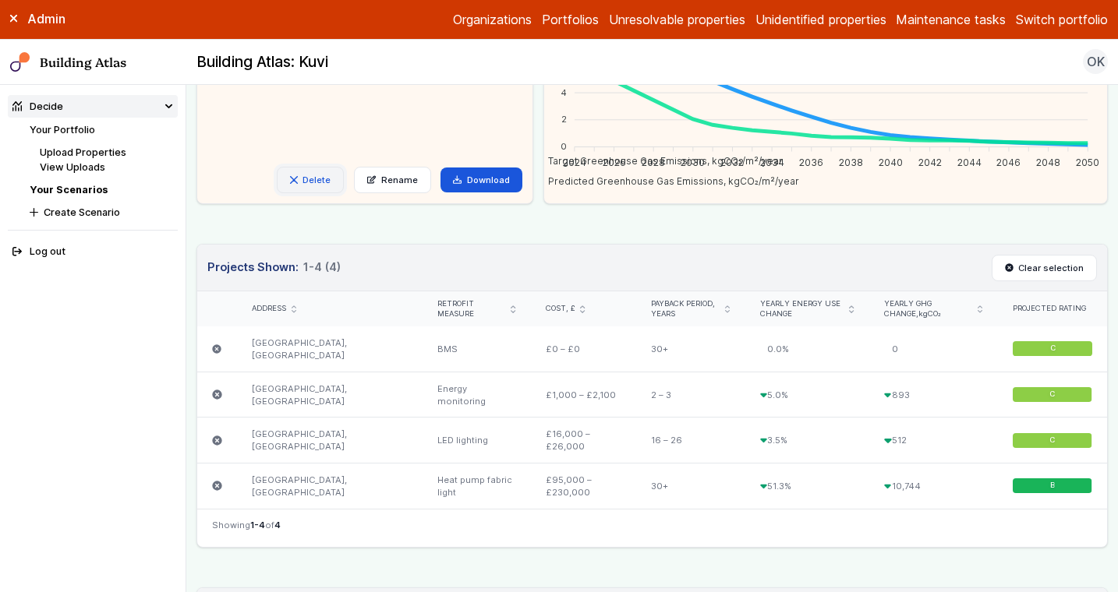
click at [330, 184] on button "Delete" at bounding box center [310, 180] width 67 height 27
click at [0, 0] on button "Delete" at bounding box center [0, 0] width 0 height 0
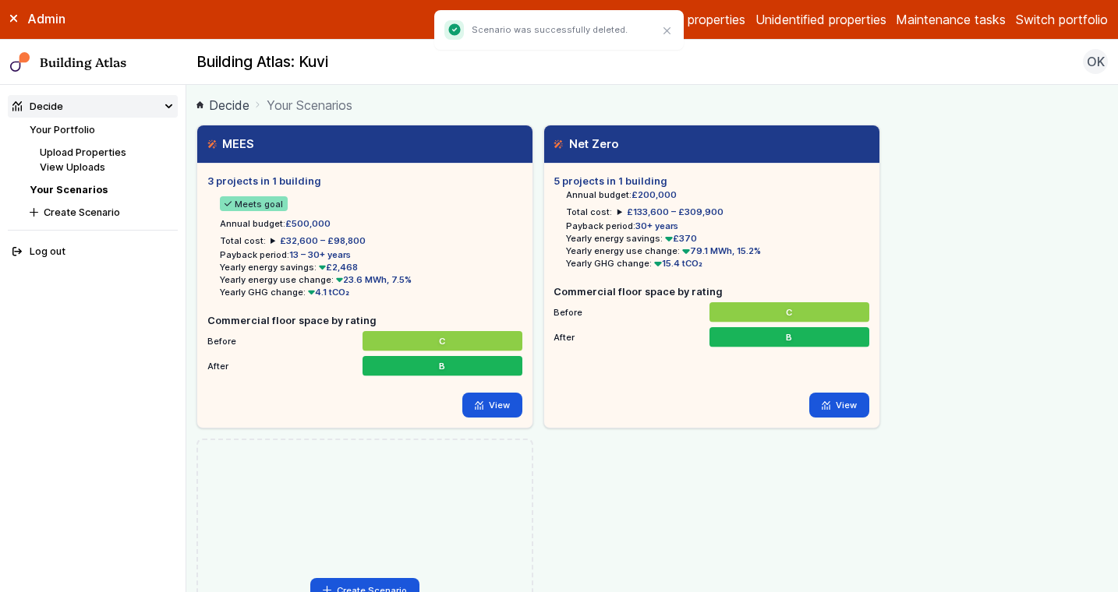
click at [79, 125] on link "Your Portfolio" at bounding box center [62, 130] width 65 height 12
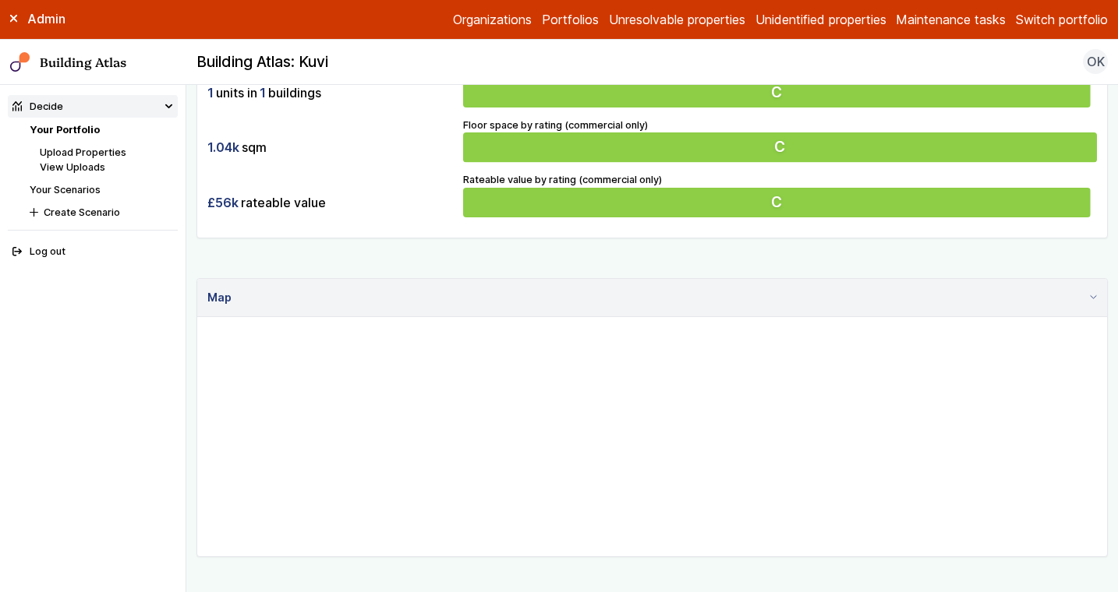
scroll to position [560, 0]
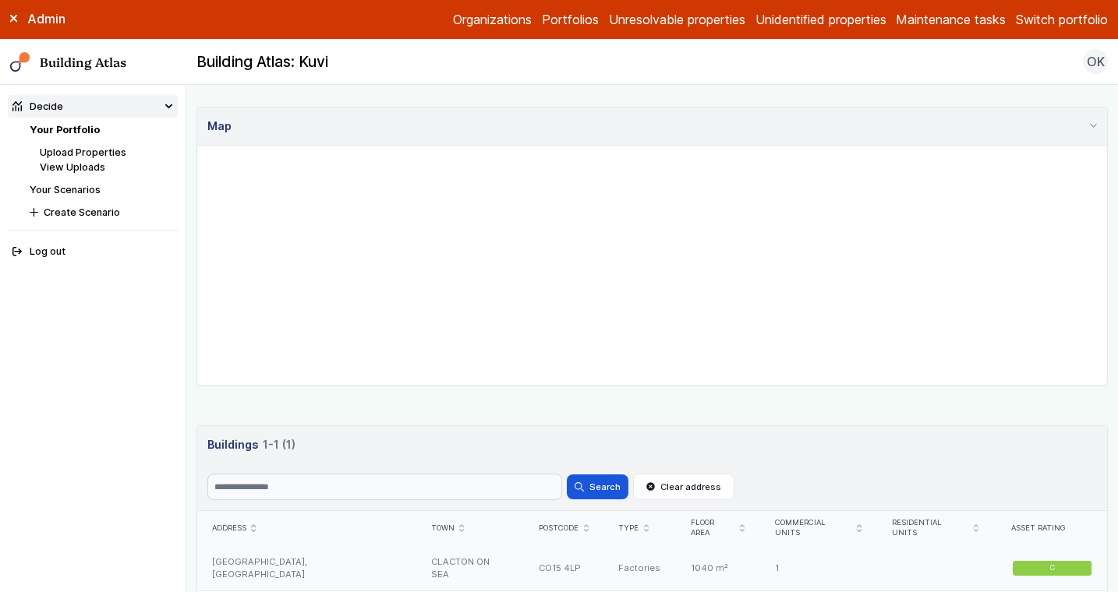
click at [343, 552] on div "DURA HOUSE, TELFORD ROAD" at bounding box center [306, 568] width 219 height 45
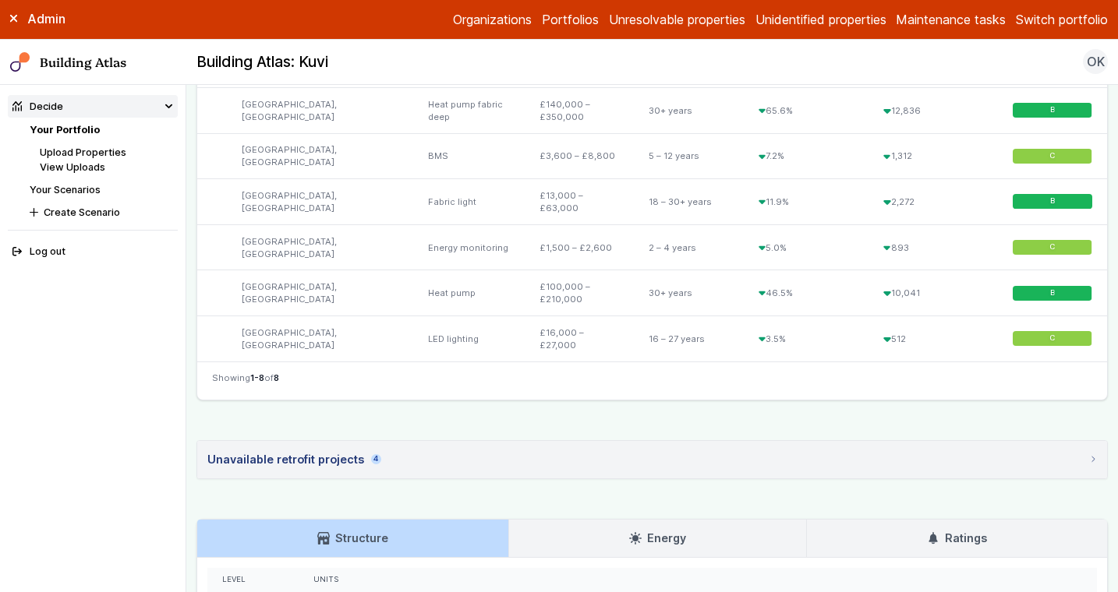
scroll to position [786, 0]
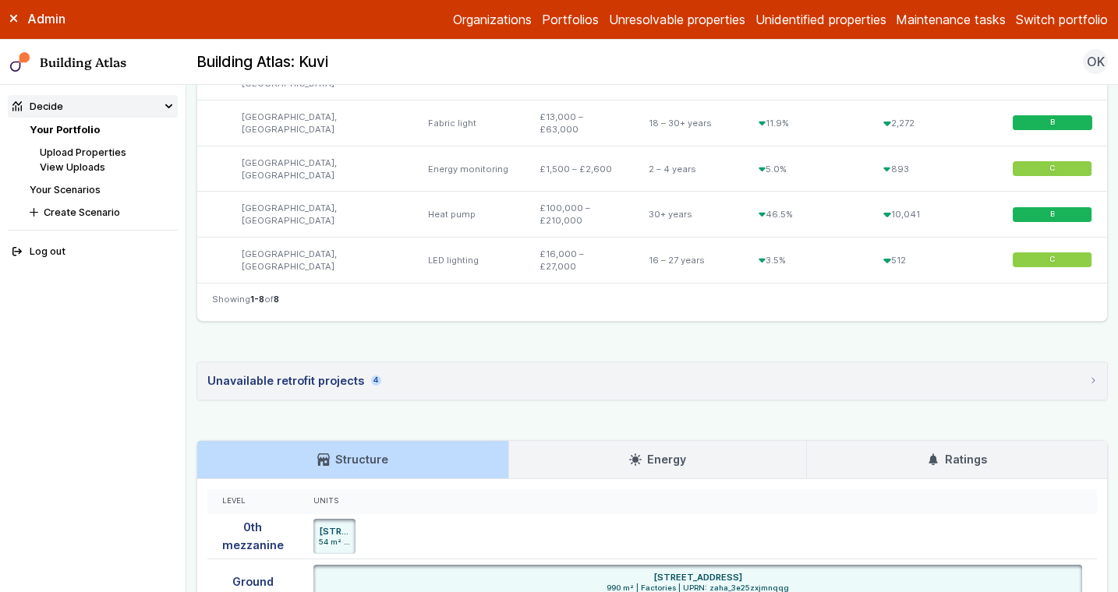
click at [546, 375] on summary "Unavailable retrofit projects 4" at bounding box center [652, 380] width 910 height 37
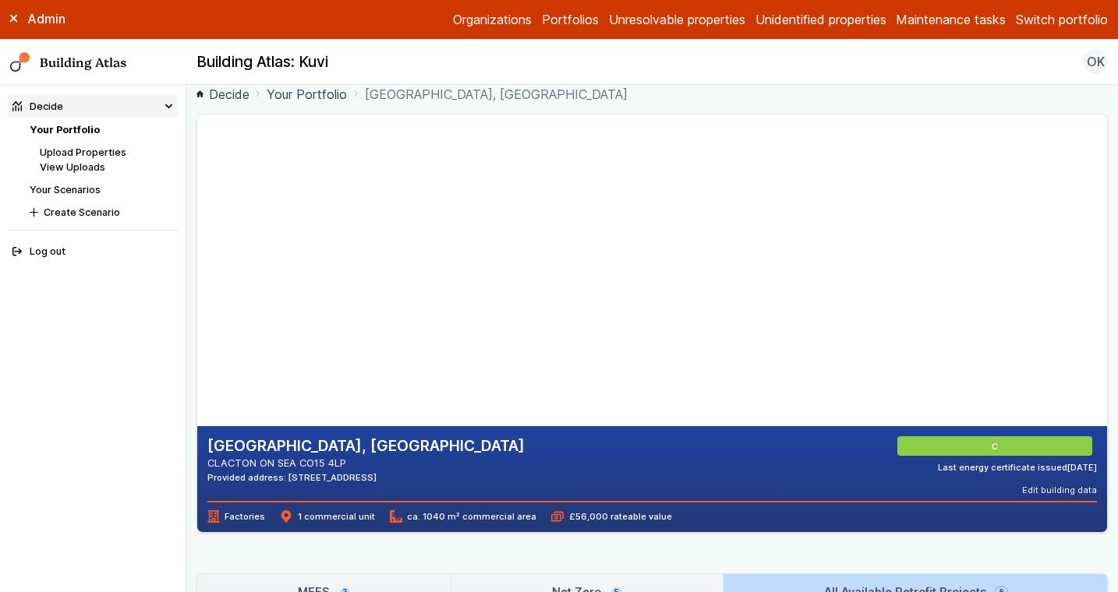
scroll to position [0, 0]
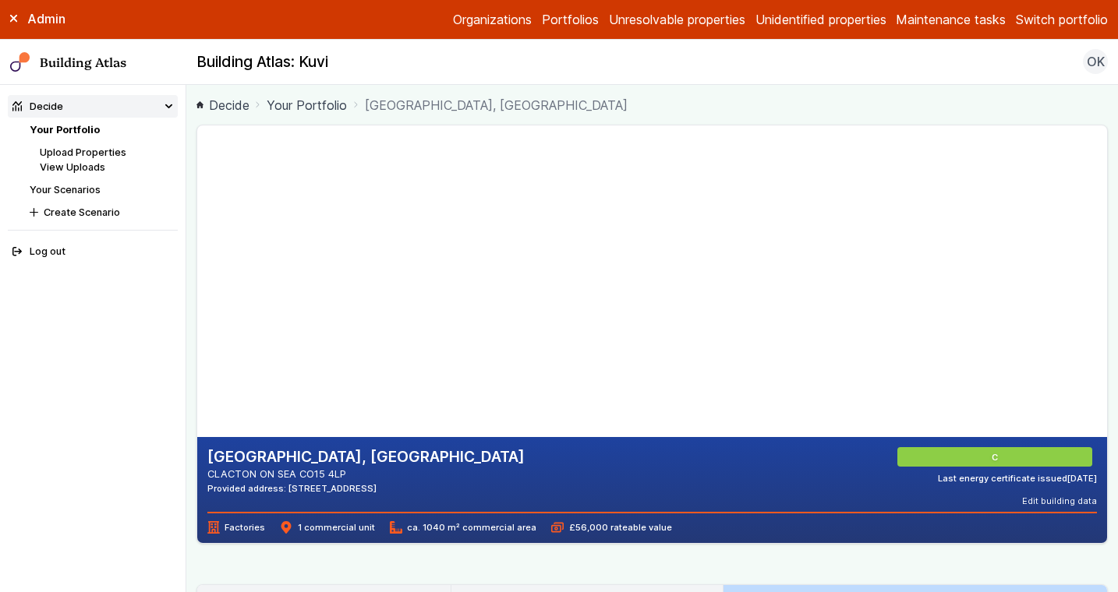
click at [862, 488] on div "DURA HOUSE, TELFORD ROAD CLACTON ON SEA CO15 4LP Provided address: DURA HOUSE, …" at bounding box center [652, 477] width 890 height 60
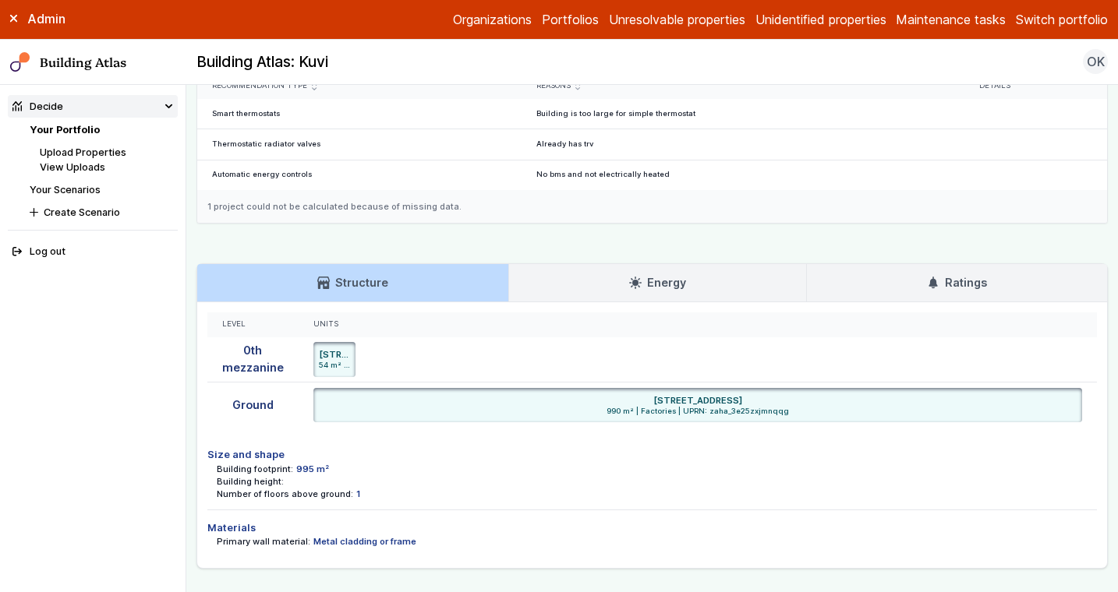
scroll to position [1115, 0]
click at [84, 186] on link "Your Scenarios" at bounding box center [65, 190] width 71 height 12
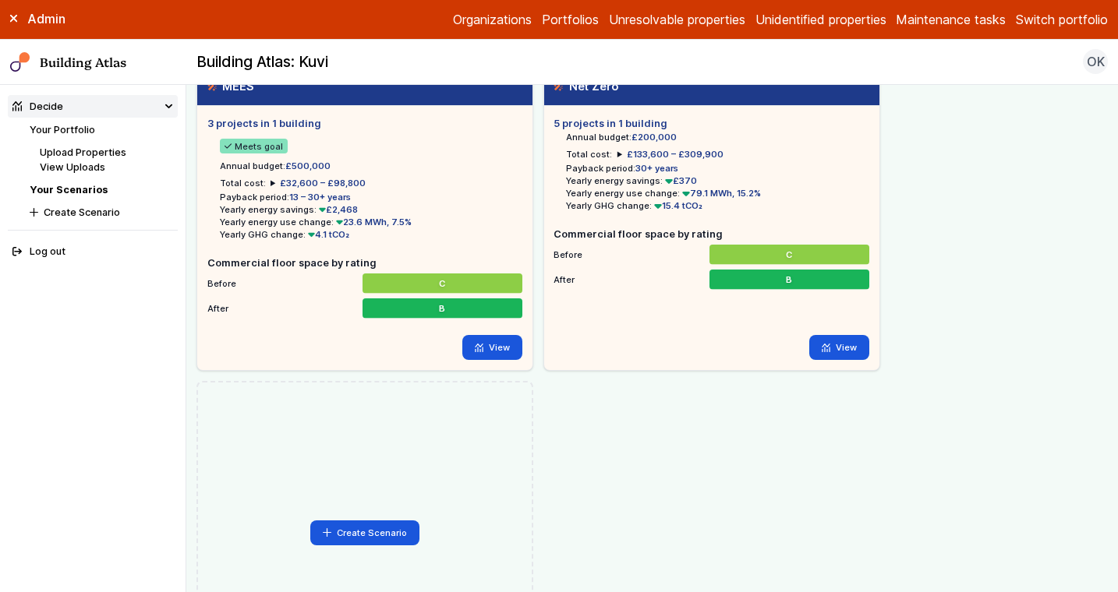
scroll to position [55, 0]
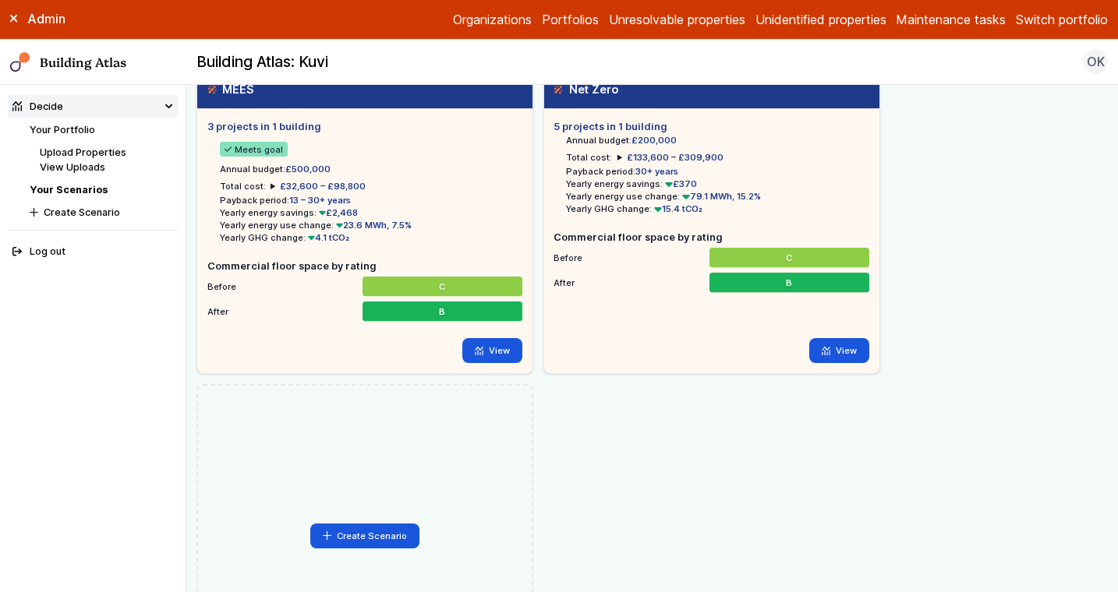
click at [1059, 25] on button "Switch portfolio" at bounding box center [1062, 19] width 92 height 19
click at [0, 0] on button "E.ON Schools [GEOGRAPHIC_DATA]" at bounding box center [0, 0] width 0 height 0
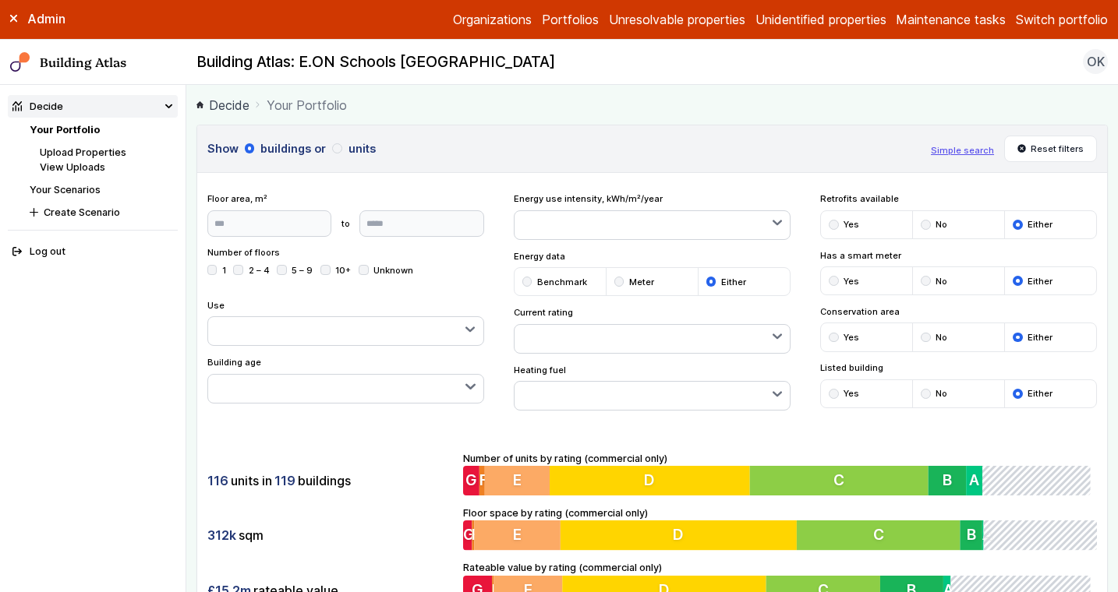
click at [83, 186] on link "Your Scenarios" at bounding box center [65, 190] width 71 height 12
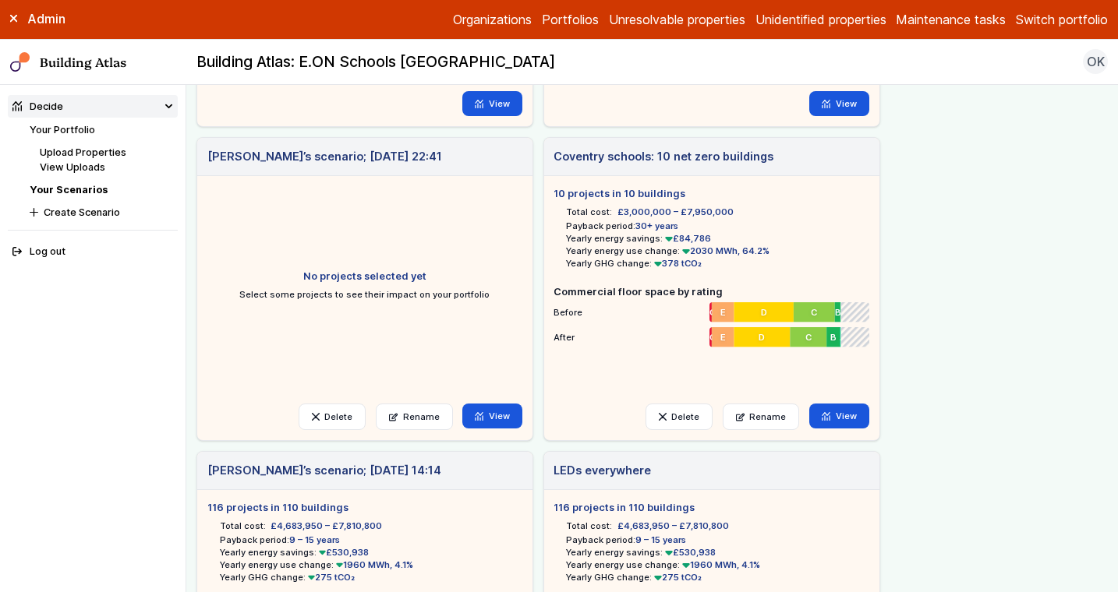
scroll to position [305, 0]
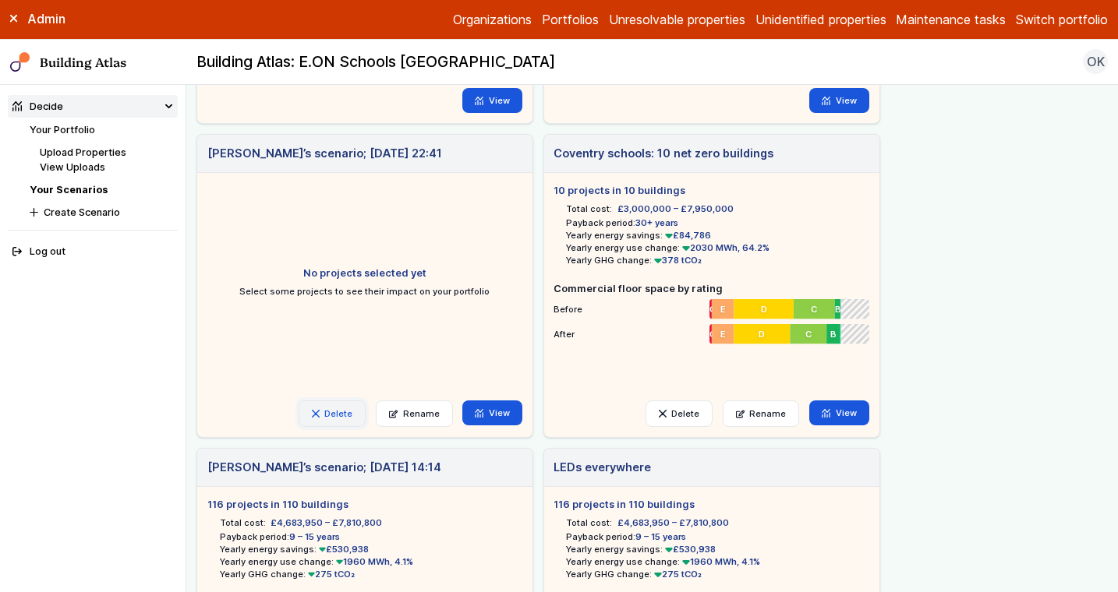
click at [339, 409] on button "Delete" at bounding box center [332, 414] width 67 height 27
click at [0, 0] on button "Delete" at bounding box center [0, 0] width 0 height 0
